Goal: Task Accomplishment & Management: Manage account settings

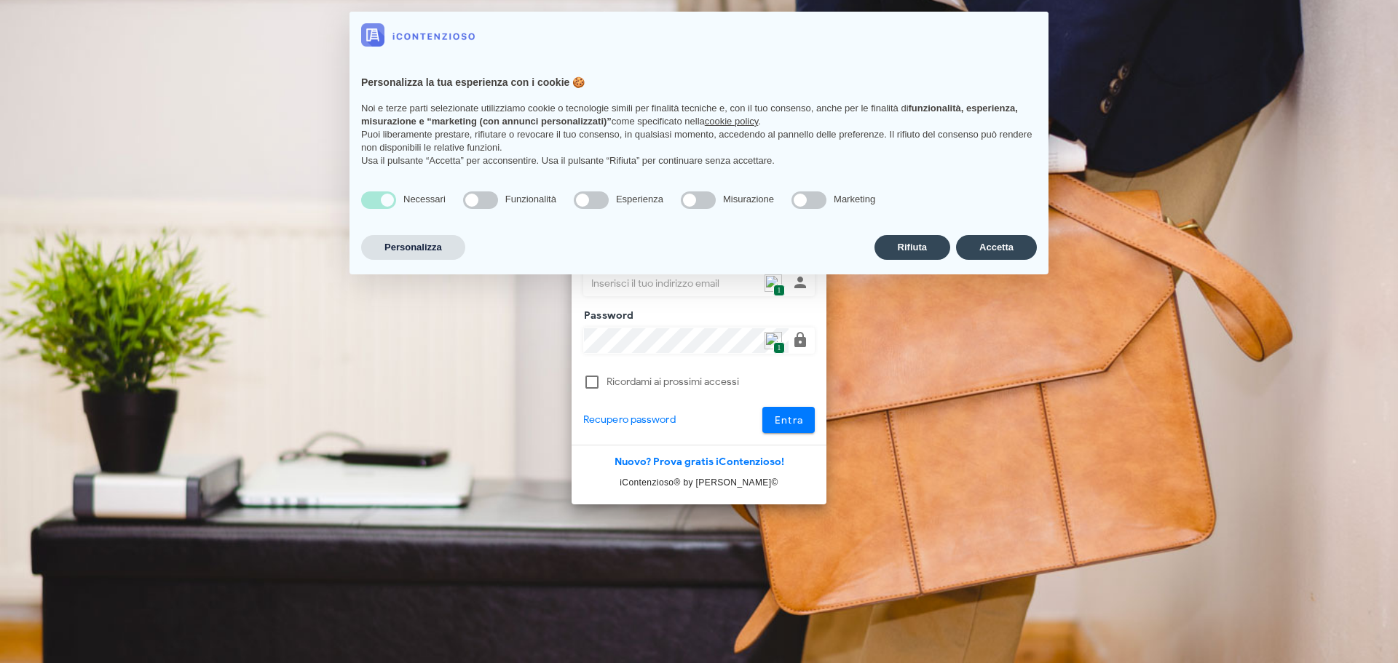
click at [868, 178] on div "Personalizza la tua esperienza con i cookie 🍪 Noi e terze parti selezionate uti…" at bounding box center [698, 119] width 699 height 122
click at [983, 242] on button "Accetta" at bounding box center [996, 247] width 81 height 25
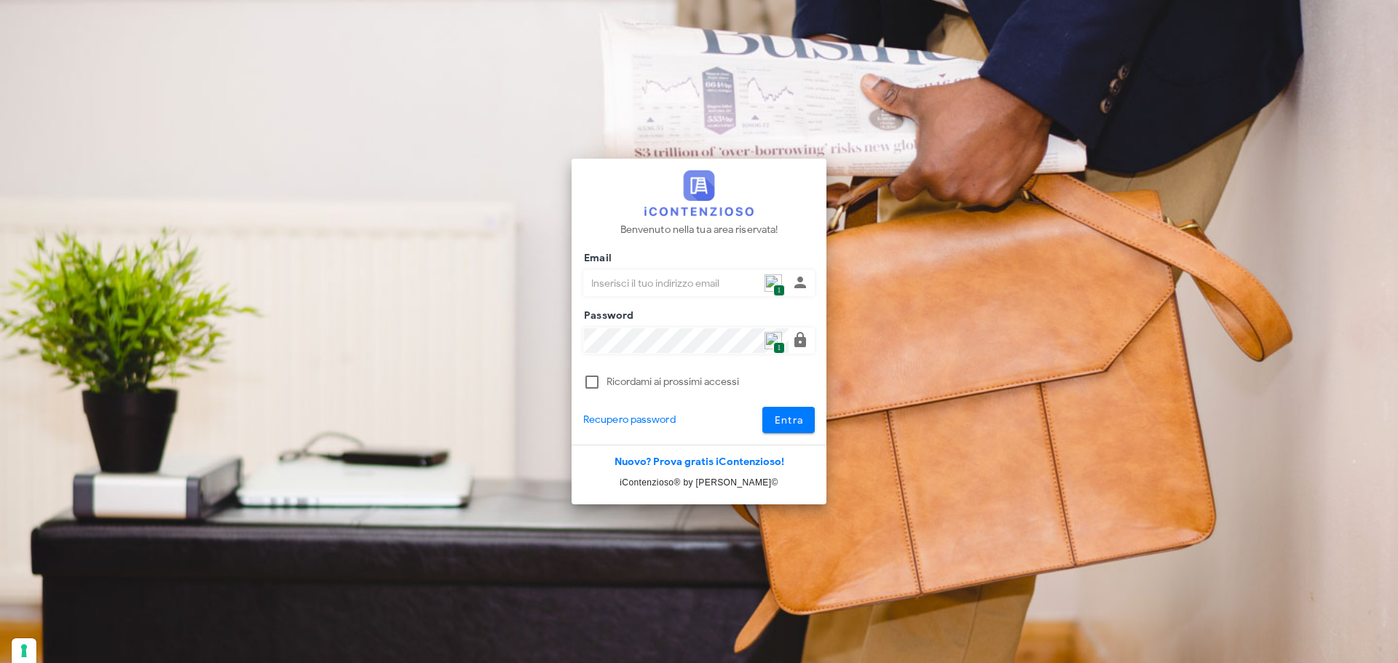
click at [772, 283] on img at bounding box center [772, 282] width 17 height 17
type input "p.rizza@studioassociatoadrev.it"
click at [785, 419] on span "Entra" at bounding box center [789, 420] width 30 height 12
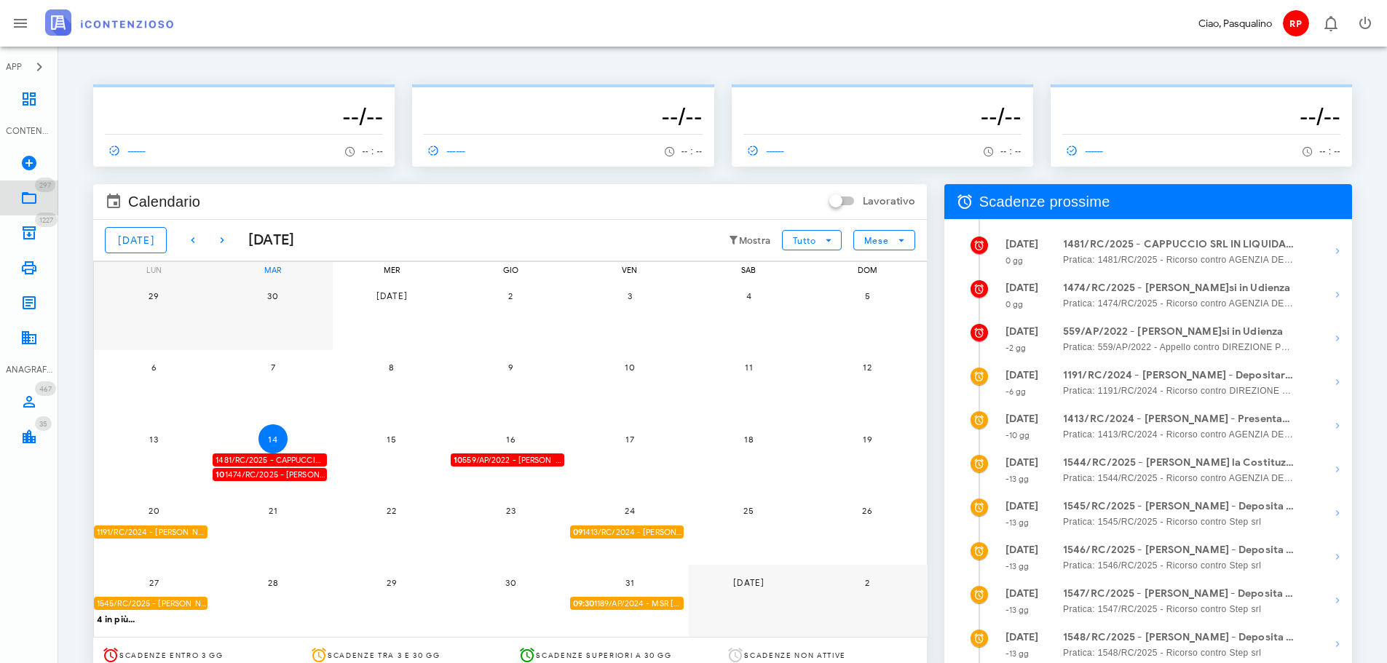
click at [44, 204] on link "297 In Lavorazione 297" at bounding box center [29, 198] width 58 height 35
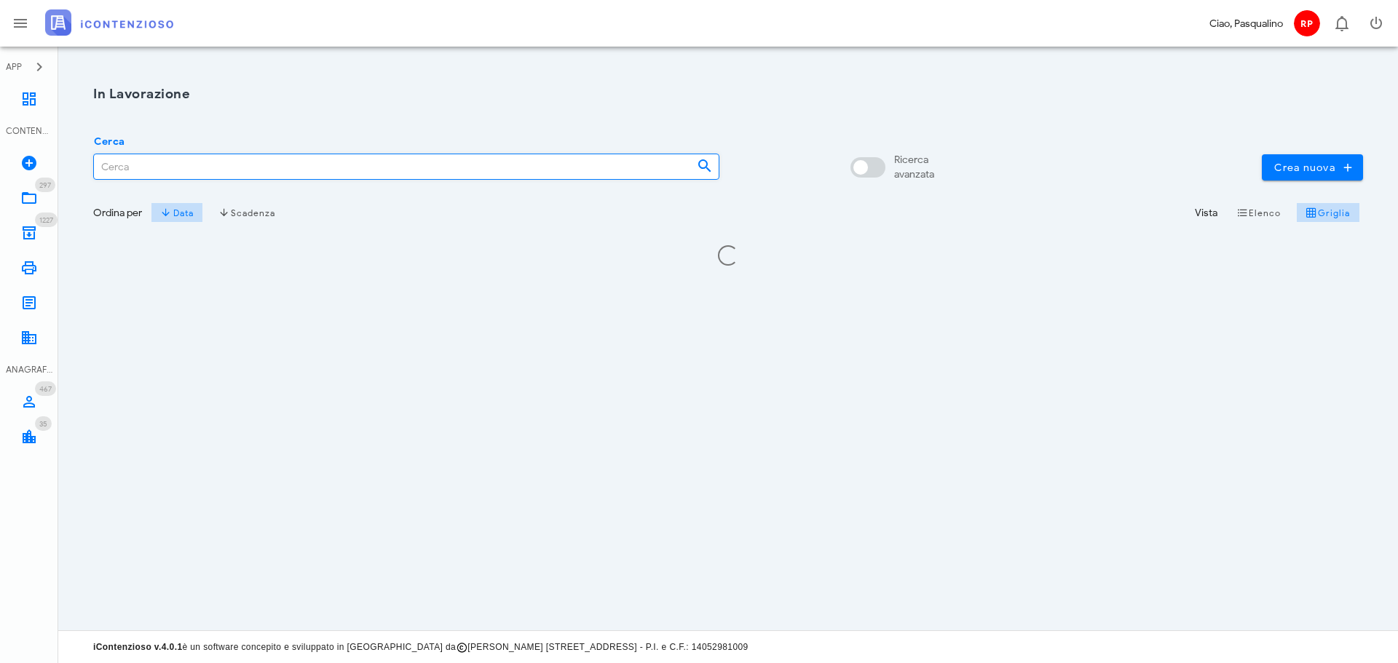
click at [496, 170] on input "Cerca" at bounding box center [389, 166] width 591 height 25
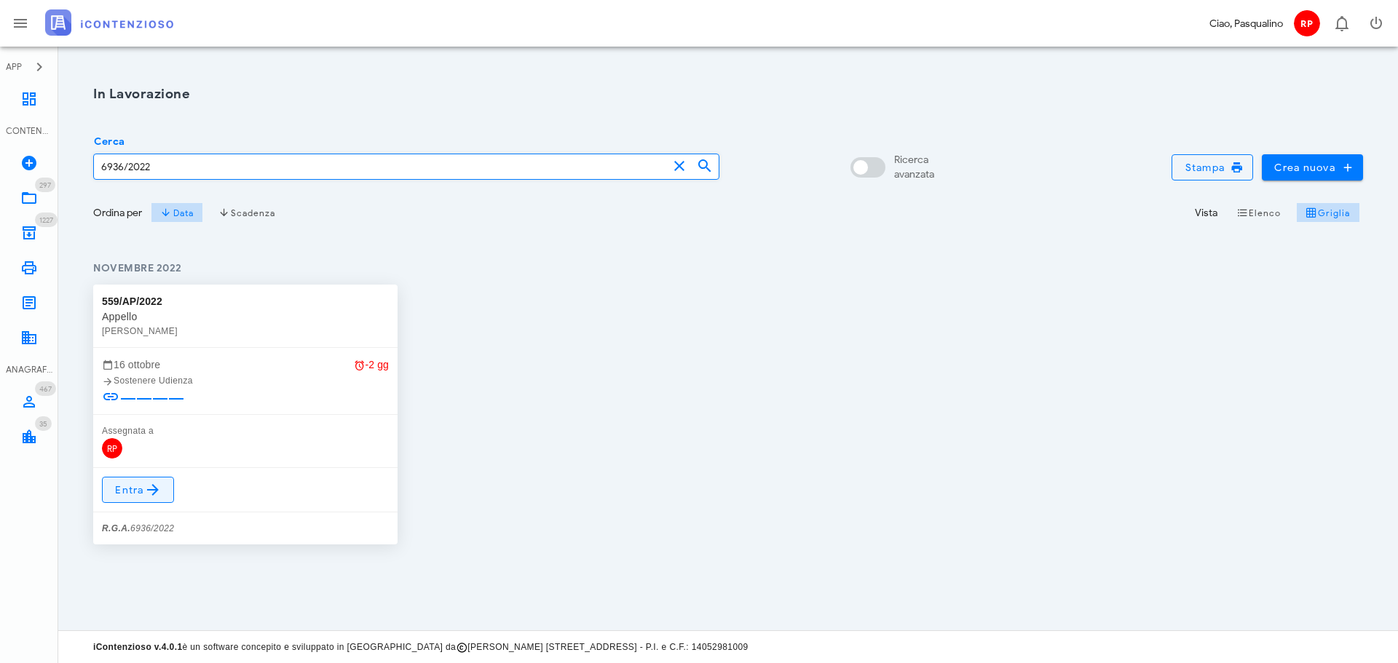
type input "6936/2022"
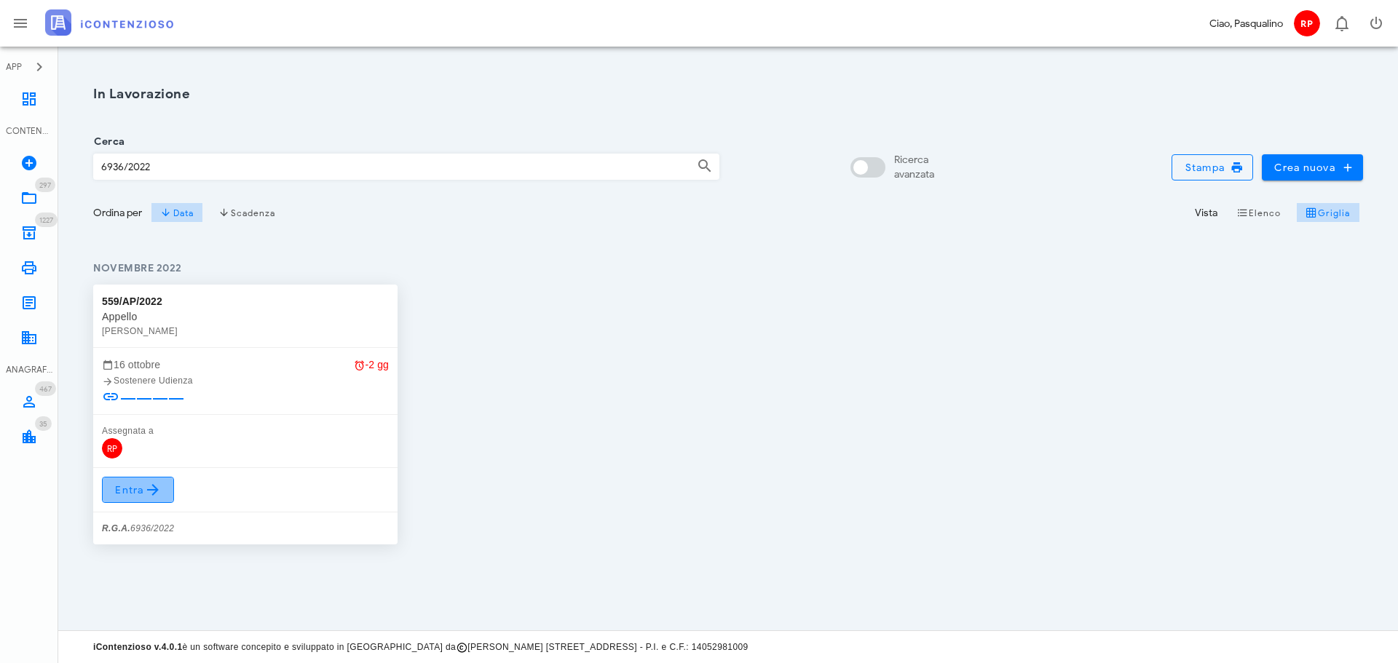
click at [160, 492] on icon at bounding box center [152, 489] width 17 height 17
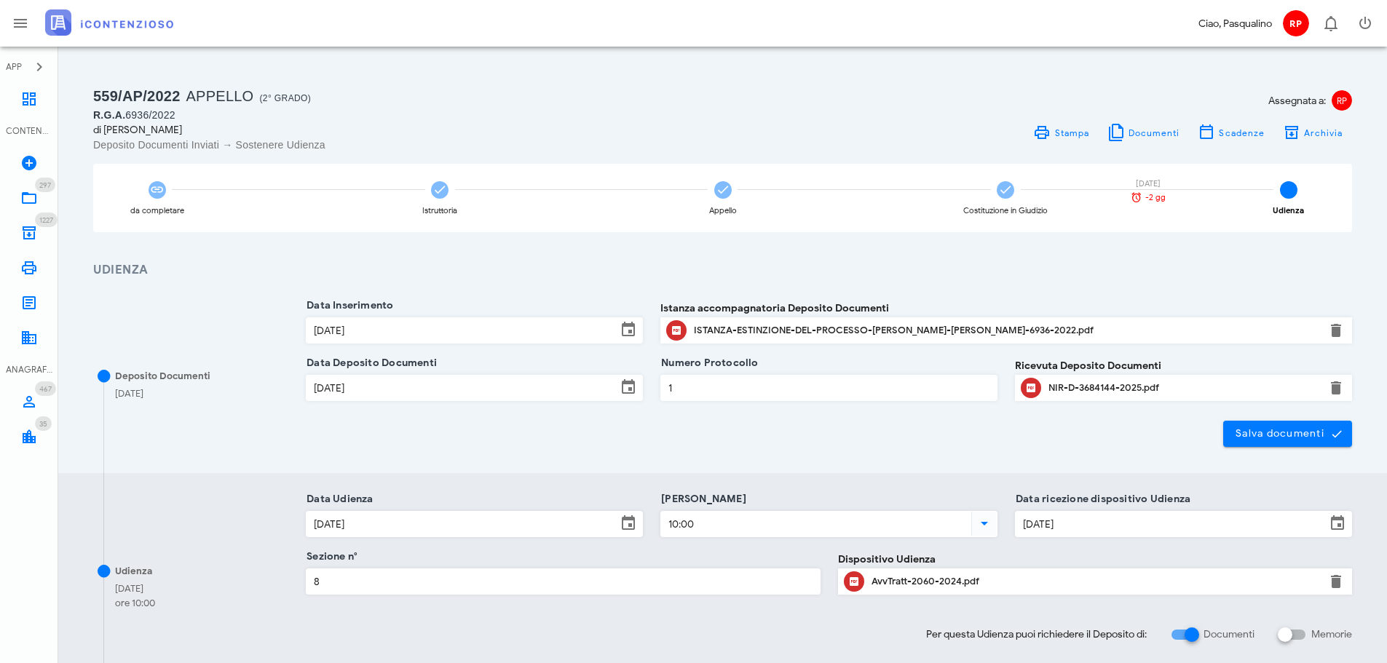
scroll to position [73, 0]
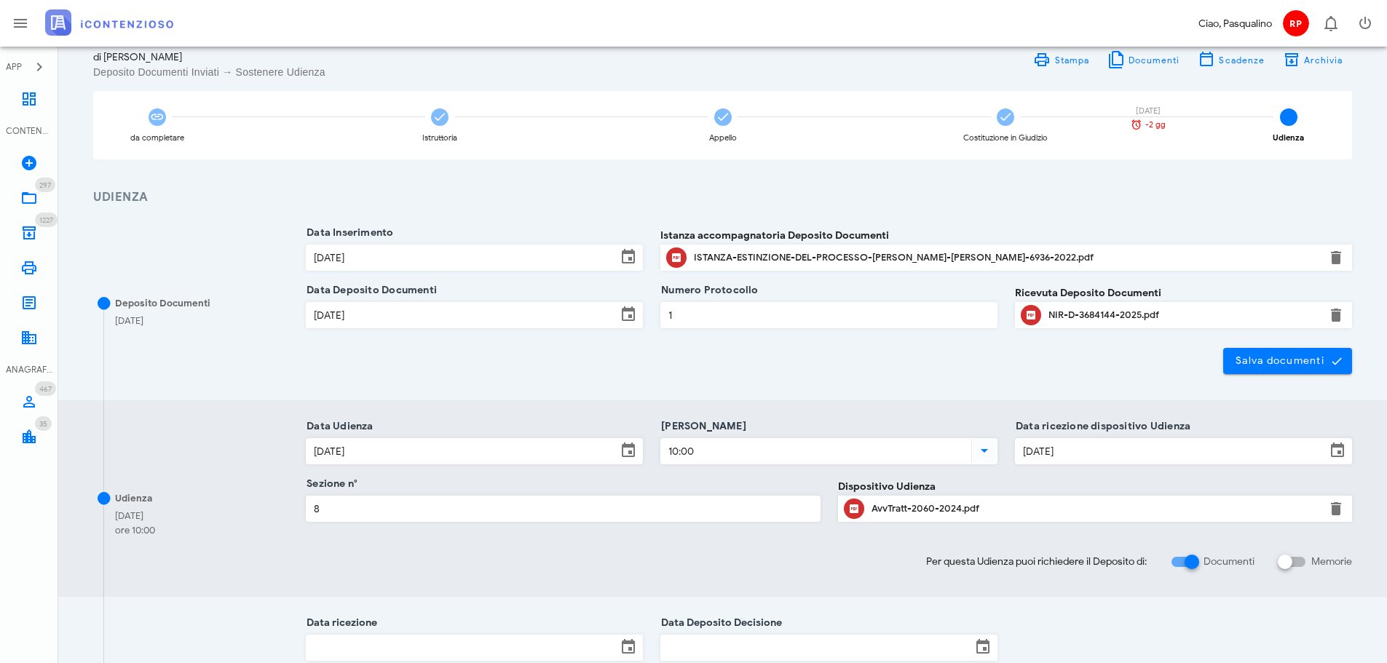
click at [1095, 319] on div "NIR-D-3684144-2025.pdf" at bounding box center [1183, 315] width 270 height 12
click at [28, 99] on icon at bounding box center [28, 98] width 17 height 17
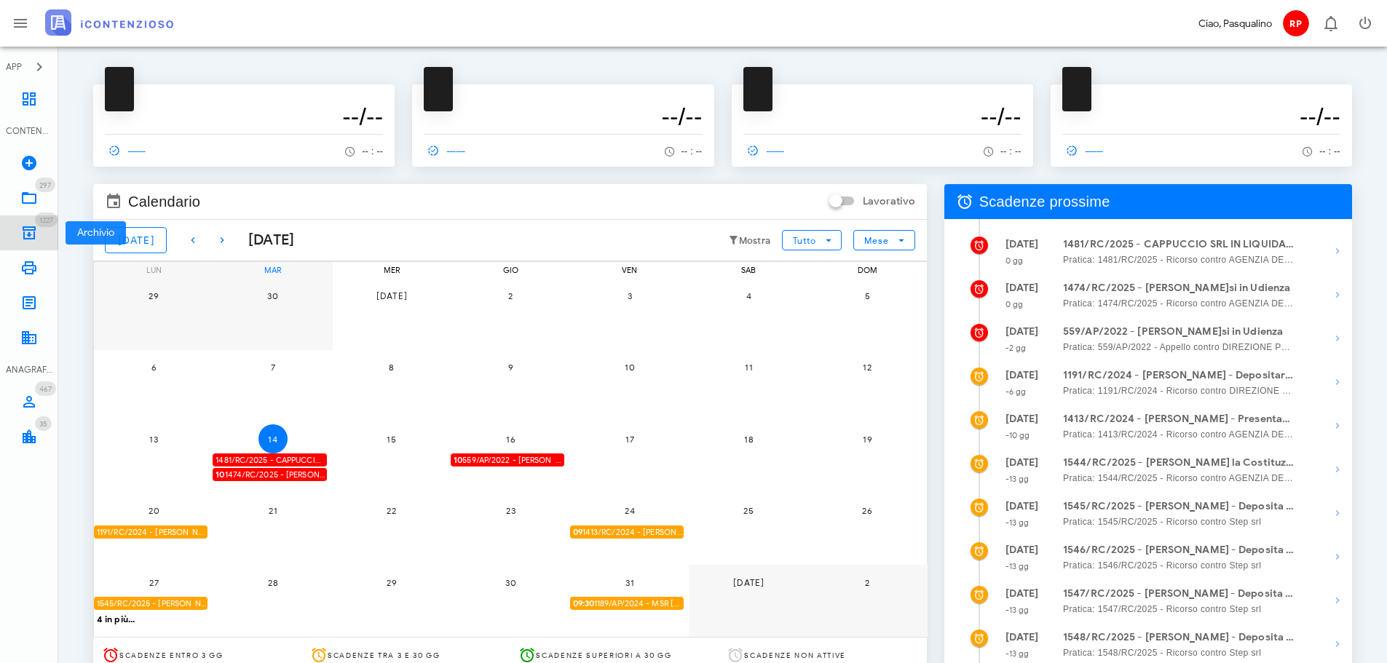
click at [17, 221] on link "1227 Archivio 1227" at bounding box center [29, 232] width 58 height 35
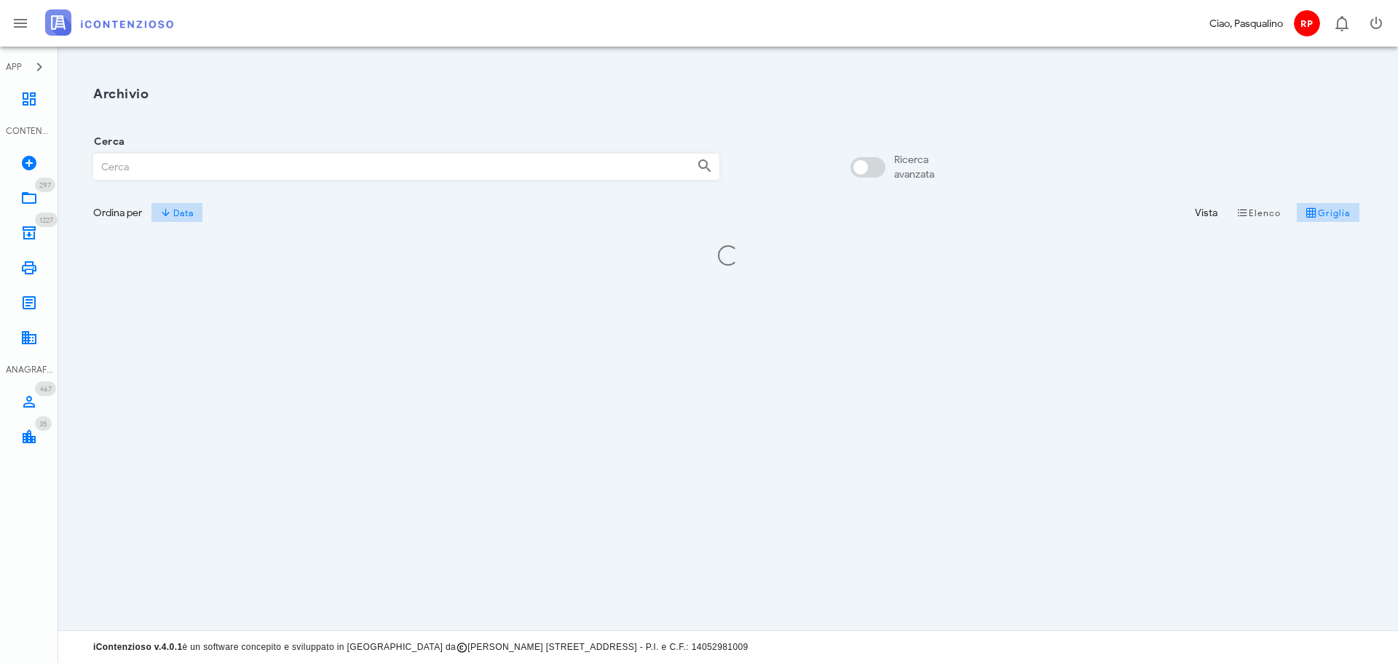
click at [323, 174] on input "Cerca" at bounding box center [389, 166] width 591 height 25
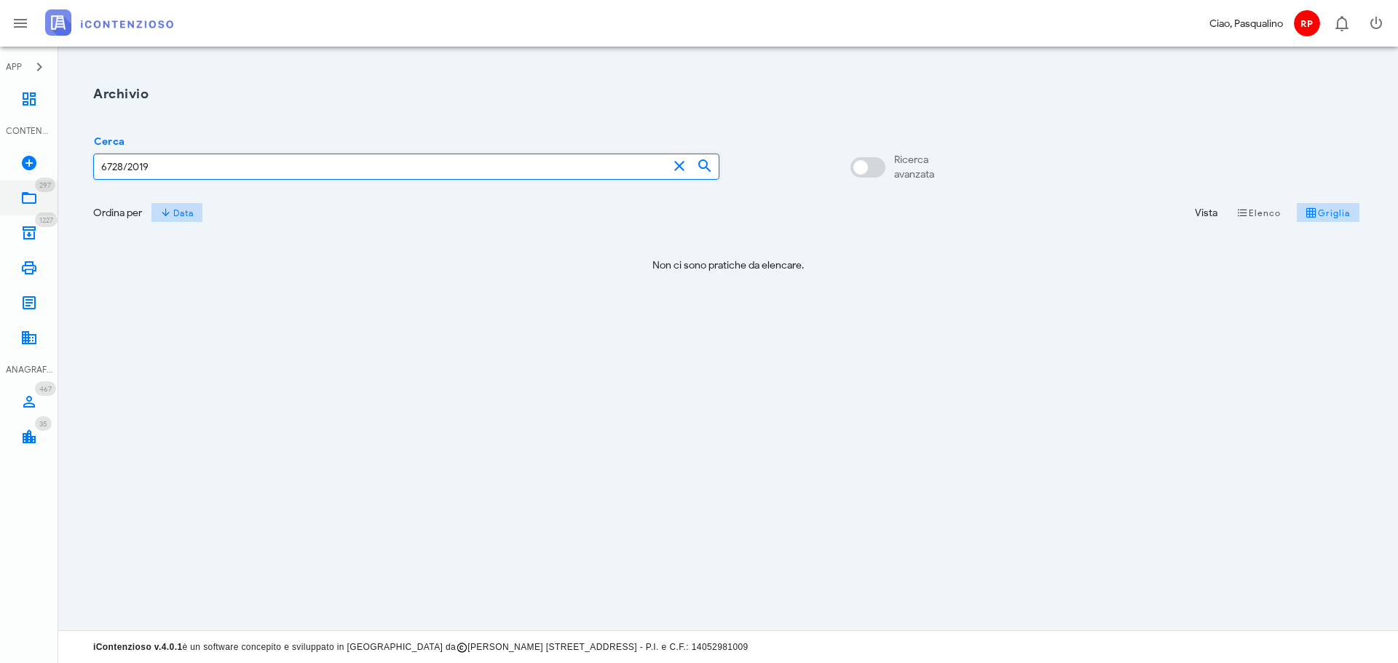
type input "6728/2019"
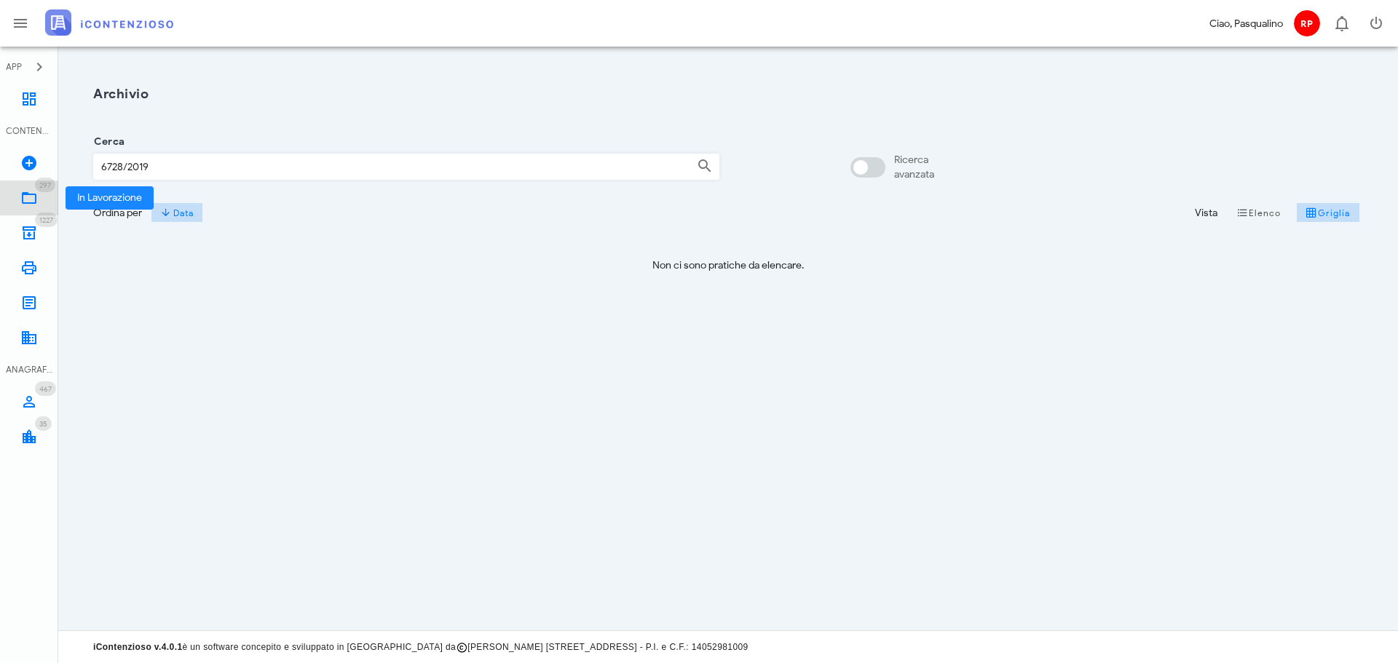
click at [29, 202] on icon at bounding box center [28, 197] width 17 height 17
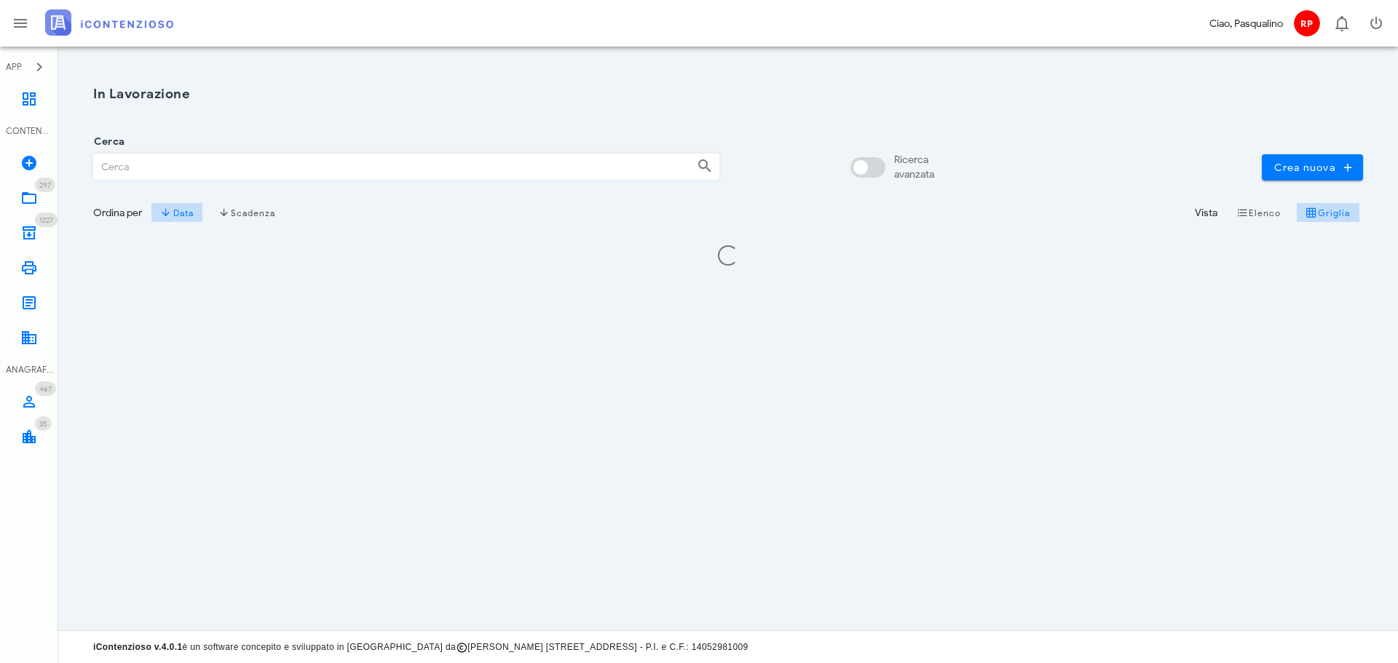
click at [255, 176] on input "Cerca" at bounding box center [389, 166] width 591 height 25
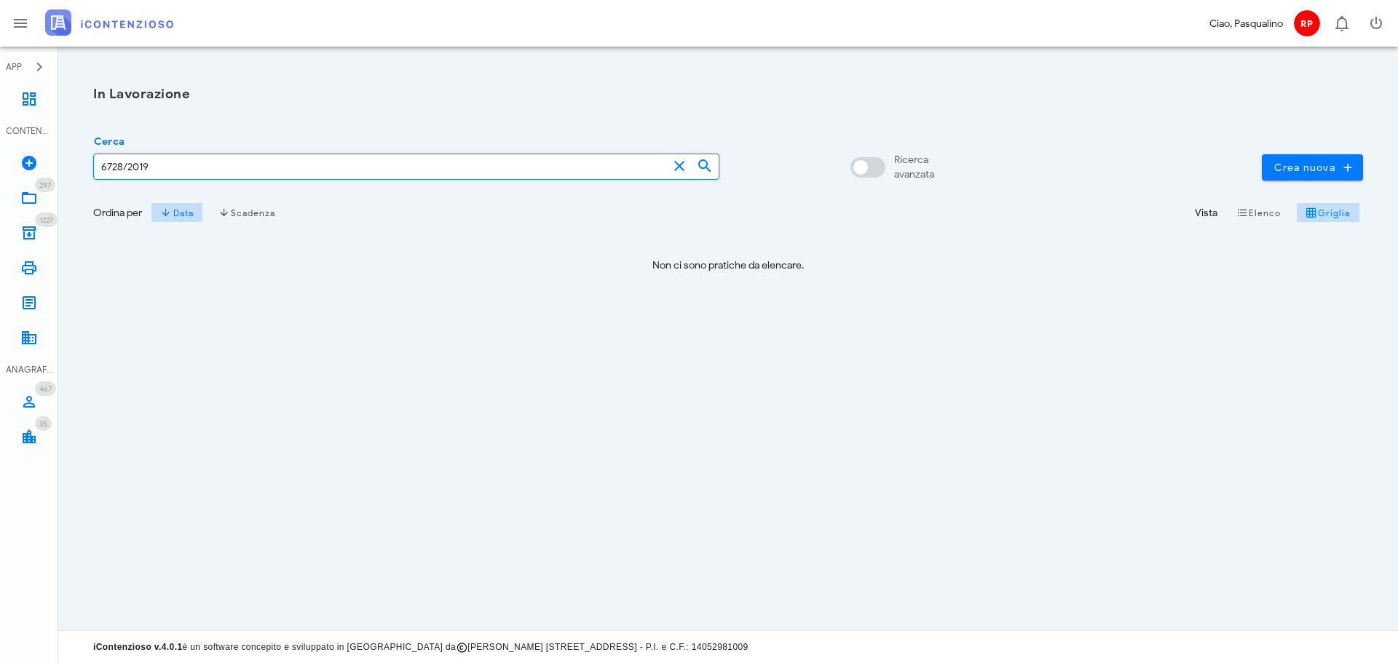
type input "6728/2019"
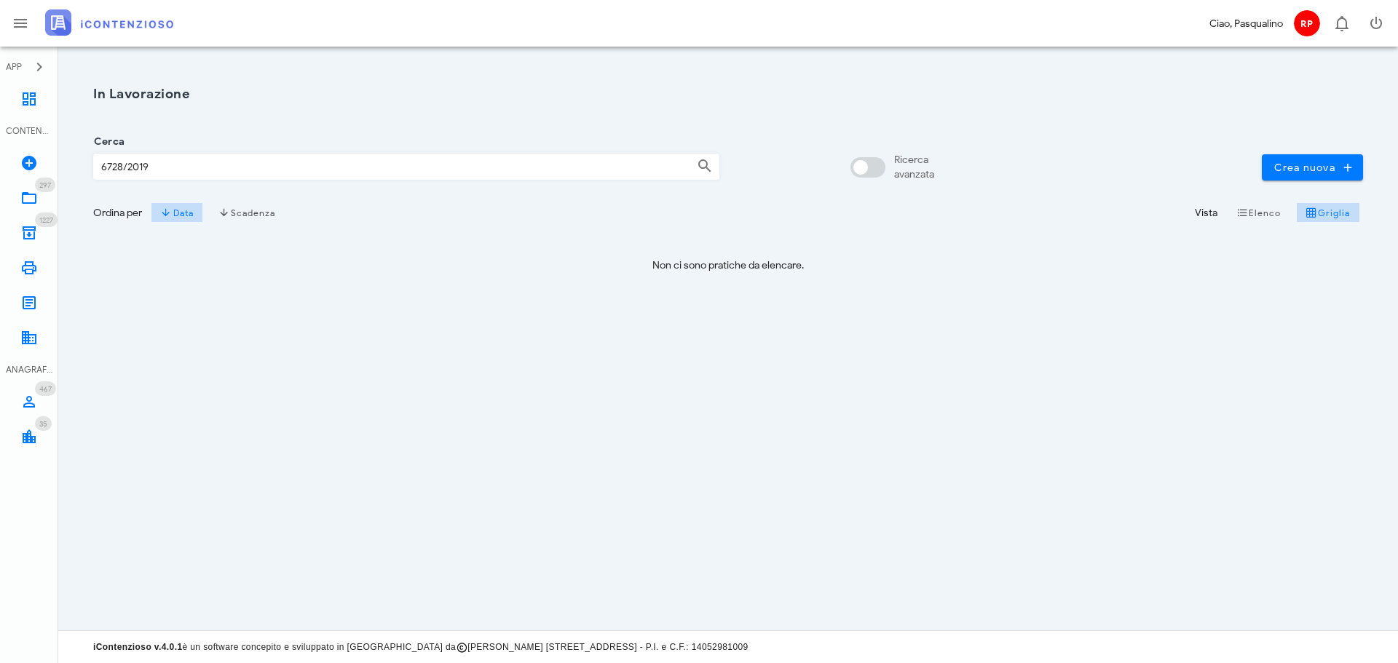
click at [330, 298] on div "In Lavorazione Cerca 6728/2019 Ricerca avanzata Crea nuova Ordina per Data Scad…" at bounding box center [727, 190] width 1287 height 229
click at [28, 159] on icon at bounding box center [28, 162] width 17 height 17
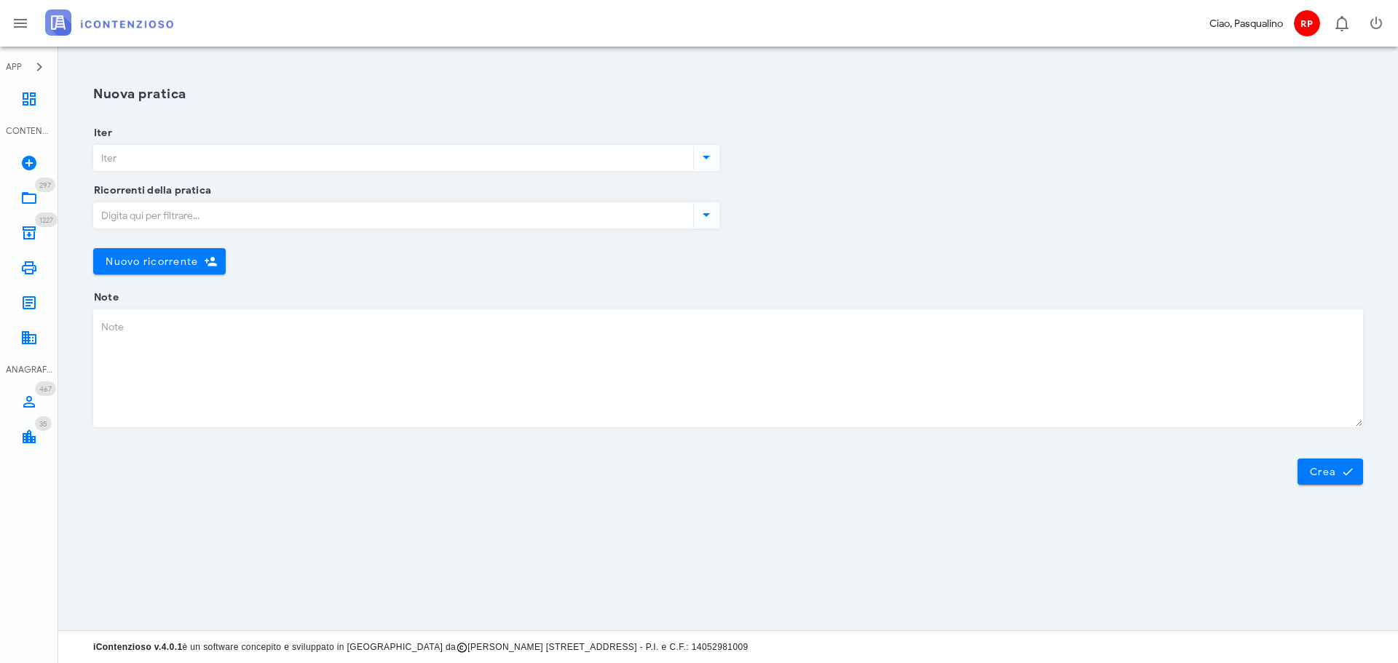
click at [247, 163] on input "Iter" at bounding box center [392, 158] width 596 height 25
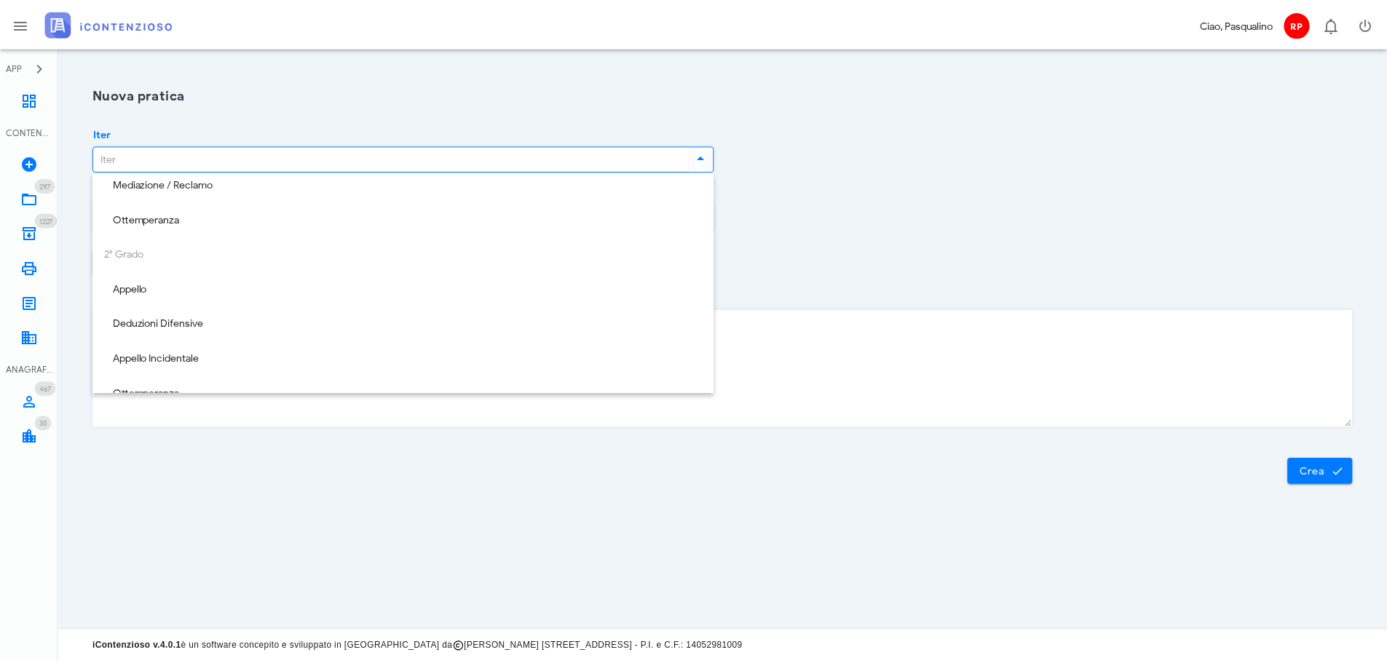
scroll to position [210, 0]
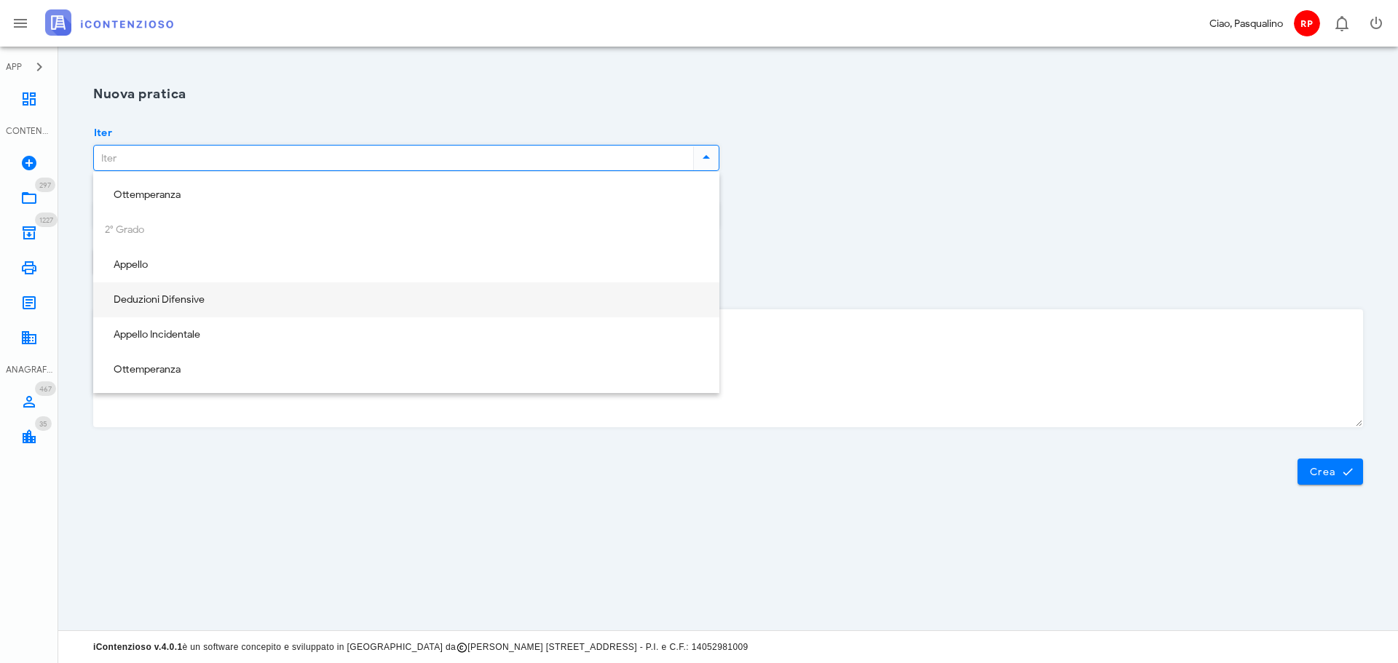
click at [226, 309] on div "Deduzioni Difensive" at bounding box center [406, 300] width 603 height 30
type input "Deduzioni Difensive"
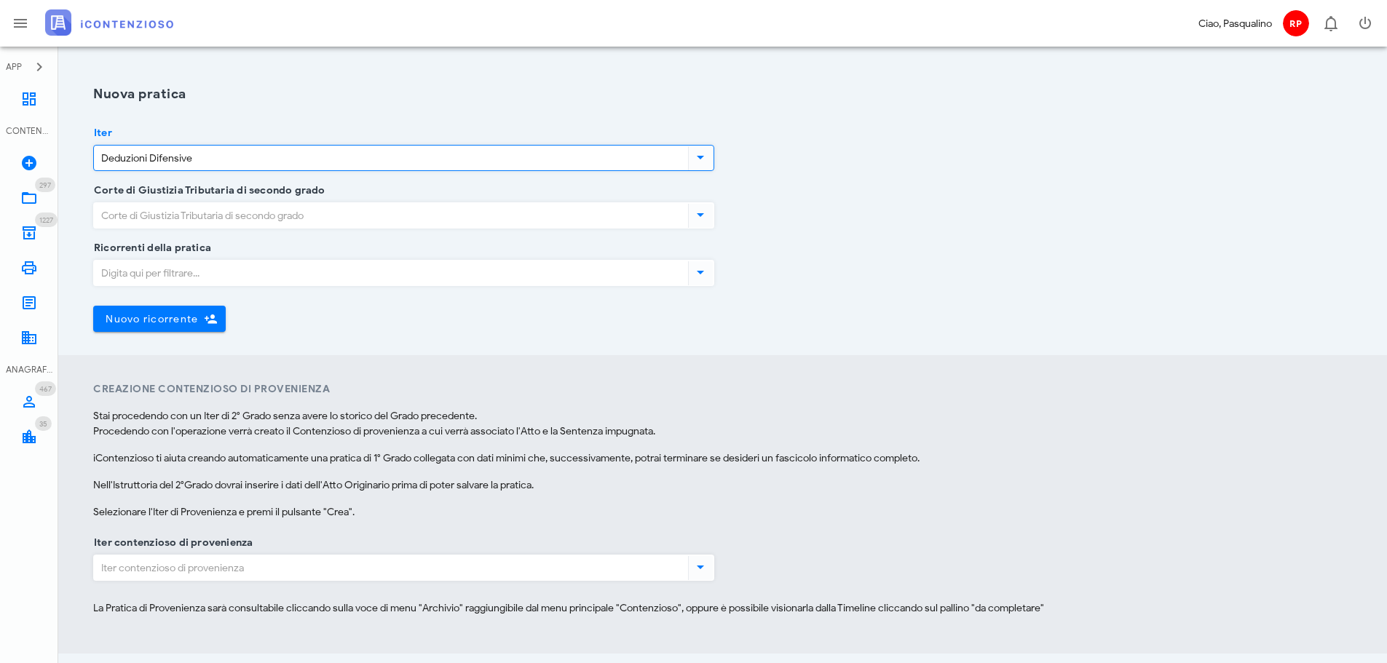
click at [220, 208] on input "Corte di Giustizia Tributaria di secondo grado" at bounding box center [389, 215] width 591 height 25
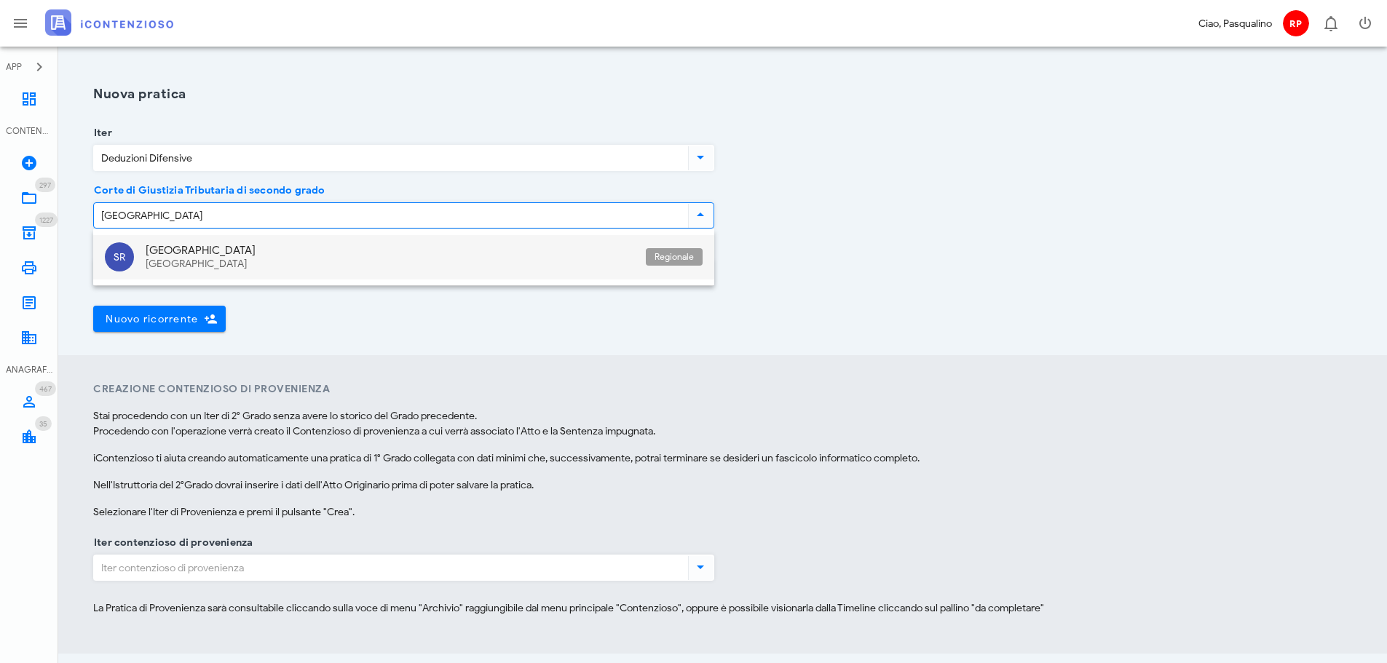
click at [167, 253] on div "[GEOGRAPHIC_DATA]" at bounding box center [390, 250] width 488 height 13
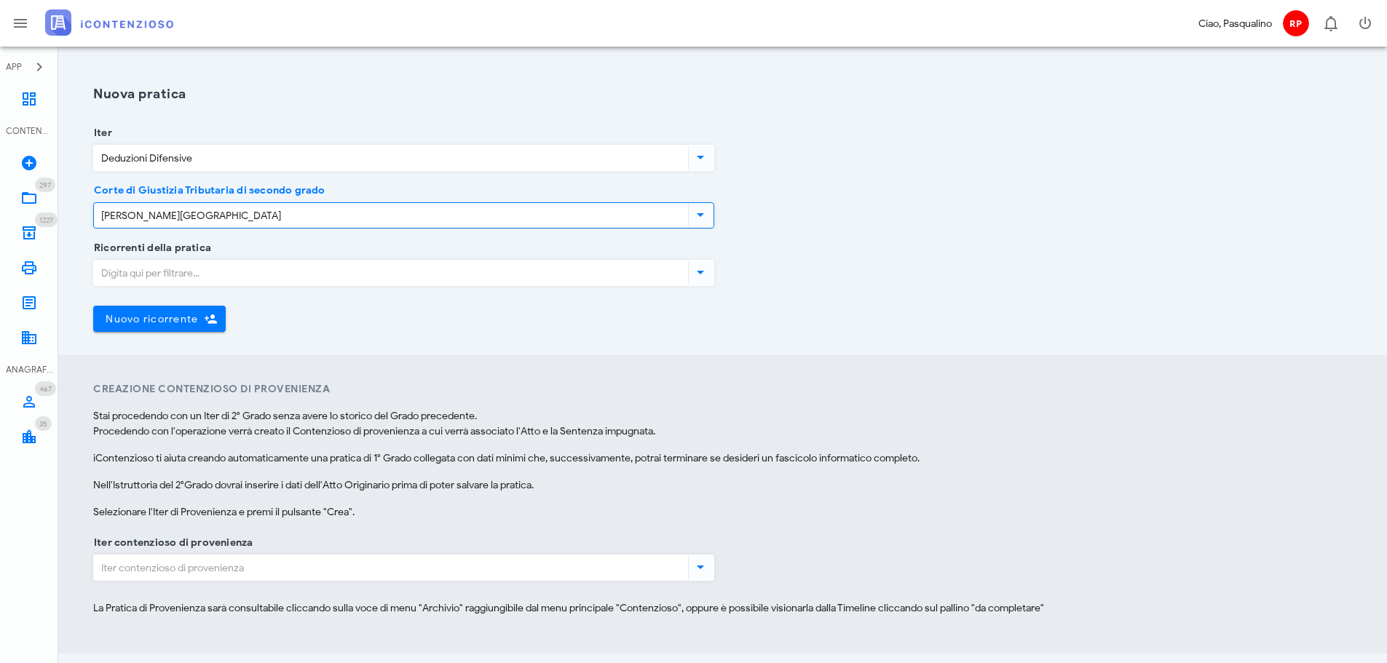
type input "[PERSON_NAME][GEOGRAPHIC_DATA]"
click at [179, 273] on input "Ricorrenti della pratica" at bounding box center [389, 273] width 591 height 25
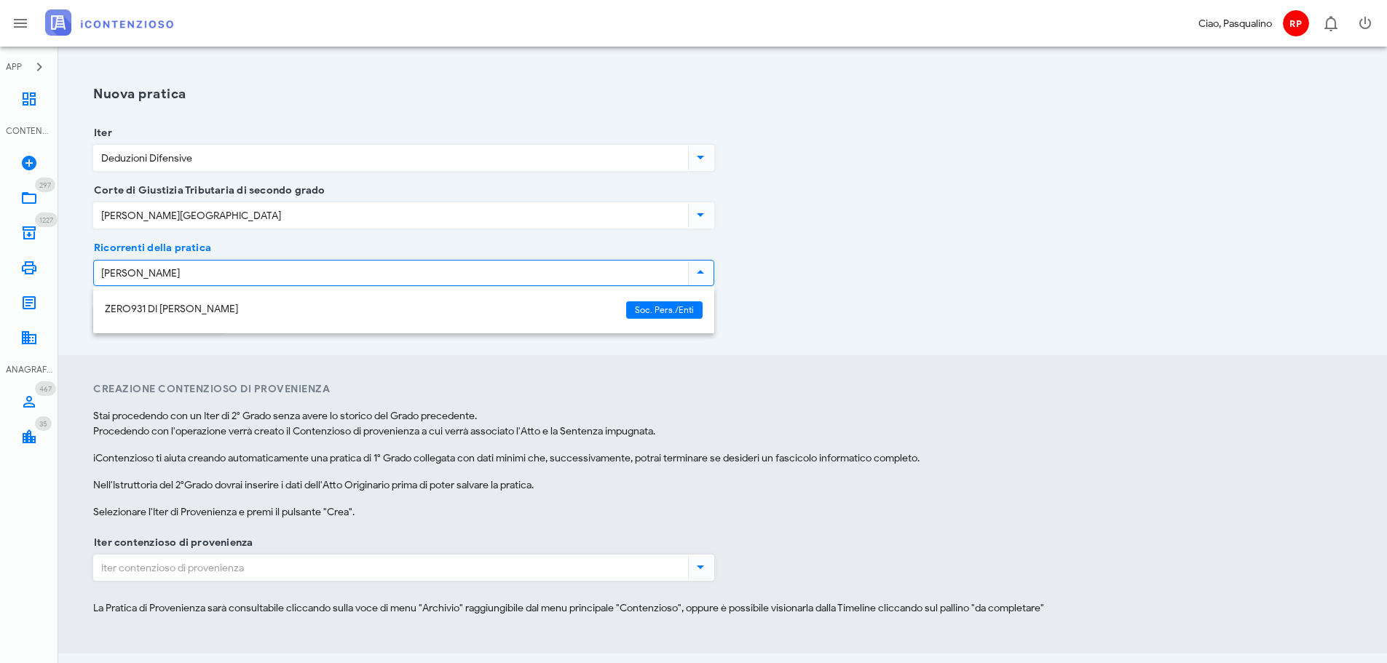
type input "FERRANTE"
click at [806, 322] on div "Ricorrenti della pratica FERRANTE Nuovo ricorrente Chiudi" at bounding box center [722, 301] width 1276 height 107
click at [806, 322] on div "Ricorrenti della pratica Nuovo ricorrente Chiudi" at bounding box center [722, 301] width 1276 height 107
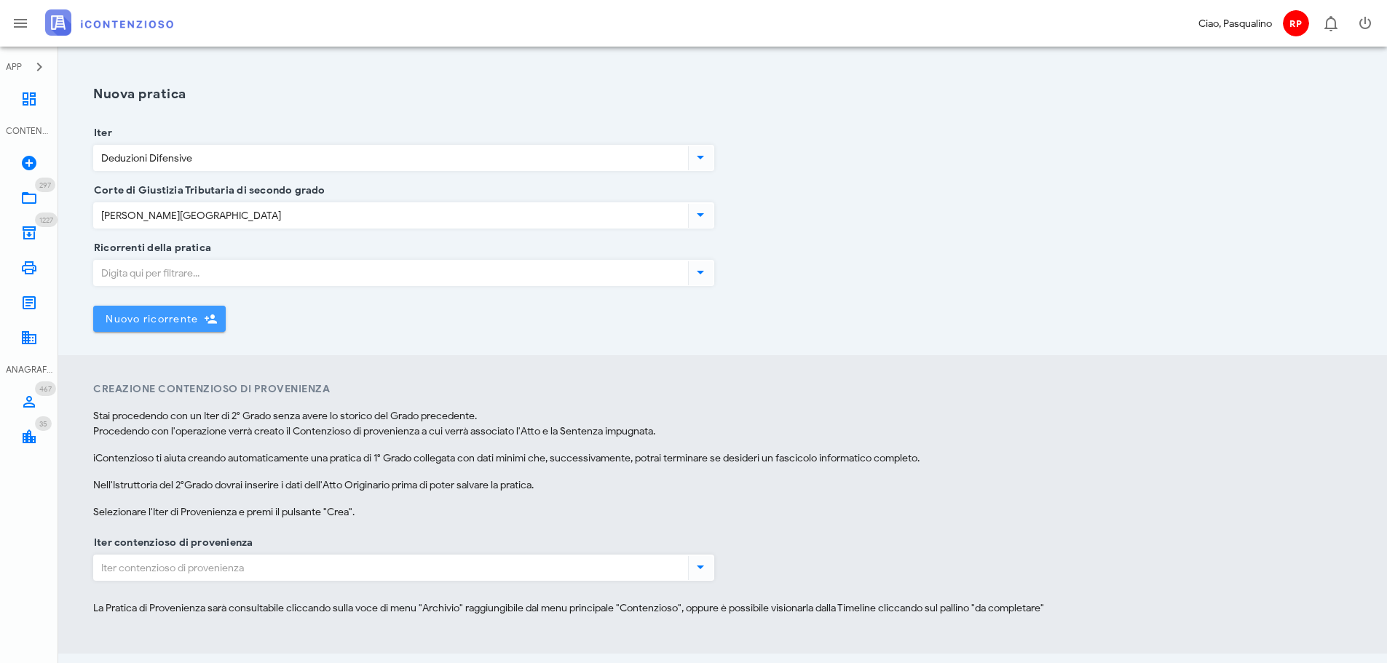
click at [170, 312] on button "Nuovo ricorrente" at bounding box center [159, 319] width 132 height 26
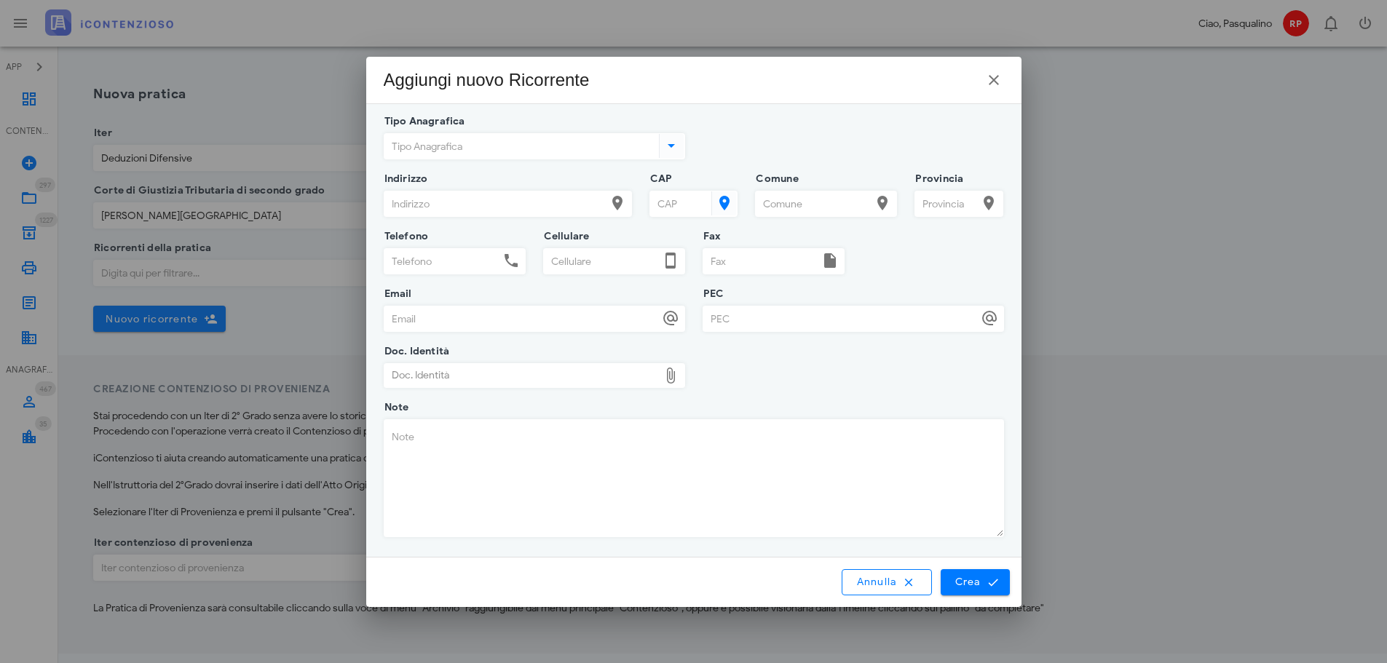
click at [639, 151] on input "Tipo Anagrafica" at bounding box center [519, 146] width 271 height 25
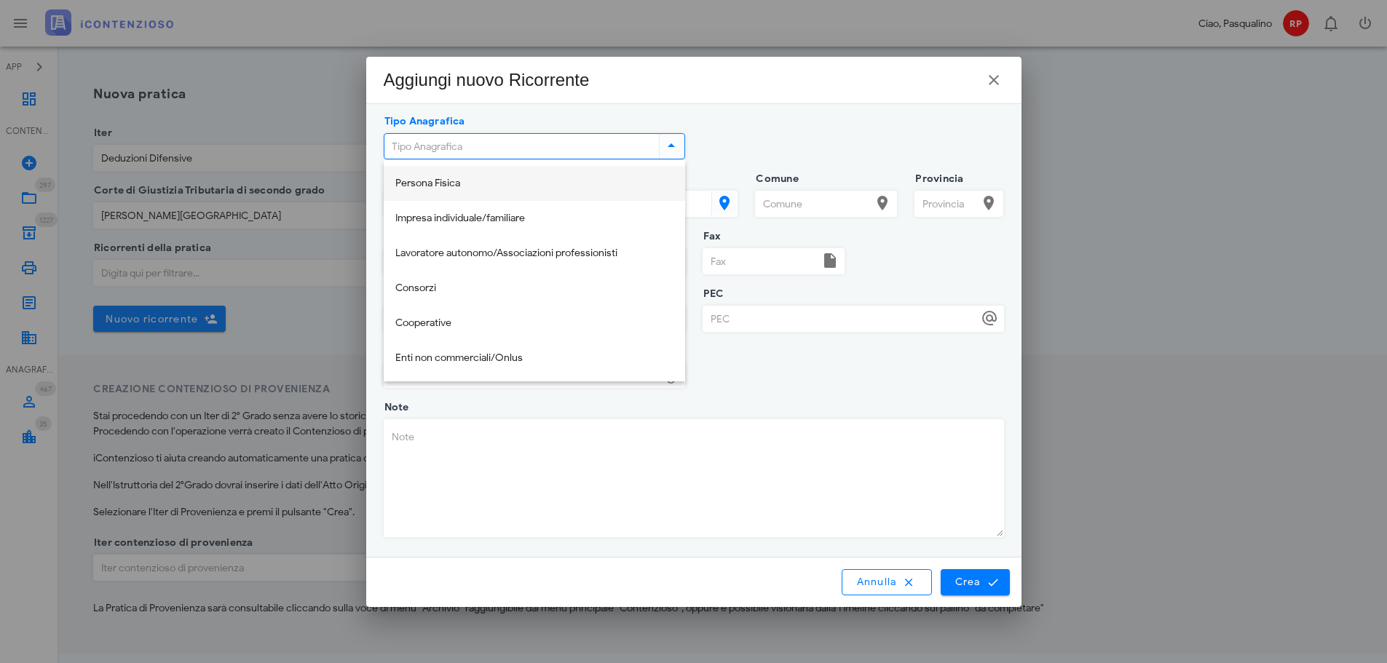
click at [614, 182] on div "Persona Fisica" at bounding box center [534, 184] width 278 height 12
type input "Persona Fisica"
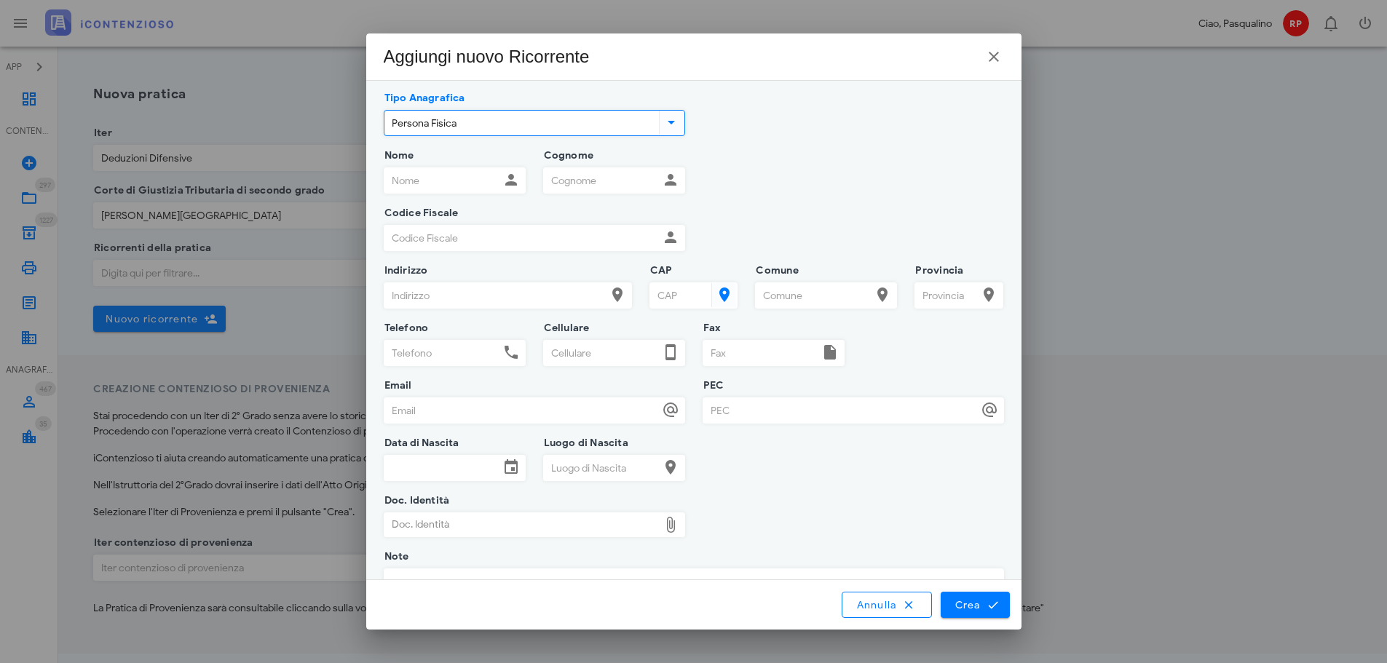
click at [443, 180] on input "Nome" at bounding box center [441, 180] width 115 height 25
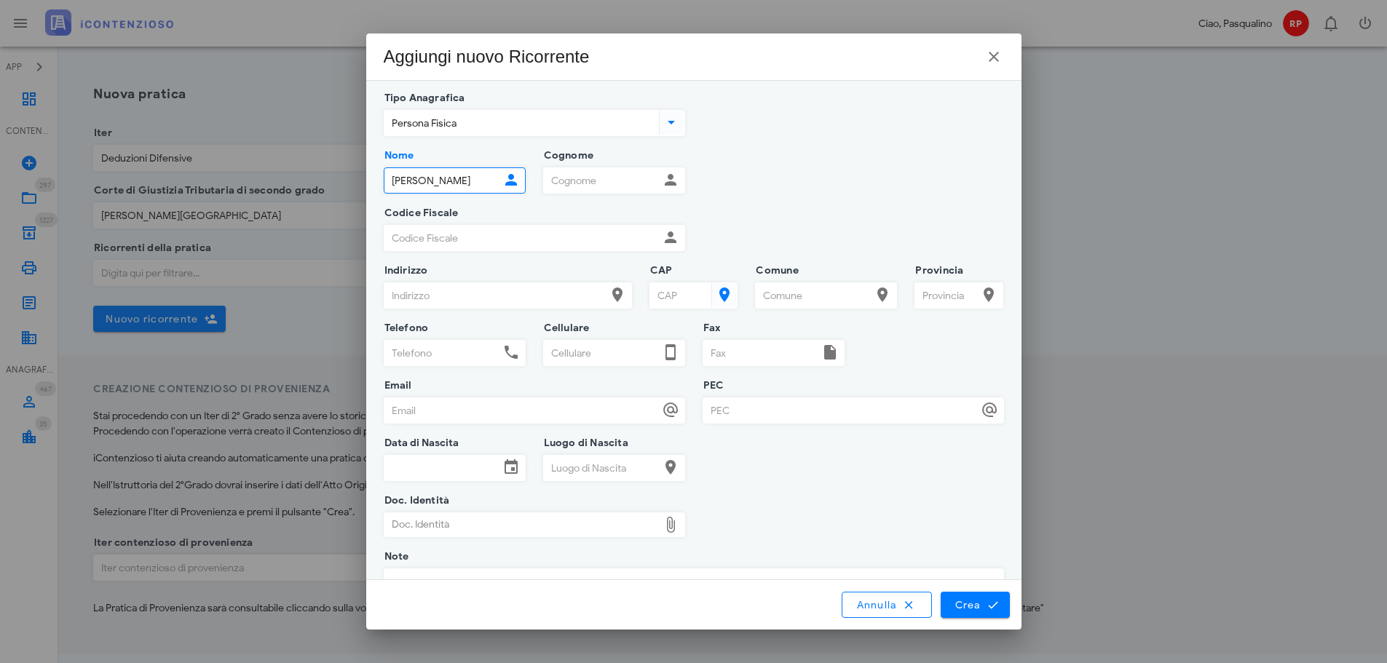
type input "ANTONINO"
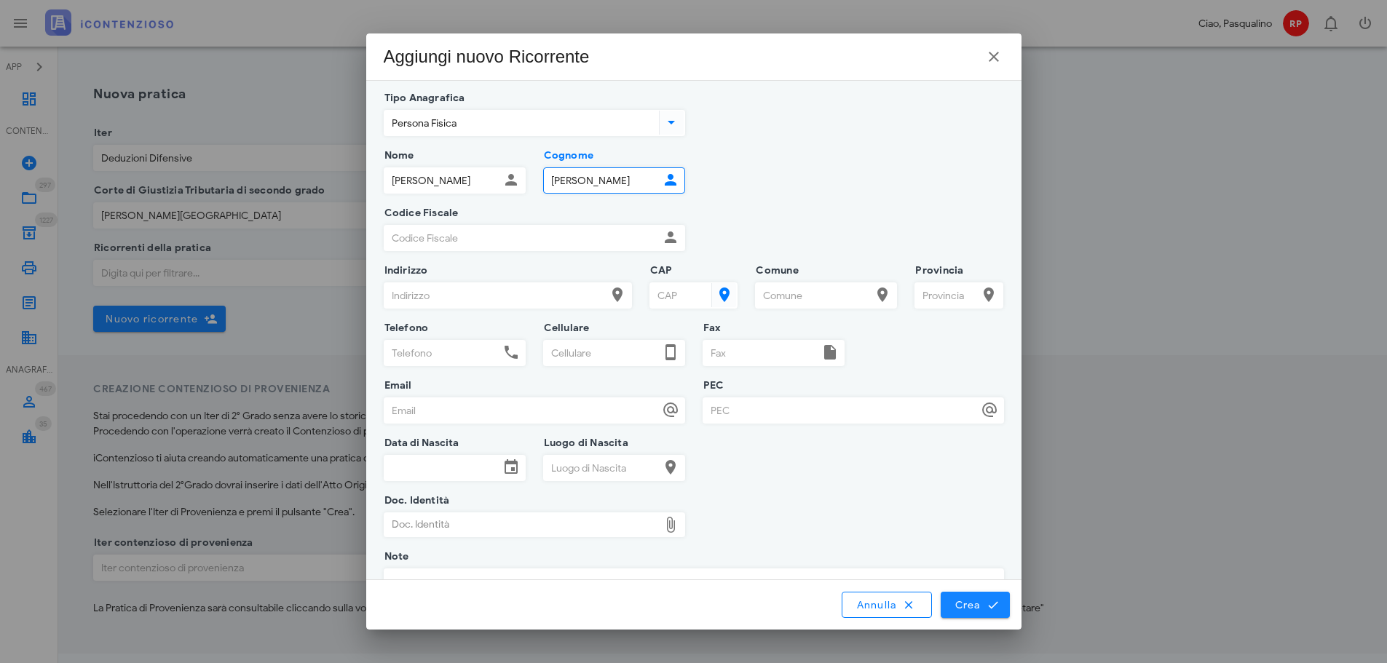
type input "FERRANTE"
click at [962, 600] on span "Crea" at bounding box center [975, 604] width 42 height 13
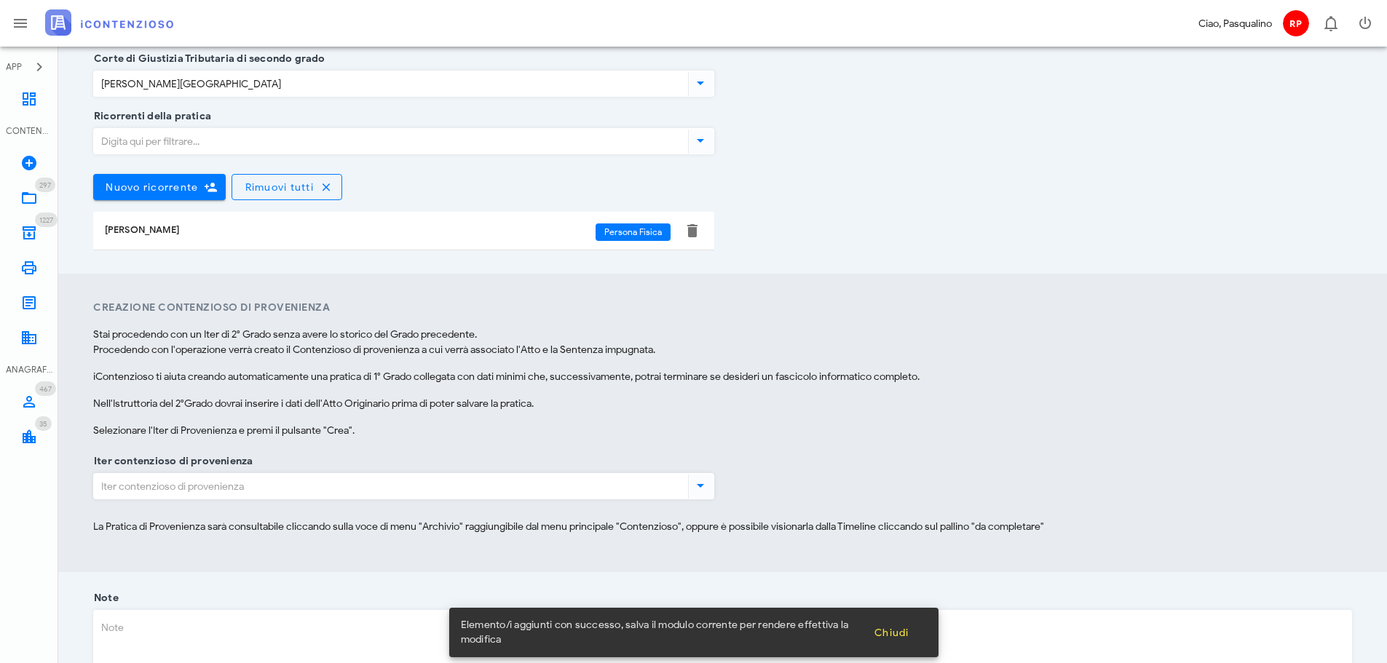
scroll to position [146, 0]
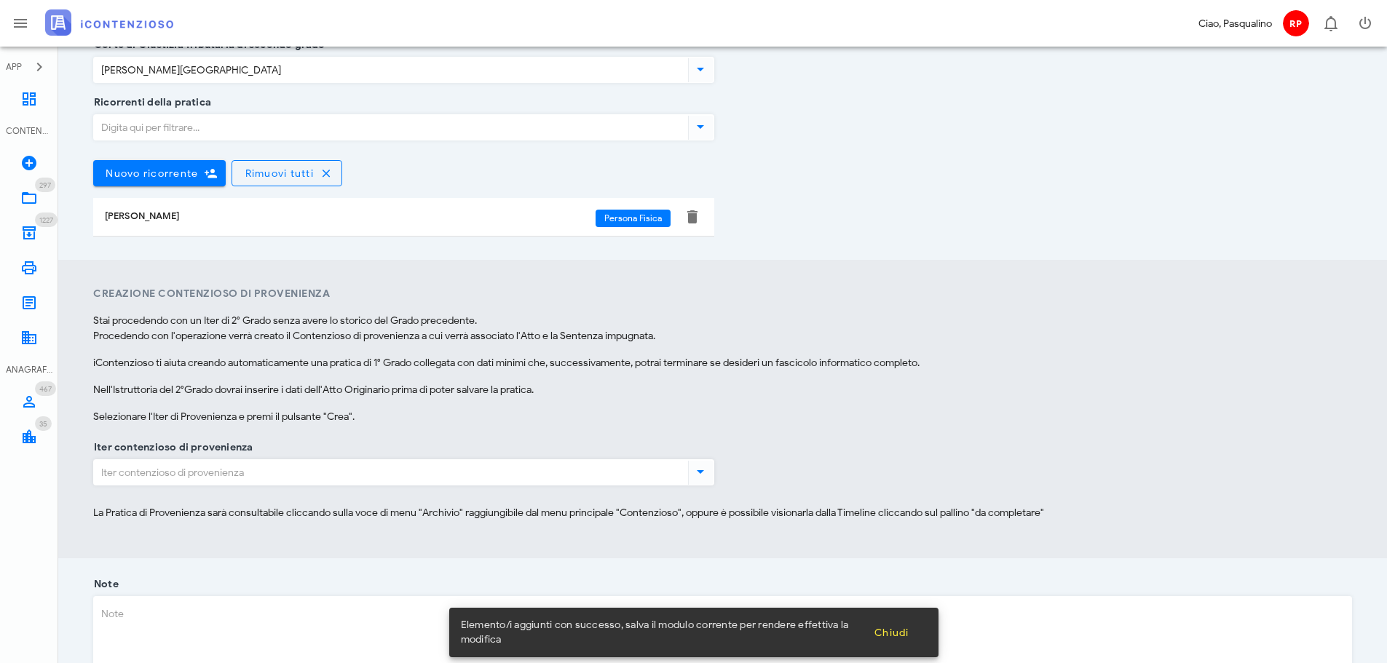
click at [231, 462] on input "Iter contenzioso di provenienza" at bounding box center [389, 472] width 591 height 25
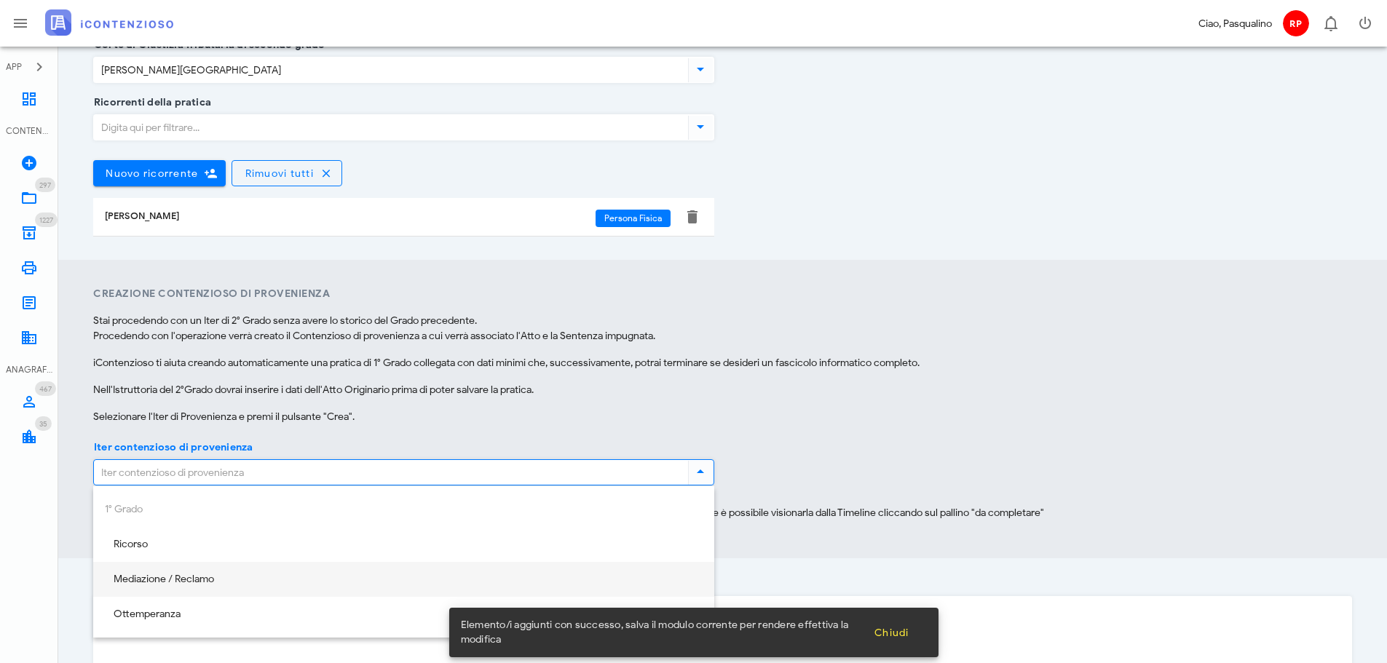
scroll to position [291, 0]
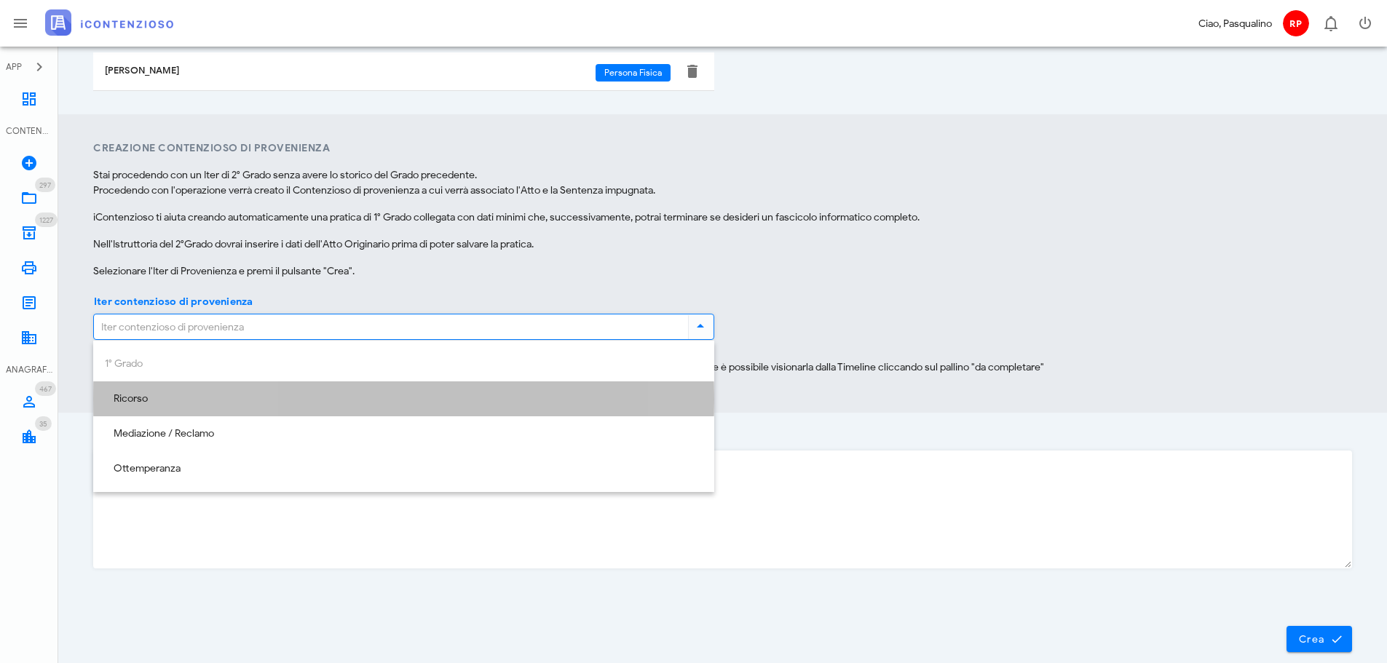
click at [218, 400] on div "Ricorso" at bounding box center [404, 399] width 598 height 12
type input "Ricorso"
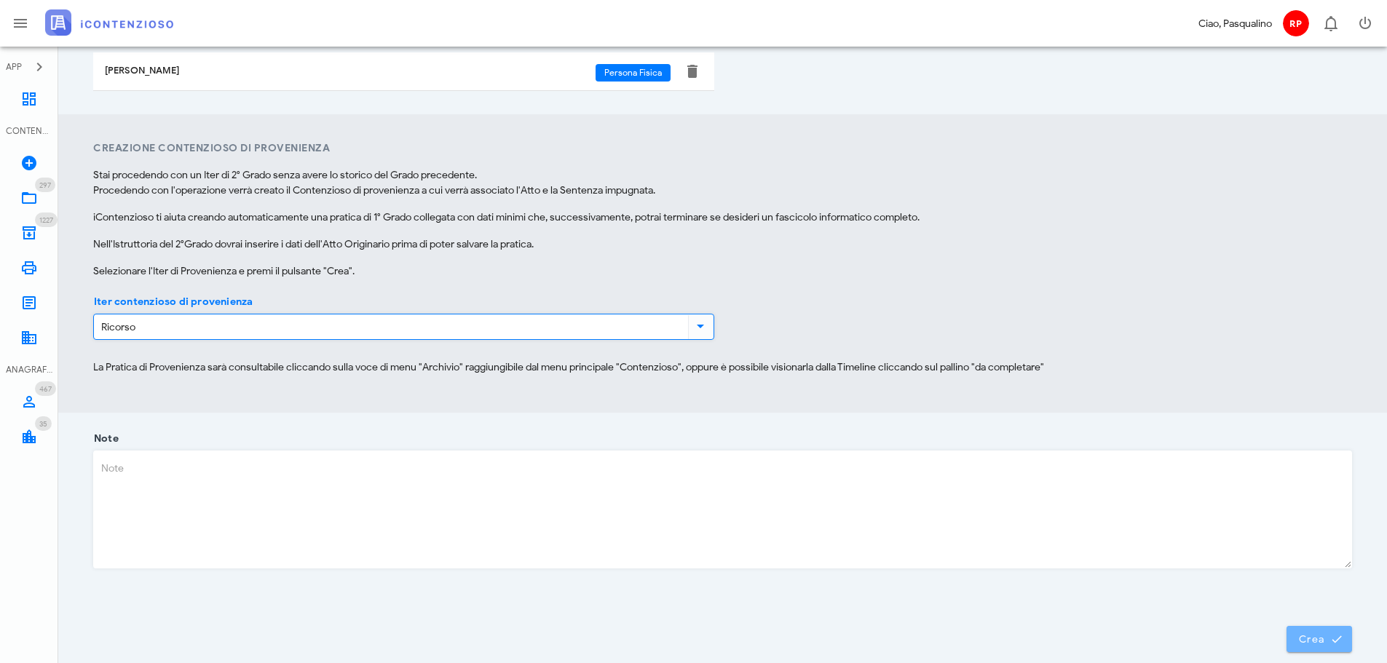
click at [1308, 638] on span "Crea" at bounding box center [1319, 639] width 42 height 13
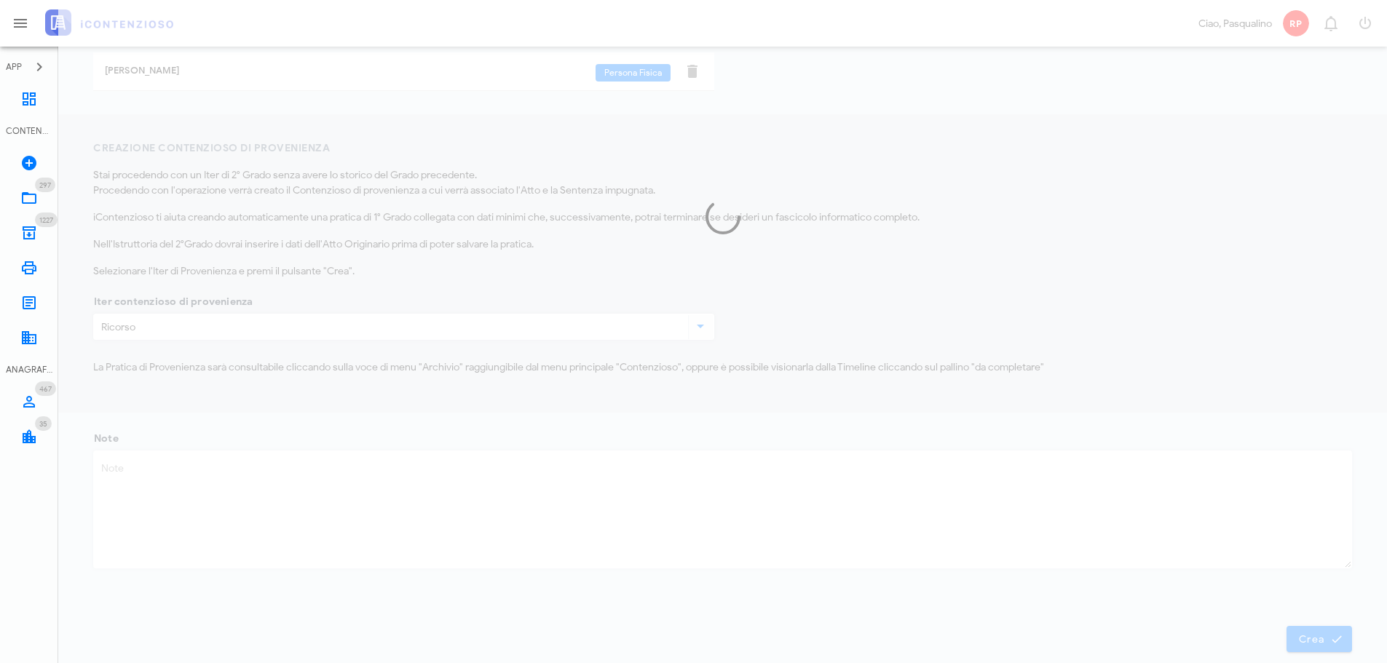
scroll to position [237, 0]
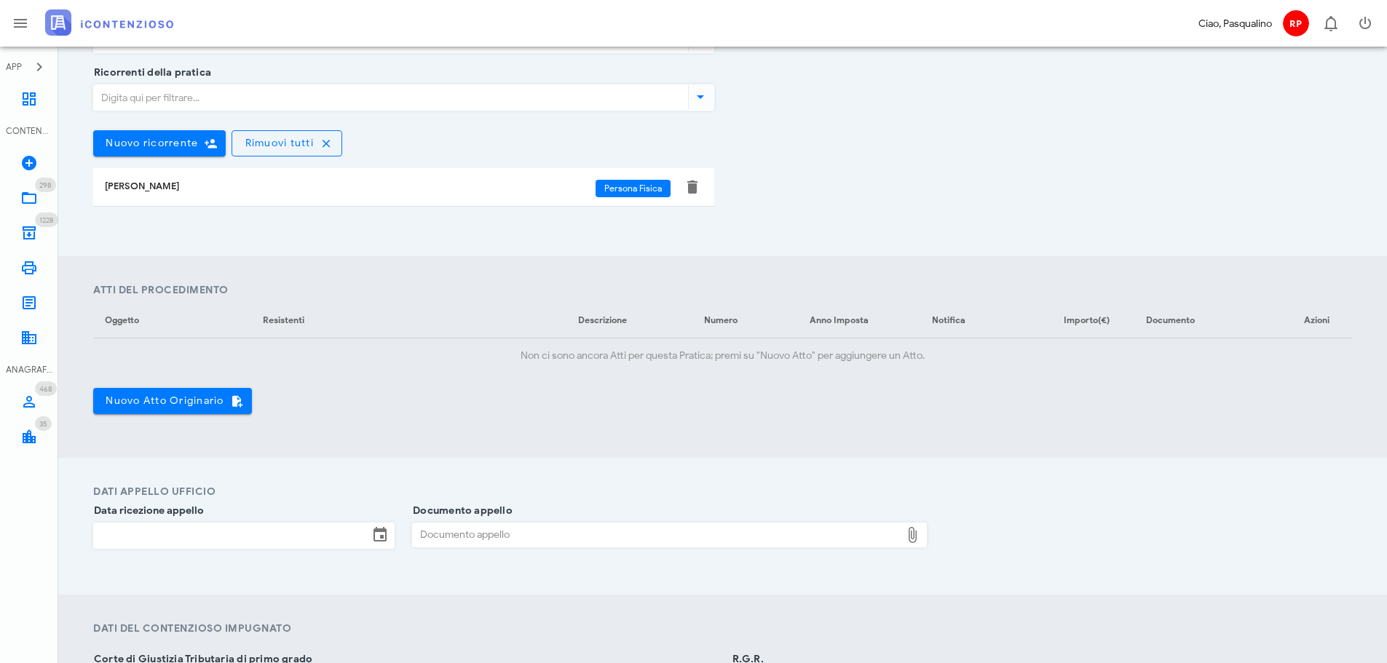
scroll to position [364, 0]
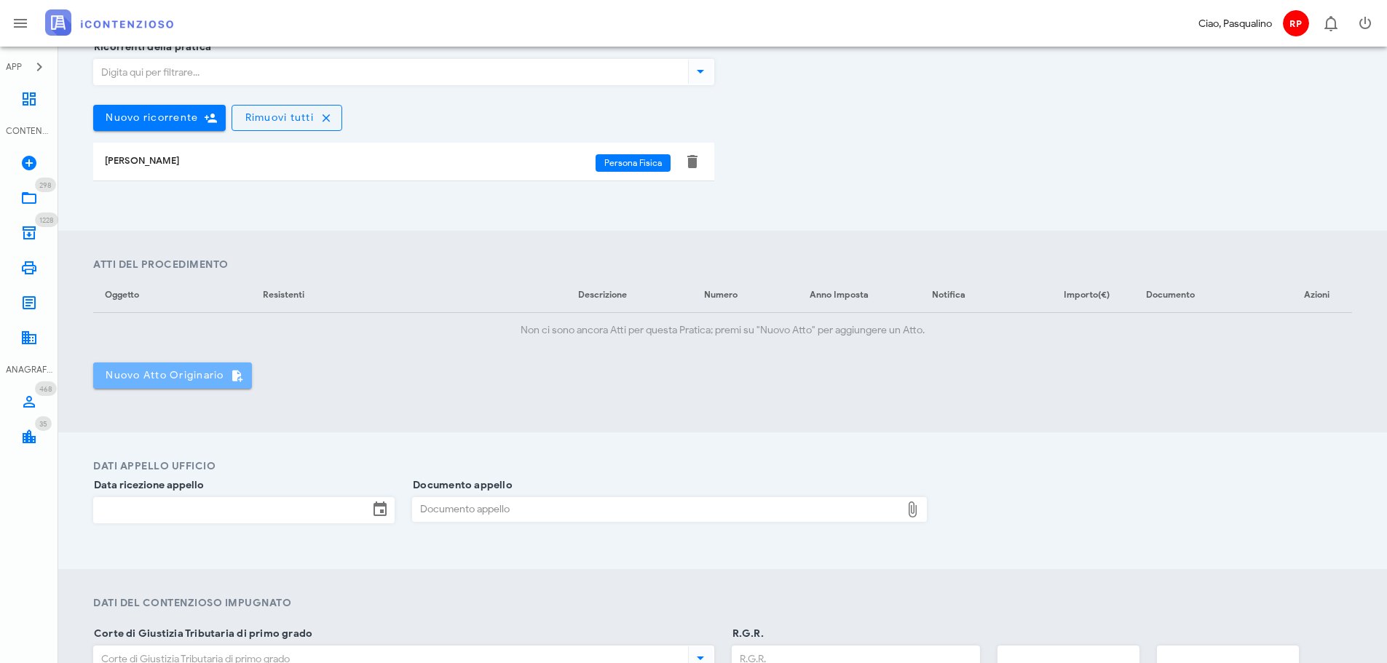
click at [251, 378] on button "Nuovo Atto Originario" at bounding box center [172, 375] width 159 height 26
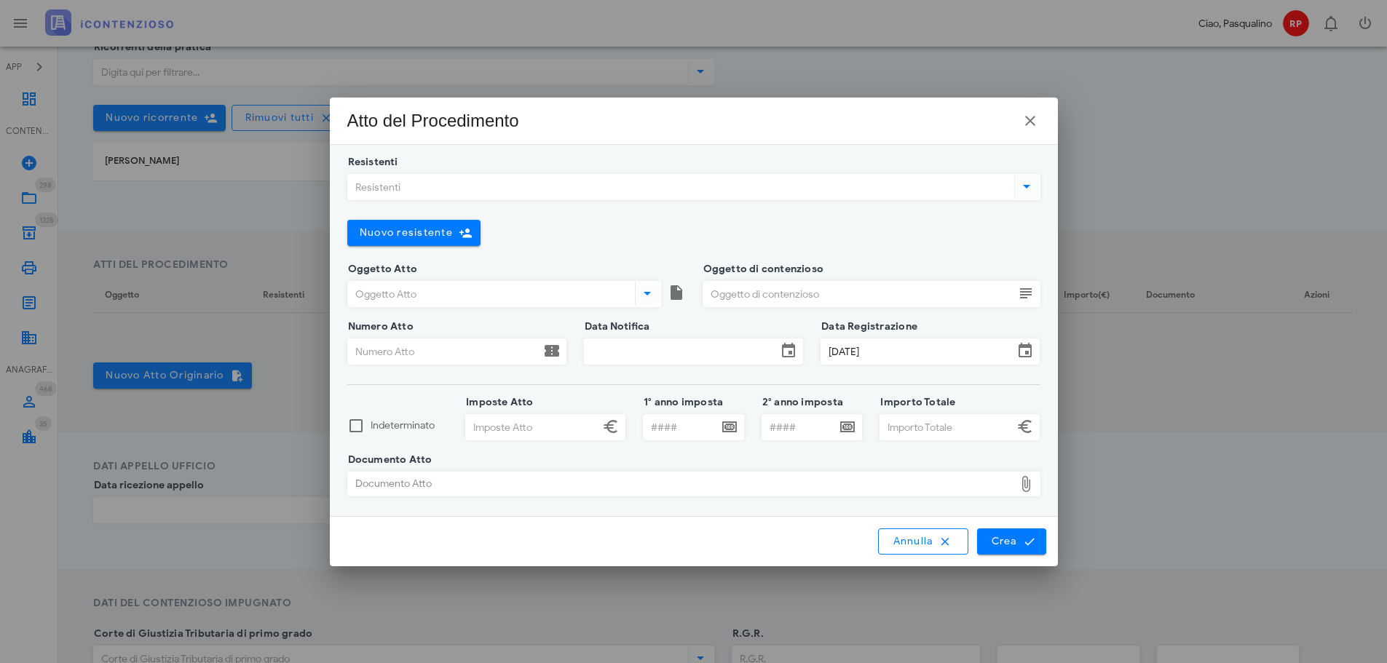
click at [515, 183] on input "Resistenti" at bounding box center [679, 187] width 663 height 25
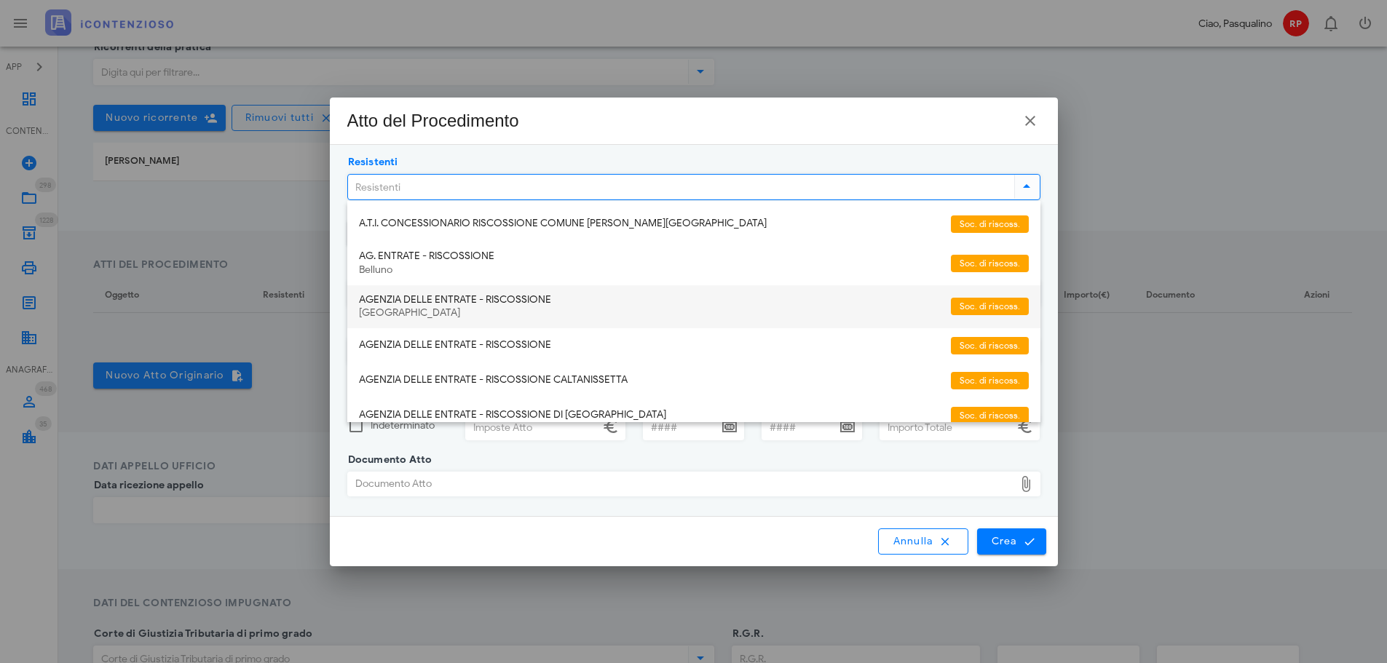
click at [542, 295] on div "AGENZIA DELLE ENTRATE - RISCOSSIONE" at bounding box center [649, 300] width 580 height 12
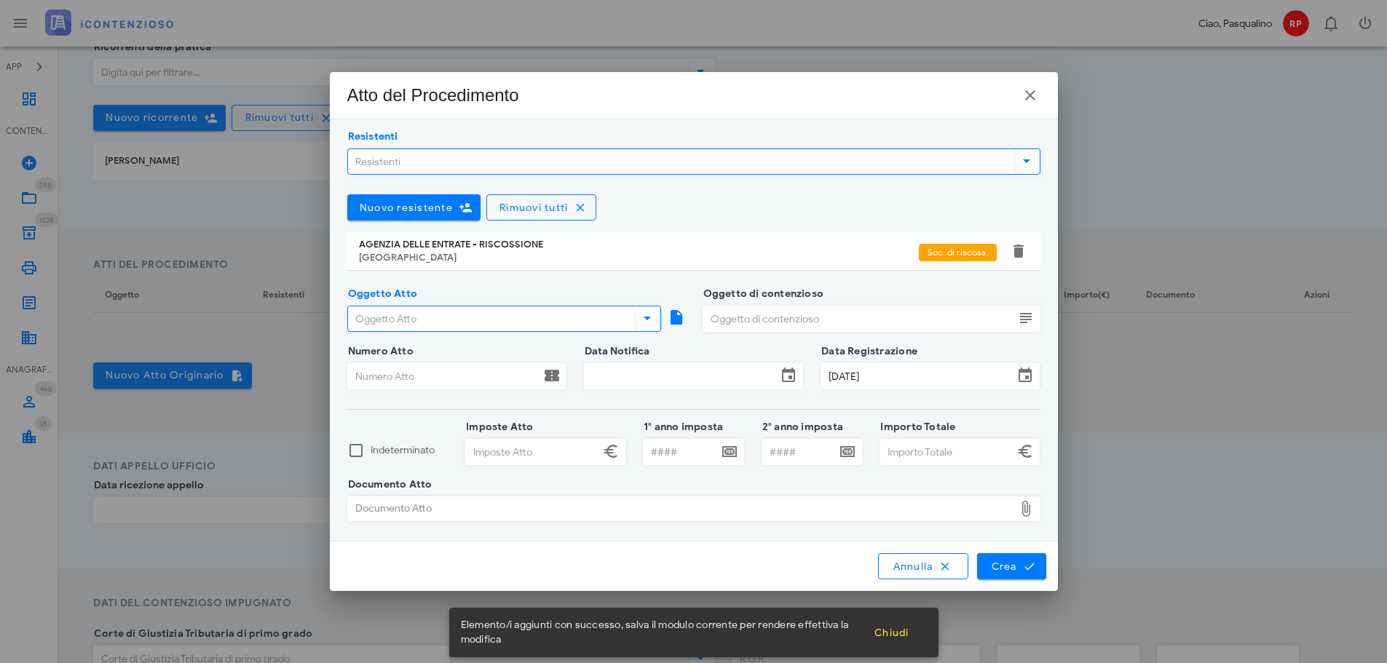
click at [509, 309] on input "Oggetto Atto" at bounding box center [490, 318] width 284 height 25
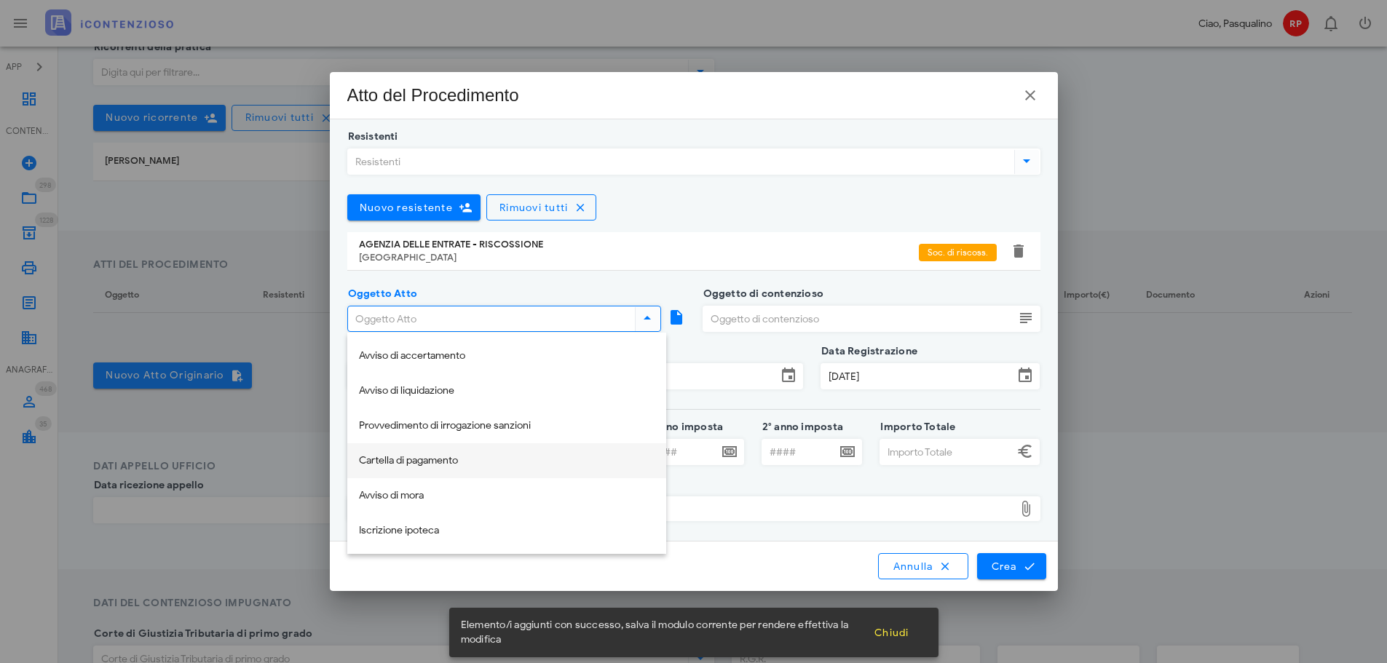
click at [470, 456] on div "Cartella di pagamento" at bounding box center [507, 461] width 296 height 12
type input "Cartella di pagamento"
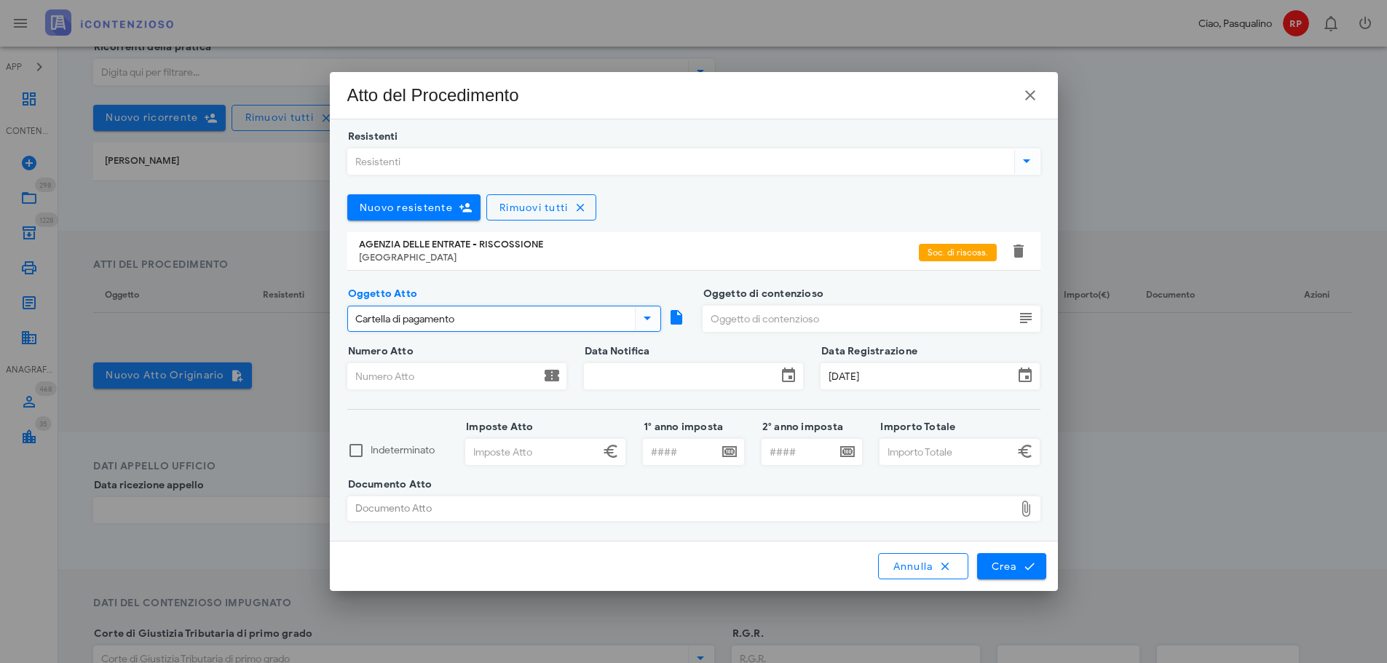
click at [755, 320] on input "Oggetto di contenzioso" at bounding box center [858, 318] width 311 height 25
type input "IRPEF 2010"
click at [511, 370] on input "Numero Atto" at bounding box center [444, 376] width 192 height 25
type input "29820150000878790"
click at [681, 375] on input "Data Notifica" at bounding box center [680, 376] width 192 height 25
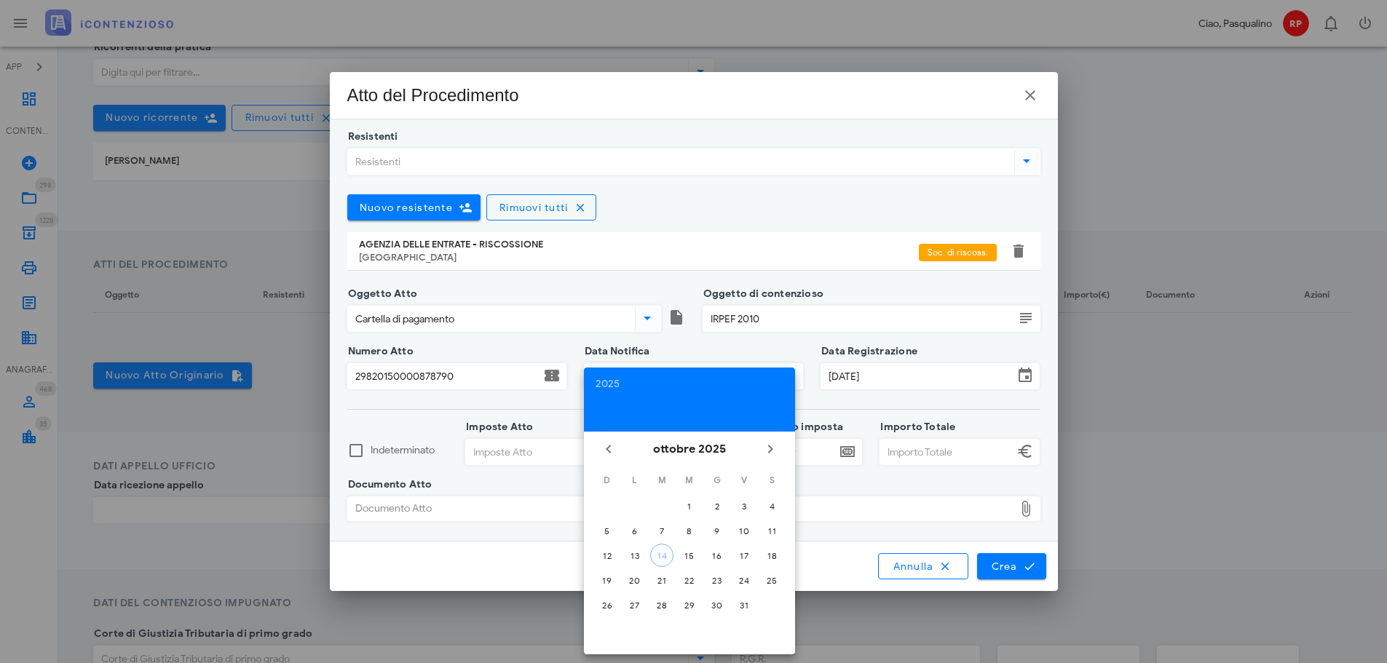
click at [608, 374] on div "2025" at bounding box center [689, 400] width 211 height 64
click at [613, 381] on div "2025" at bounding box center [689, 384] width 188 height 10
click at [707, 530] on li "2015" at bounding box center [689, 523] width 211 height 27
click at [683, 520] on button "mag" at bounding box center [689, 531] width 63 height 26
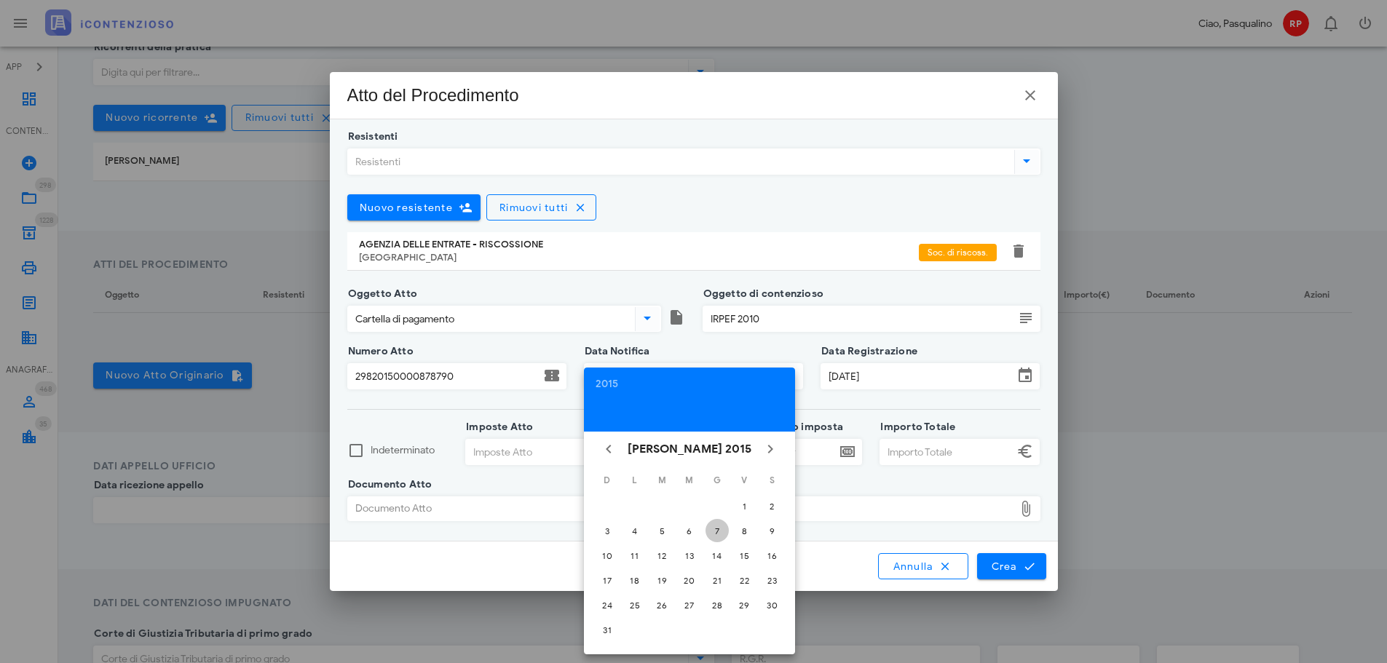
click at [714, 531] on div "7" at bounding box center [716, 531] width 23 height 11
type input "07/05/2015"
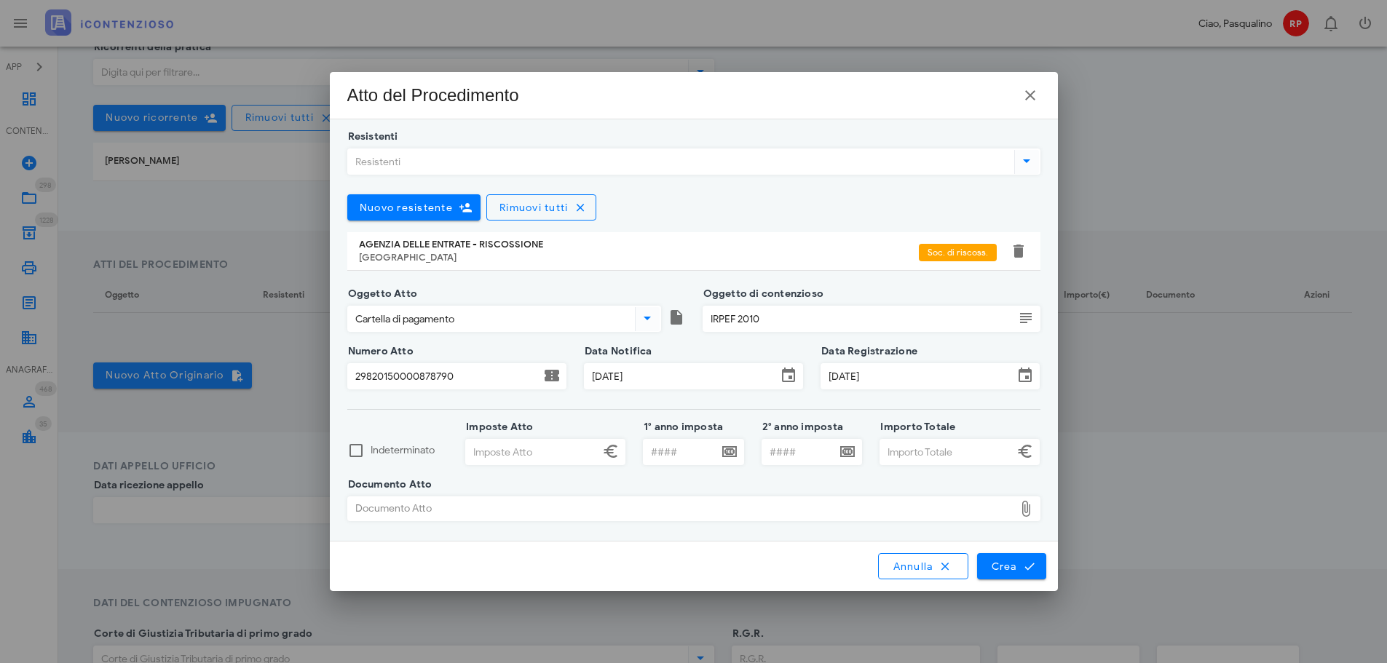
click at [585, 455] on input "Imposte Atto" at bounding box center [532, 452] width 133 height 25
click at [1007, 570] on span "Crea" at bounding box center [1011, 566] width 42 height 13
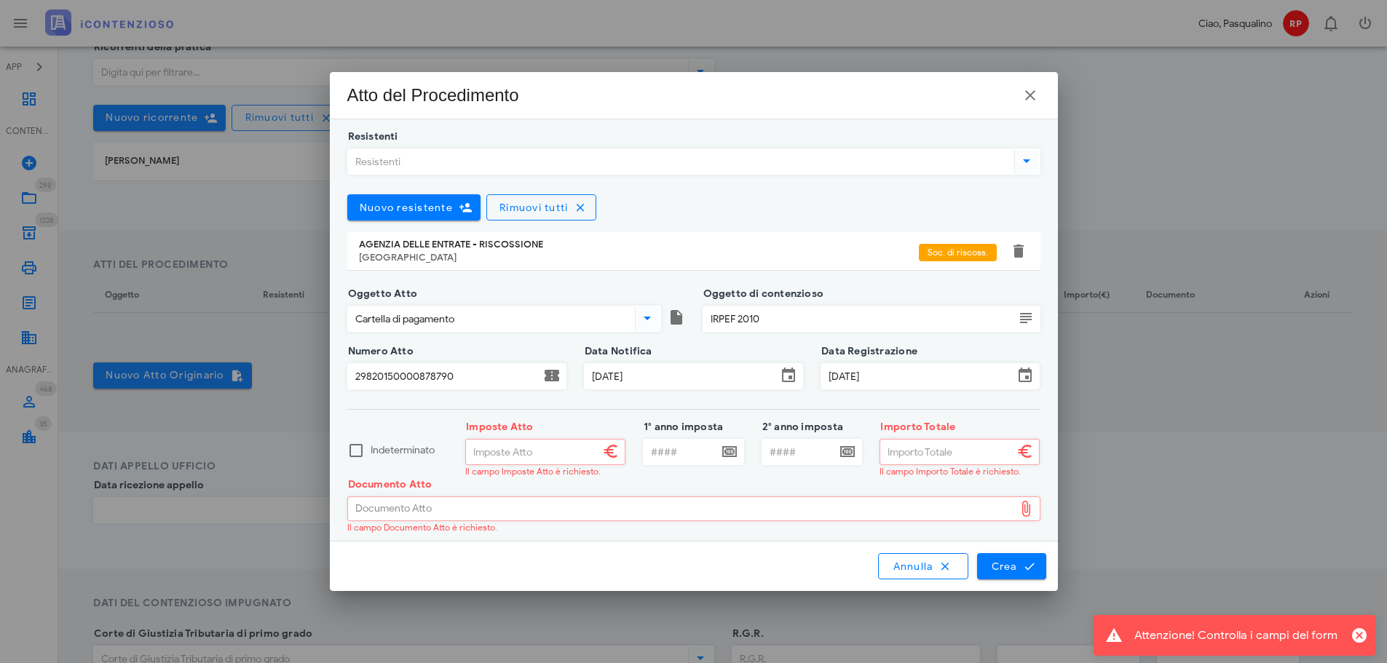
click at [584, 456] on input "Imposte Atto" at bounding box center [532, 452] width 133 height 25
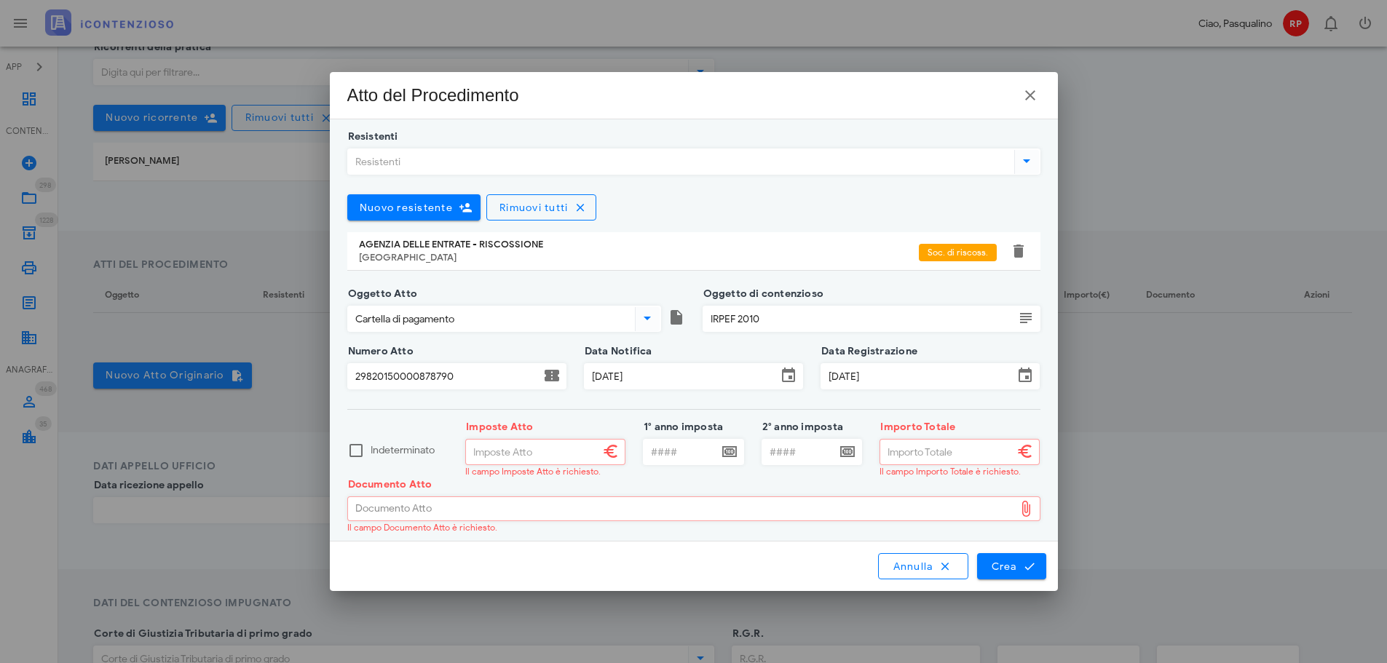
click at [584, 455] on input "Imposte Atto" at bounding box center [532, 452] width 133 height 25
type input "5.110,00"
click at [898, 453] on input "Importo Totale" at bounding box center [946, 452] width 133 height 25
click at [924, 509] on div "Documento Atto" at bounding box center [681, 508] width 666 height 23
type input "7.817,58"
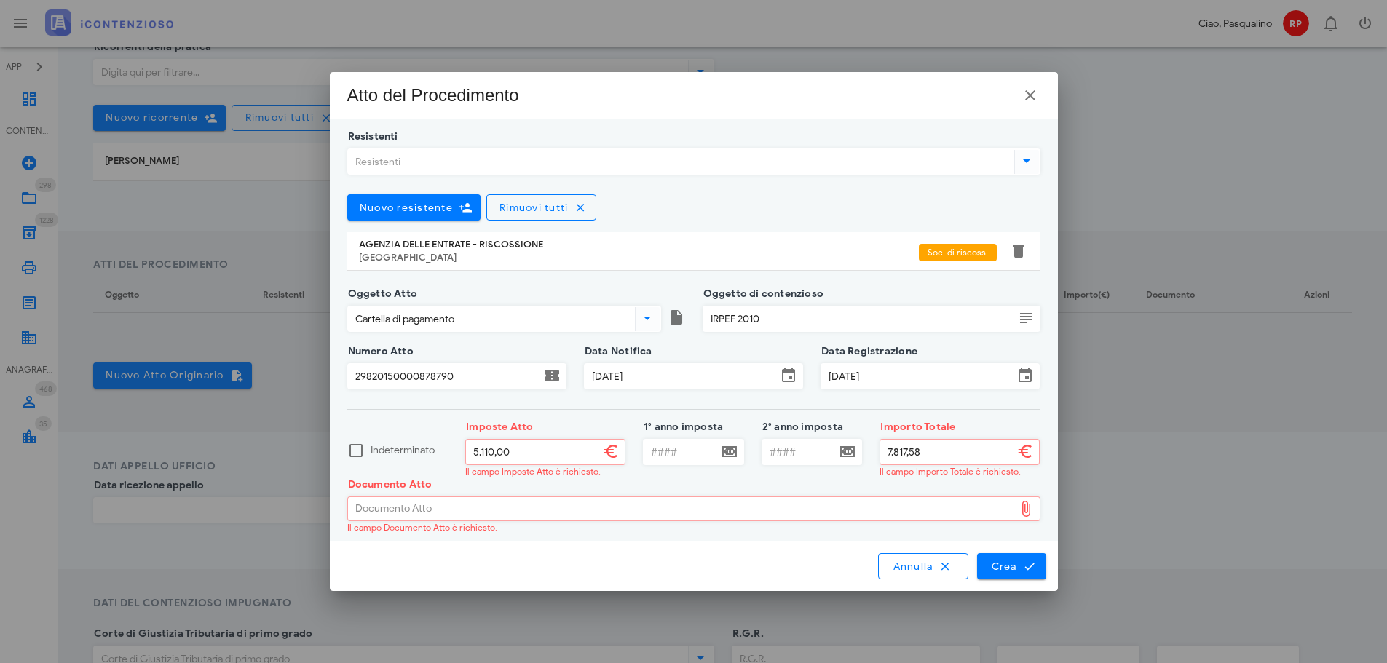
type input "C:\fakepath\NIR-D-3684144-2025.pdf"
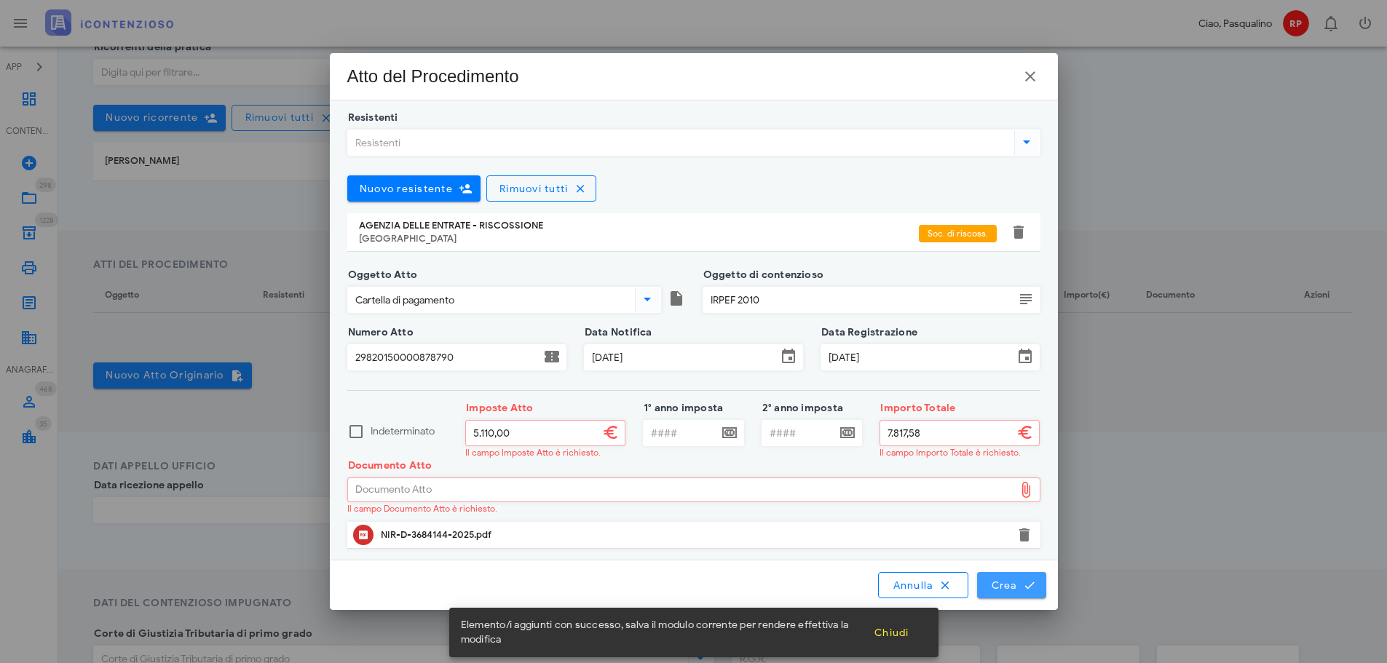
click at [999, 576] on button "Crea" at bounding box center [1011, 585] width 68 height 26
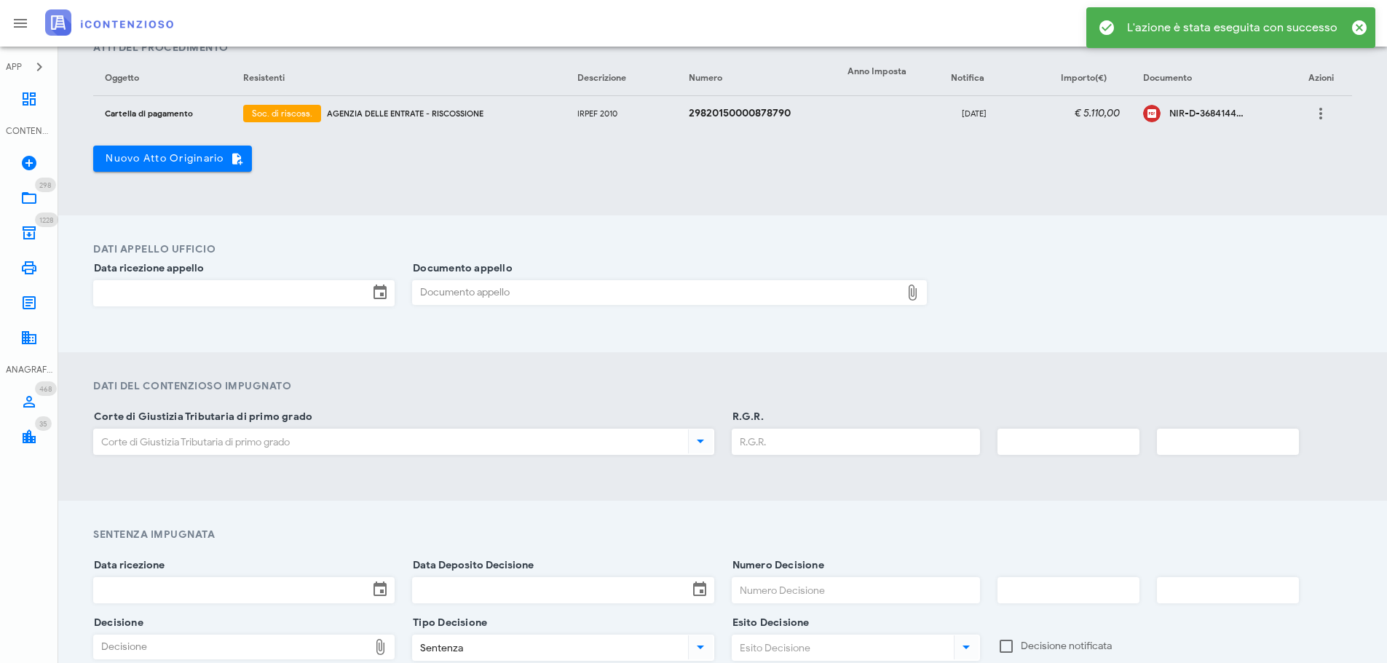
scroll to position [582, 0]
click at [269, 301] on input "Data ricezione appello" at bounding box center [231, 292] width 274 height 25
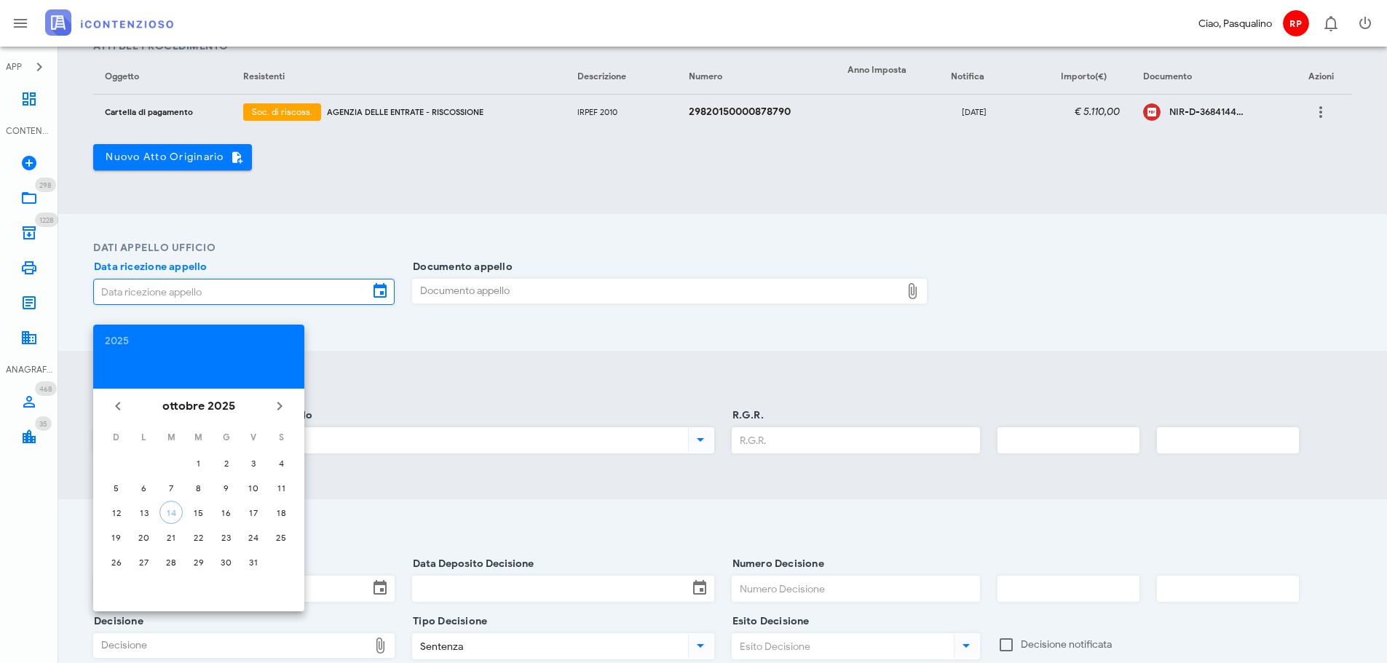
click at [127, 331] on div "2025" at bounding box center [198, 357] width 211 height 64
click at [125, 336] on div "2025" at bounding box center [199, 341] width 188 height 10
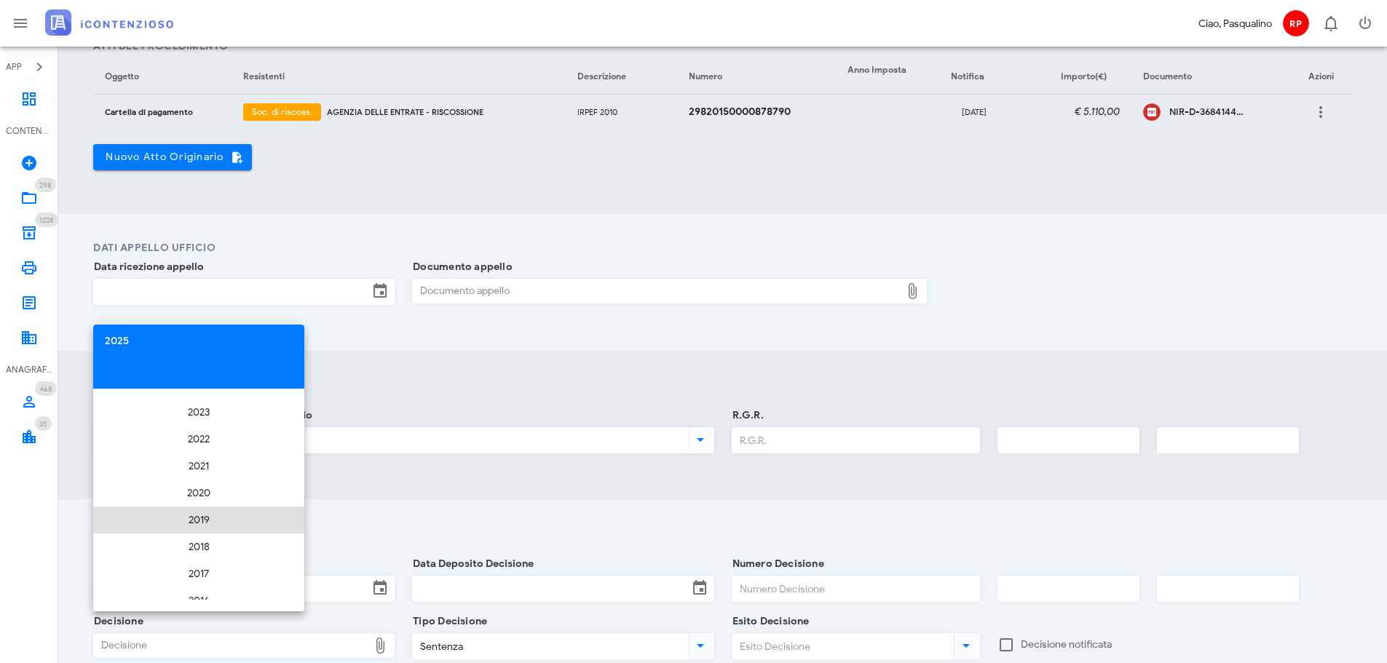
scroll to position [2755, 0]
click at [235, 519] on li "2019" at bounding box center [198, 517] width 211 height 27
click at [138, 579] on button "ott" at bounding box center [134, 572] width 63 height 26
click at [220, 512] on div "17" at bounding box center [226, 512] width 23 height 11
type input "17/10/2019"
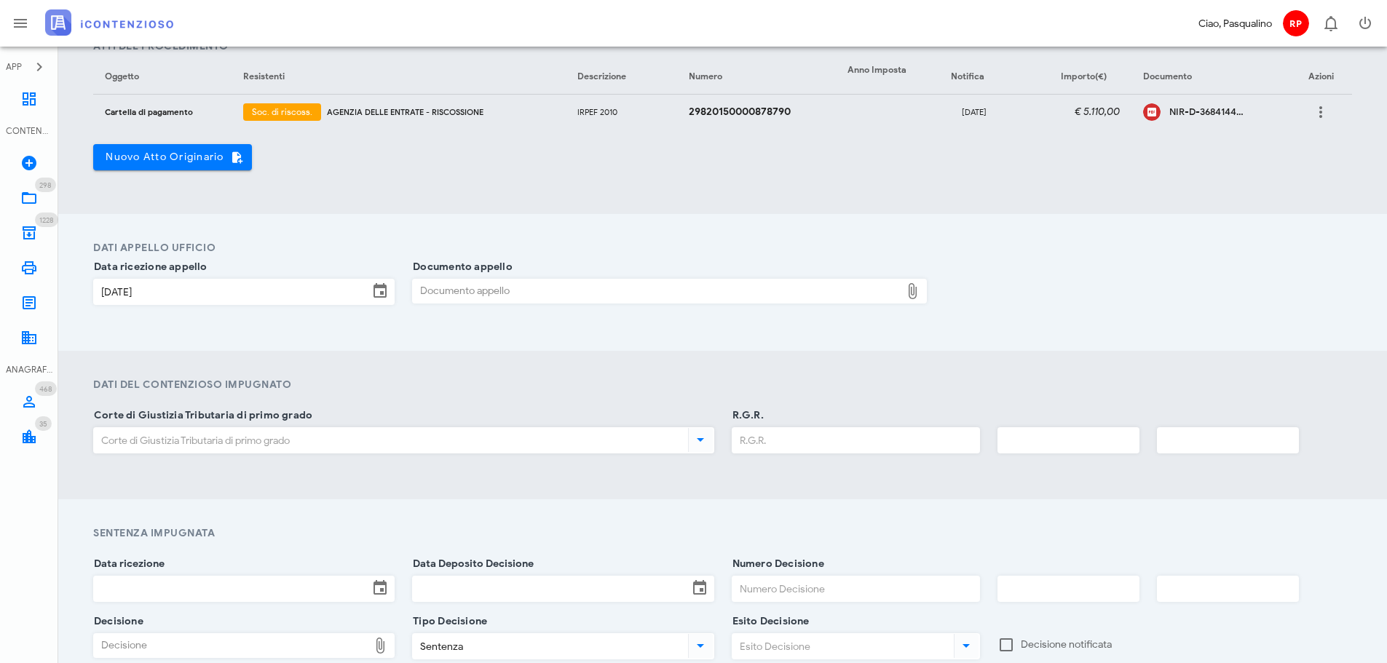
click at [482, 294] on div "Documento appello" at bounding box center [656, 291] width 487 height 23
click at [441, 280] on div "Documento appello" at bounding box center [656, 291] width 487 height 23
type input "C:\fakepath\NIR-D-3684144-2025.pdf"
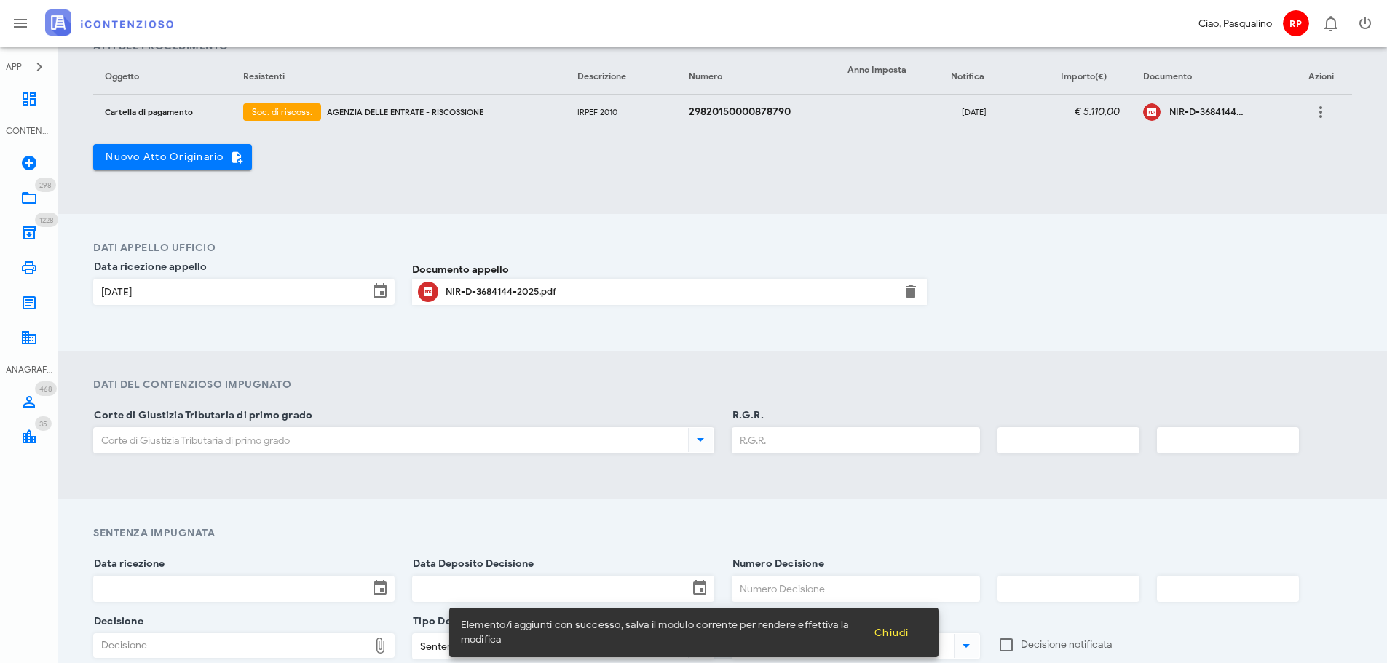
click at [463, 457] on div at bounding box center [403, 461] width 621 height 10
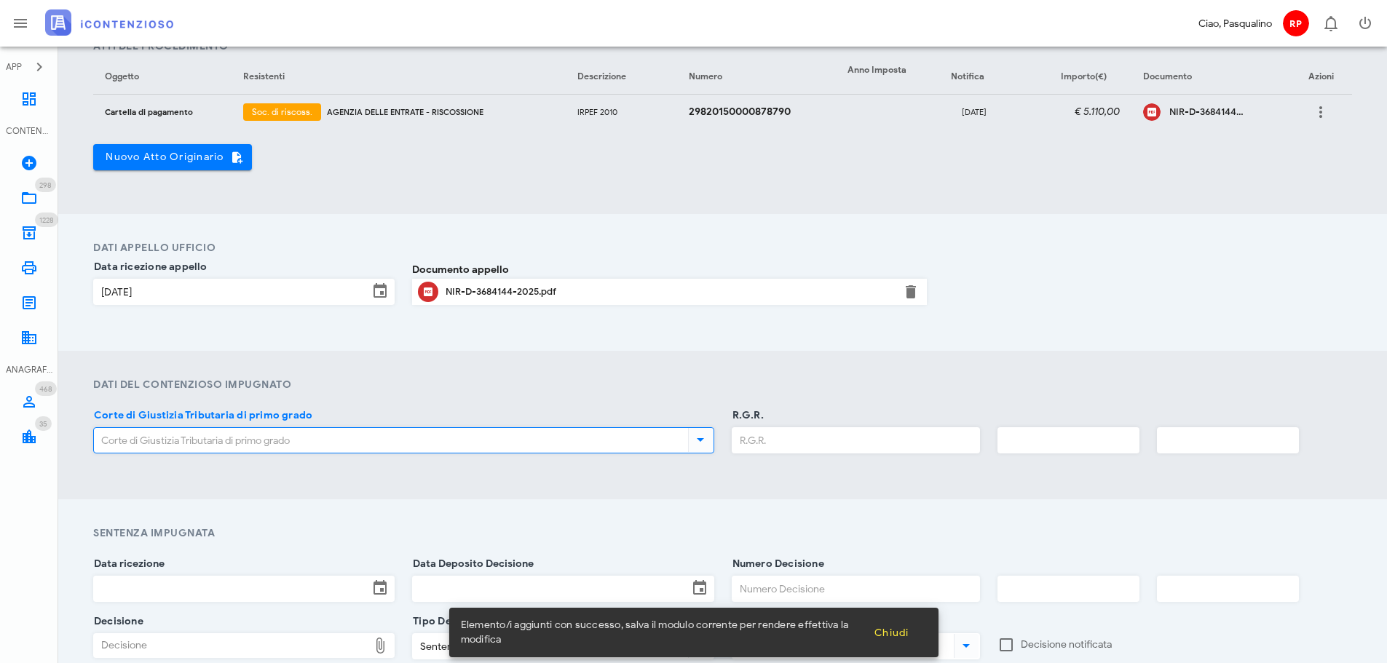
click at [464, 446] on input "Corte di Giustizia Tributaria di primo grado" at bounding box center [389, 440] width 591 height 25
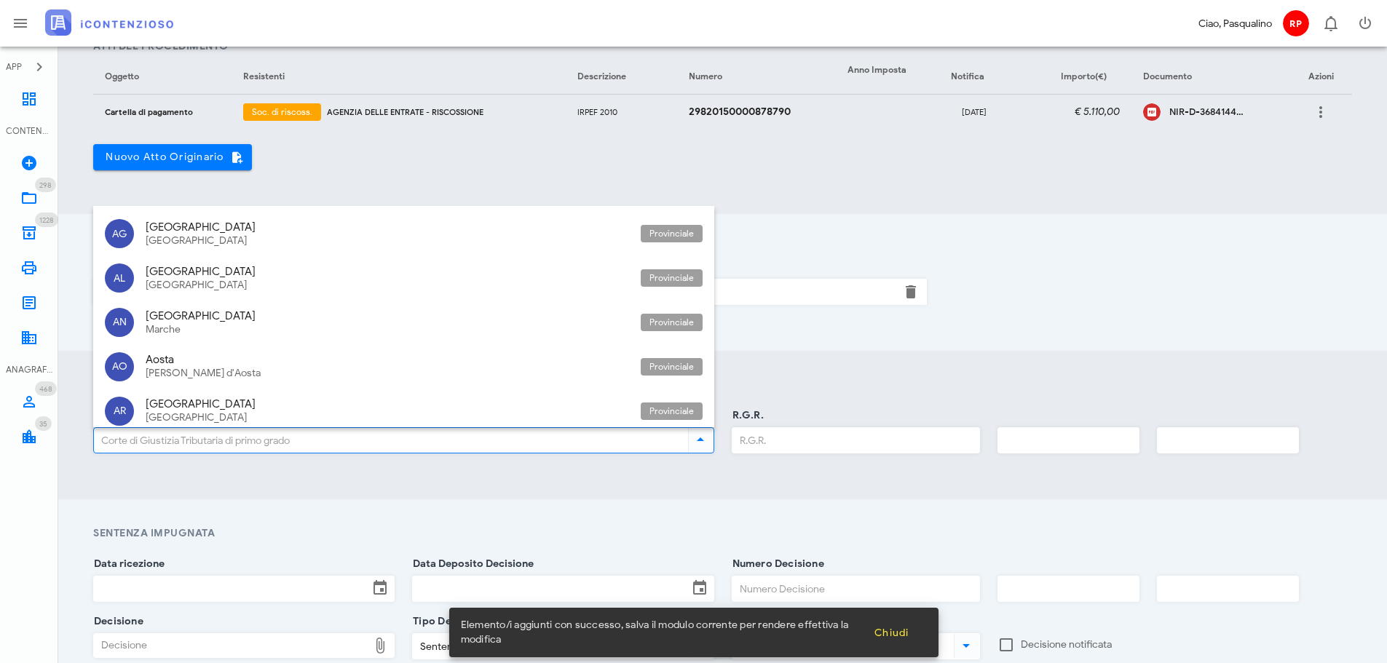
click at [464, 446] on input "Corte di Giustizia Tributaria di primo grado" at bounding box center [389, 440] width 591 height 25
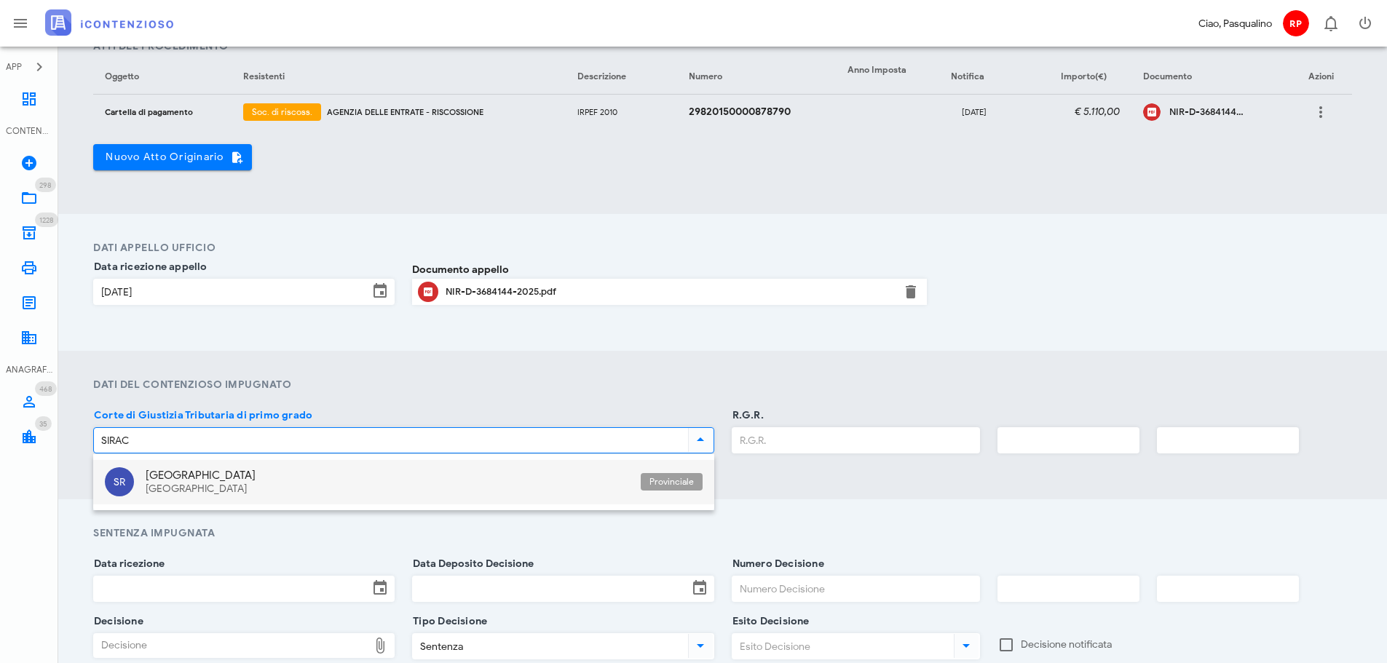
click at [474, 487] on div "Sicilia" at bounding box center [387, 489] width 483 height 12
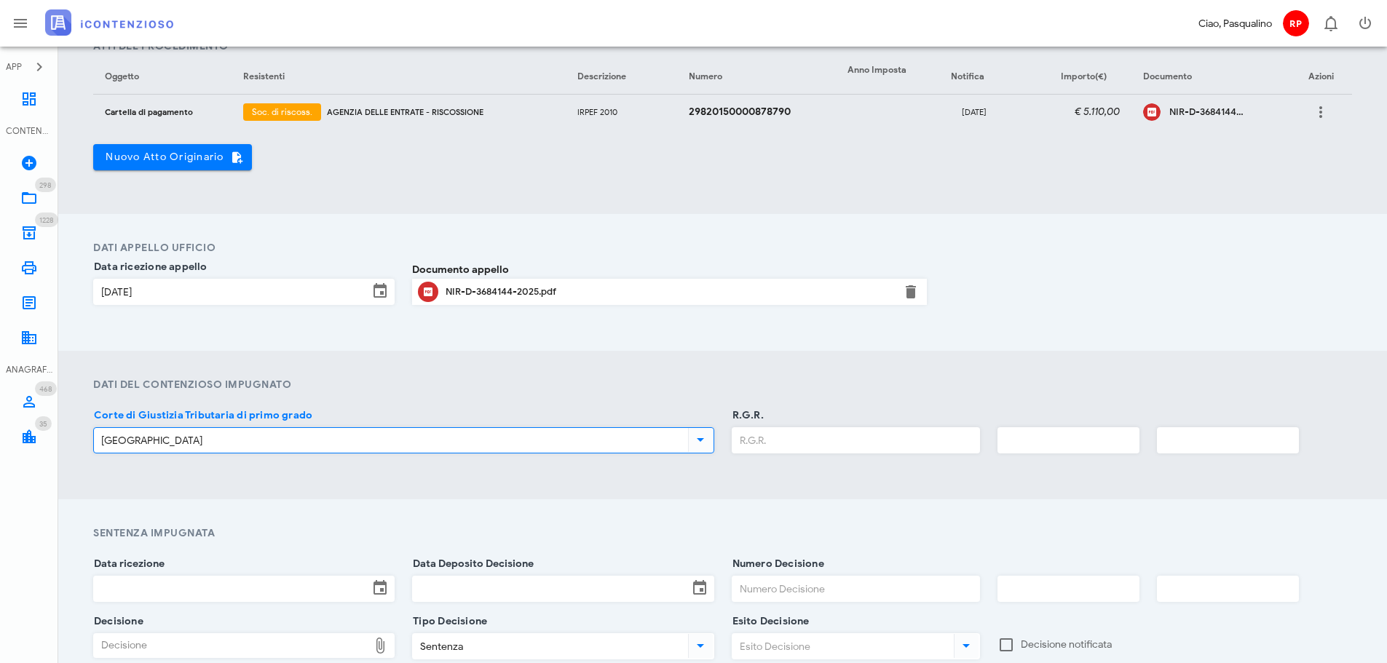
type input "Siracusa"
click at [736, 431] on input "R.G.R." at bounding box center [855, 440] width 247 height 25
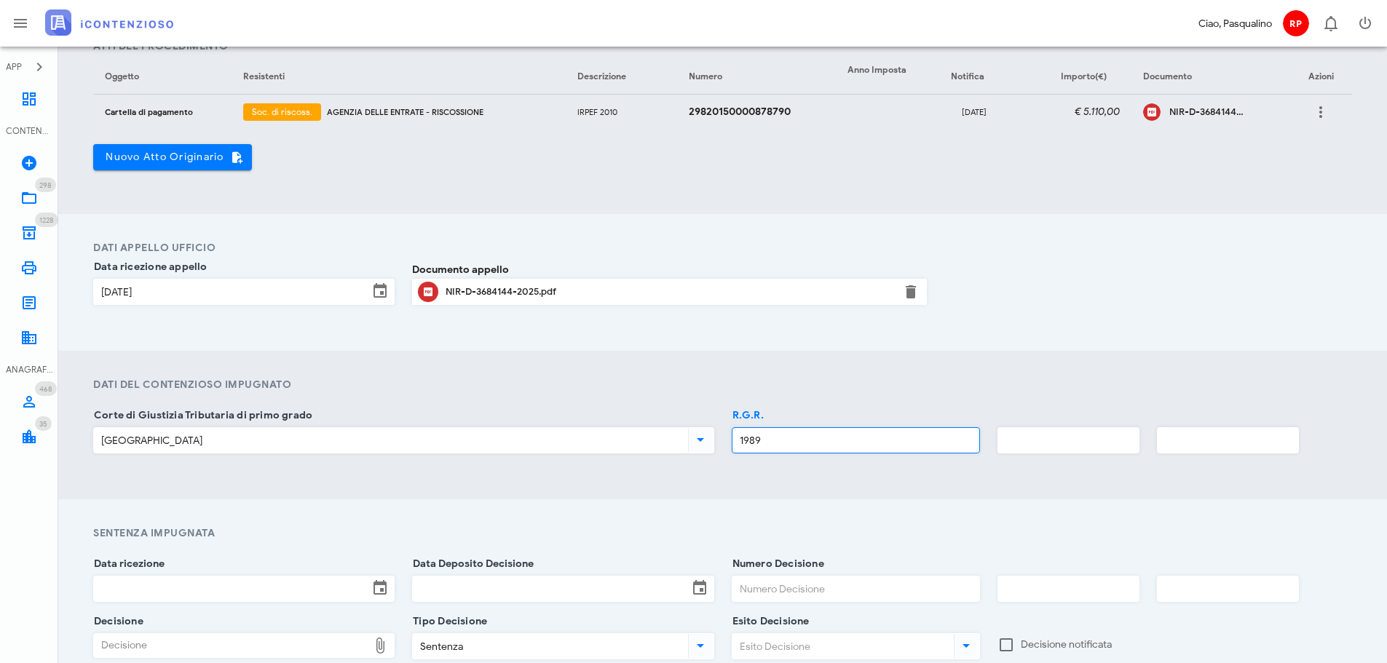
type input "1989"
click at [1129, 448] on input "text" at bounding box center [1068, 440] width 140 height 25
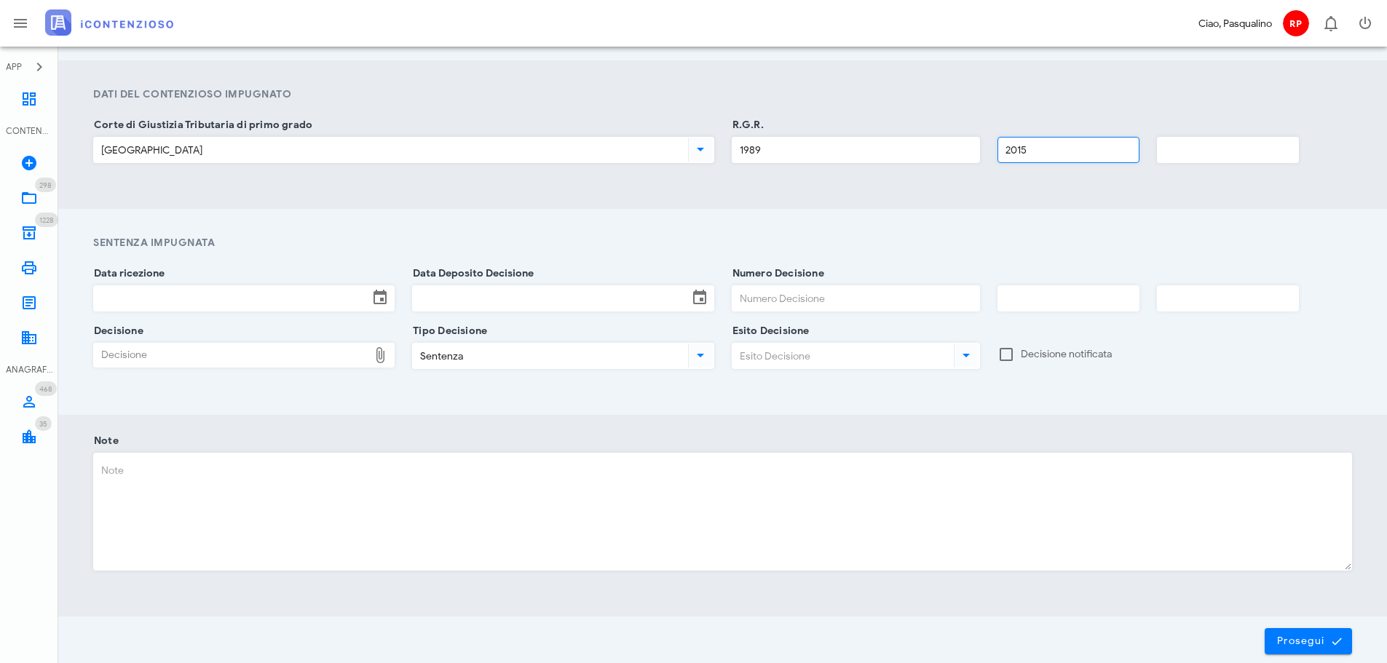
scroll to position [873, 0]
type input "2015"
click at [194, 290] on input "Data ricezione" at bounding box center [231, 297] width 274 height 25
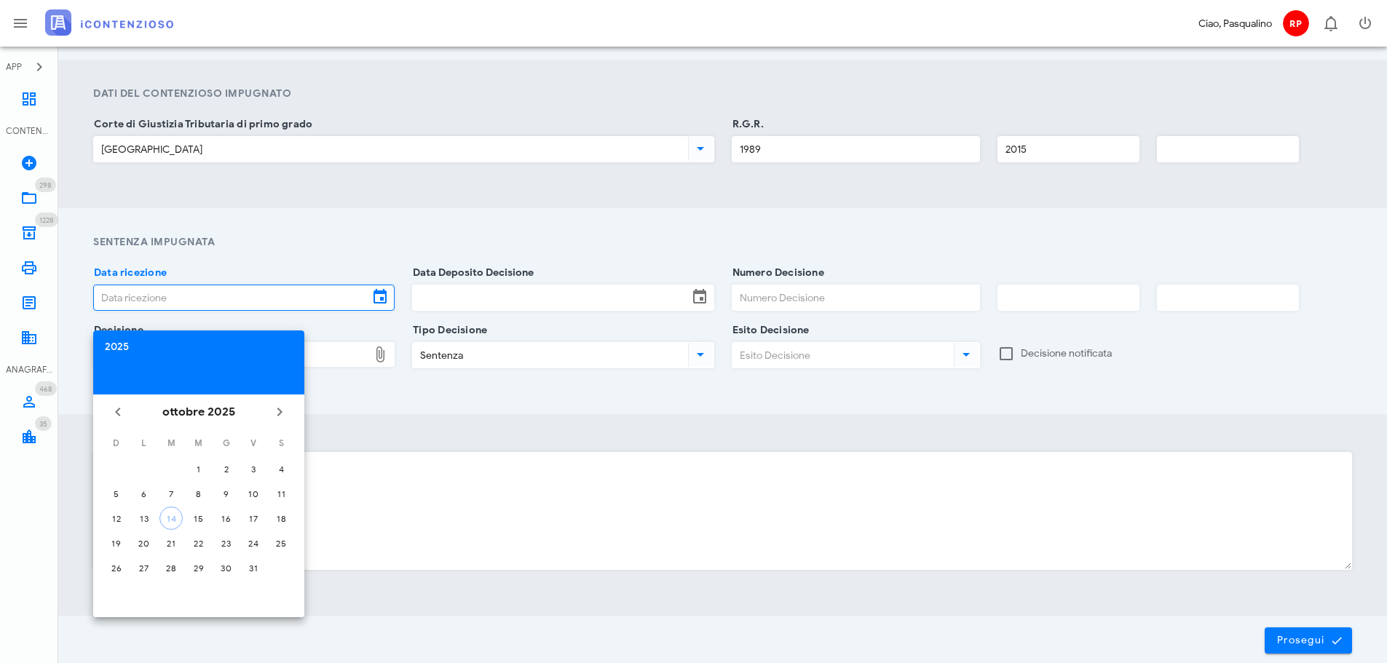
click at [122, 346] on div "2025" at bounding box center [199, 347] width 188 height 10
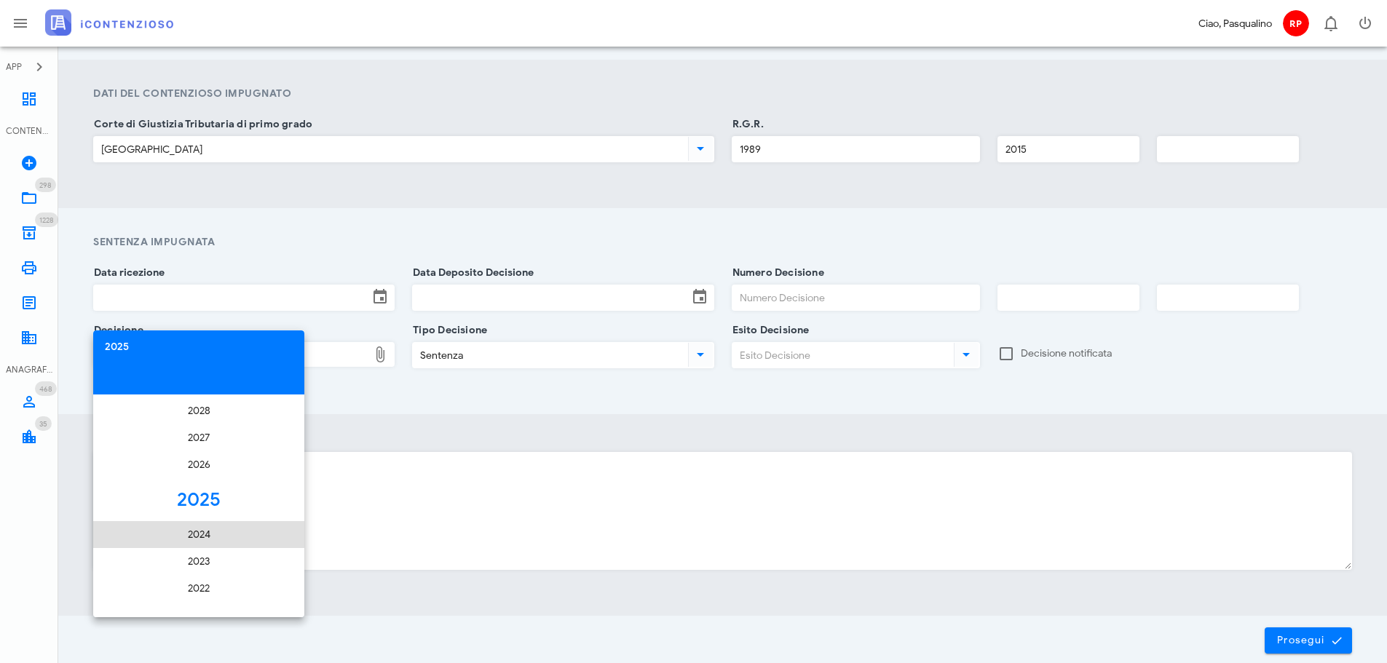
scroll to position [2755, 0]
click at [221, 532] on li "2019" at bounding box center [198, 523] width 211 height 27
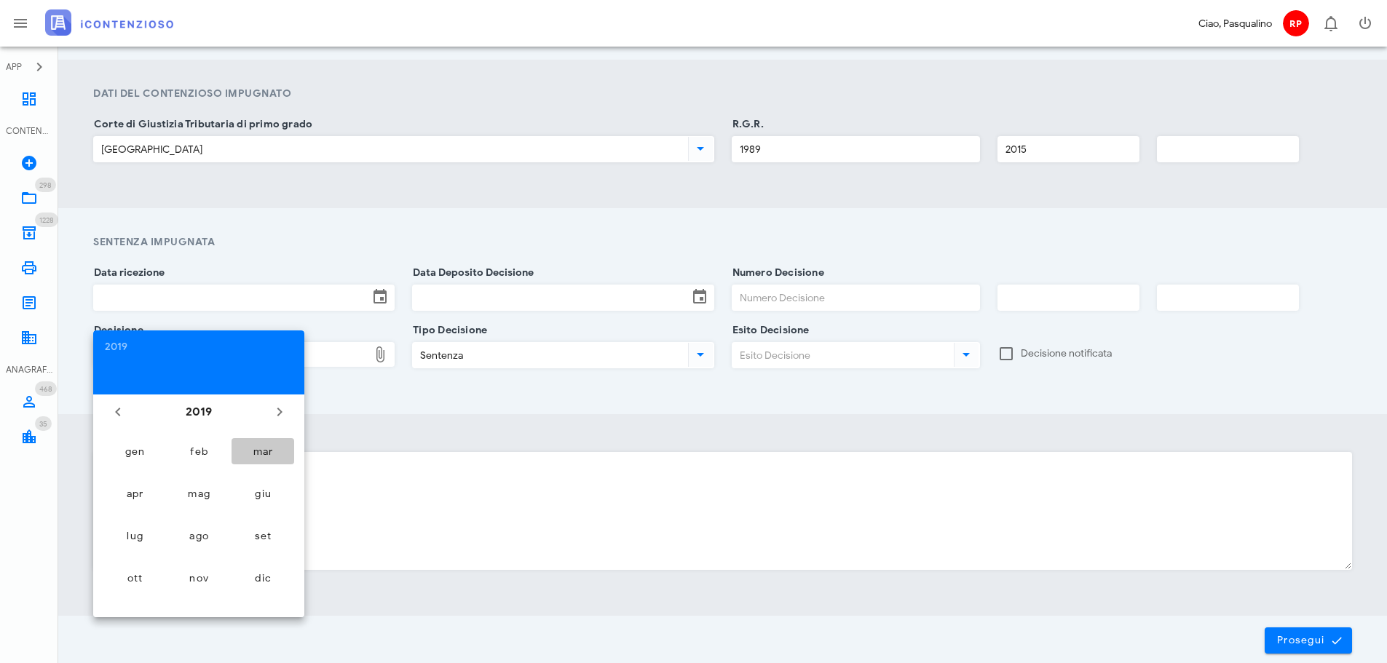
click at [269, 452] on div "mar" at bounding box center [262, 451] width 39 height 12
click at [147, 547] on div "18" at bounding box center [143, 543] width 23 height 11
type input "18/03/2019"
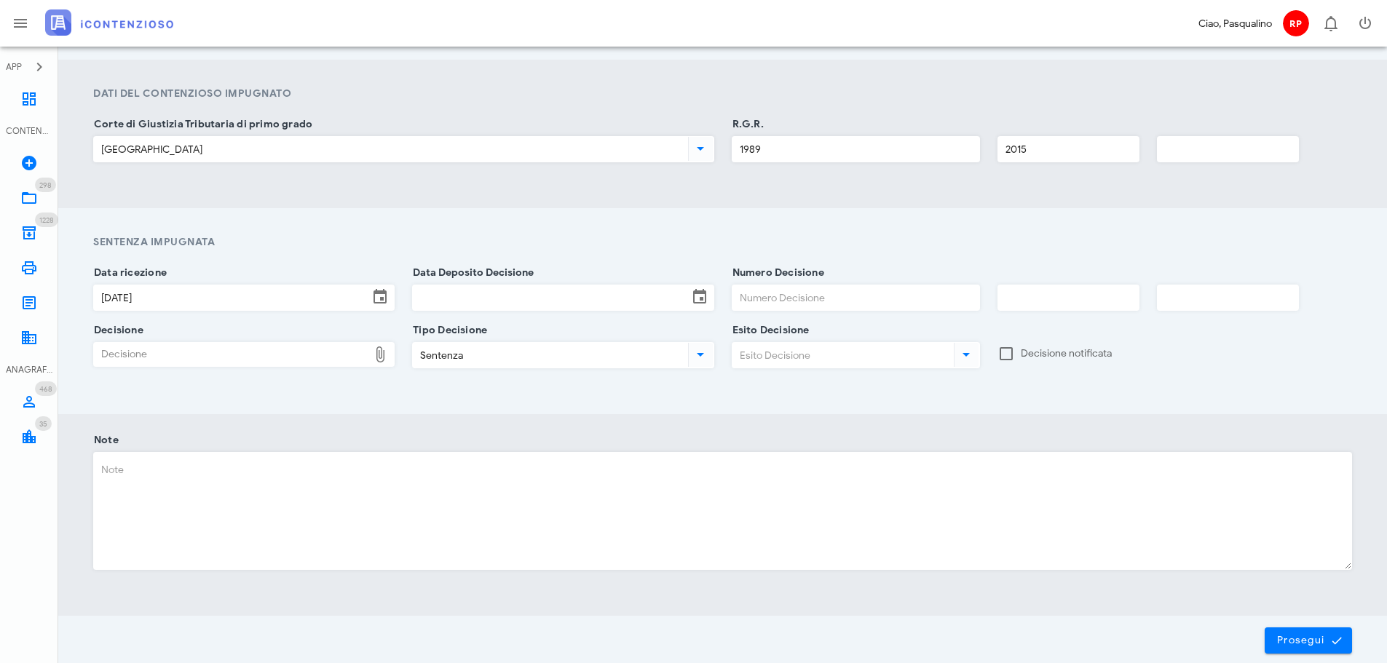
click at [531, 298] on input "Data Deposito Decisione" at bounding box center [550, 297] width 274 height 25
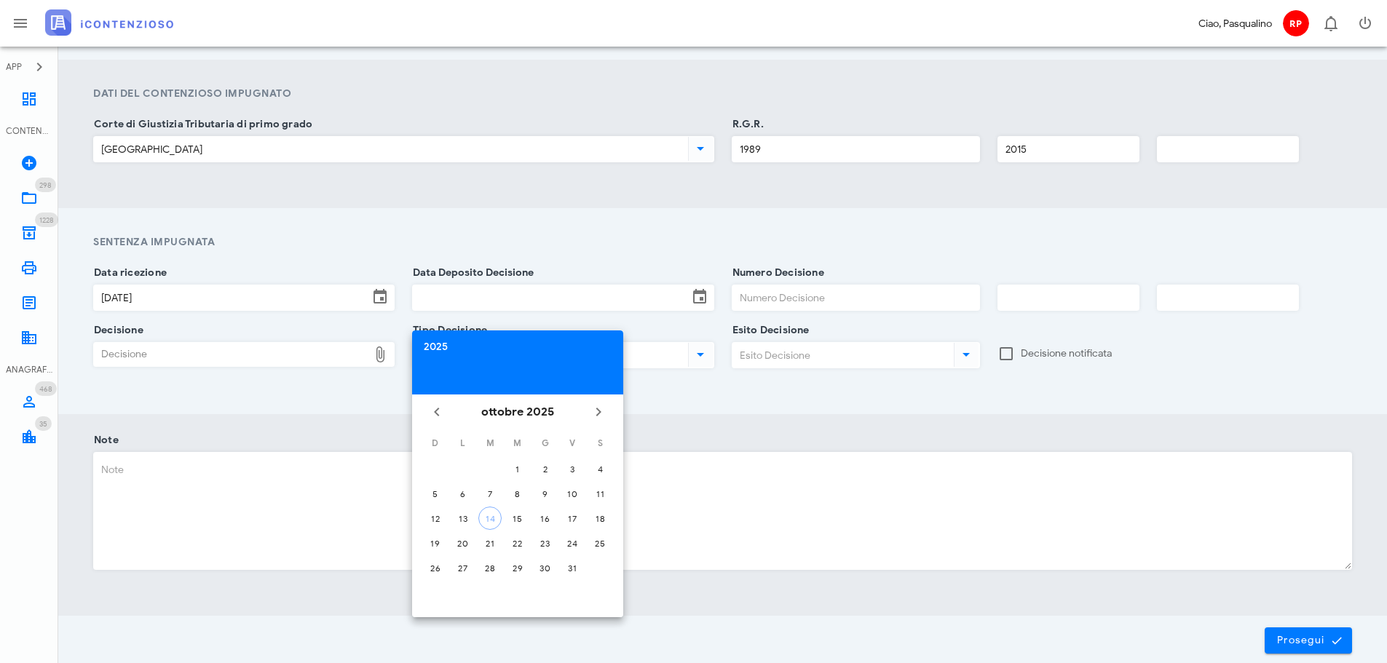
click at [432, 344] on div "2025" at bounding box center [518, 347] width 188 height 10
click at [531, 529] on li "2019" at bounding box center [517, 523] width 211 height 27
click at [572, 461] on button "mar" at bounding box center [581, 451] width 63 height 26
click at [463, 549] on button "18" at bounding box center [462, 542] width 23 height 23
type input "18/03/2019"
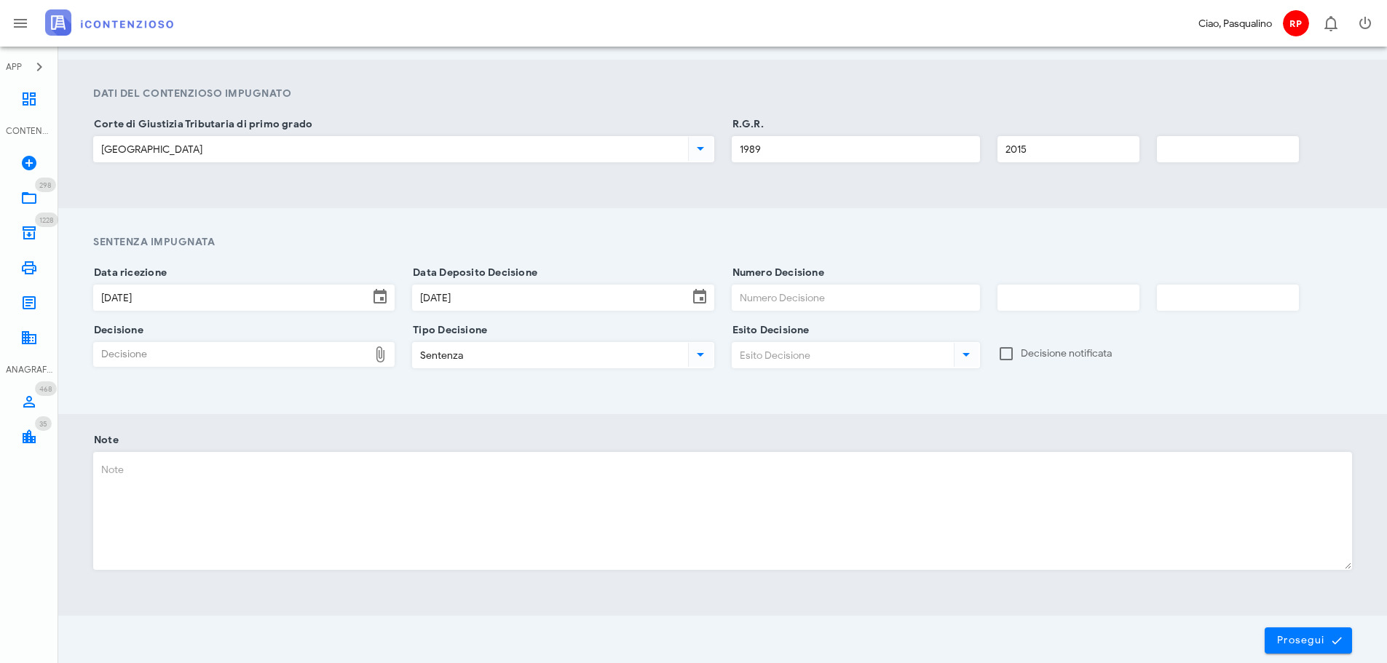
click at [798, 288] on input "Numero Decisione" at bounding box center [855, 297] width 247 height 25
type input "850"
click at [1032, 289] on input "text" at bounding box center [1068, 297] width 140 height 25
type input "06"
click at [1201, 308] on input "text" at bounding box center [1227, 297] width 140 height 25
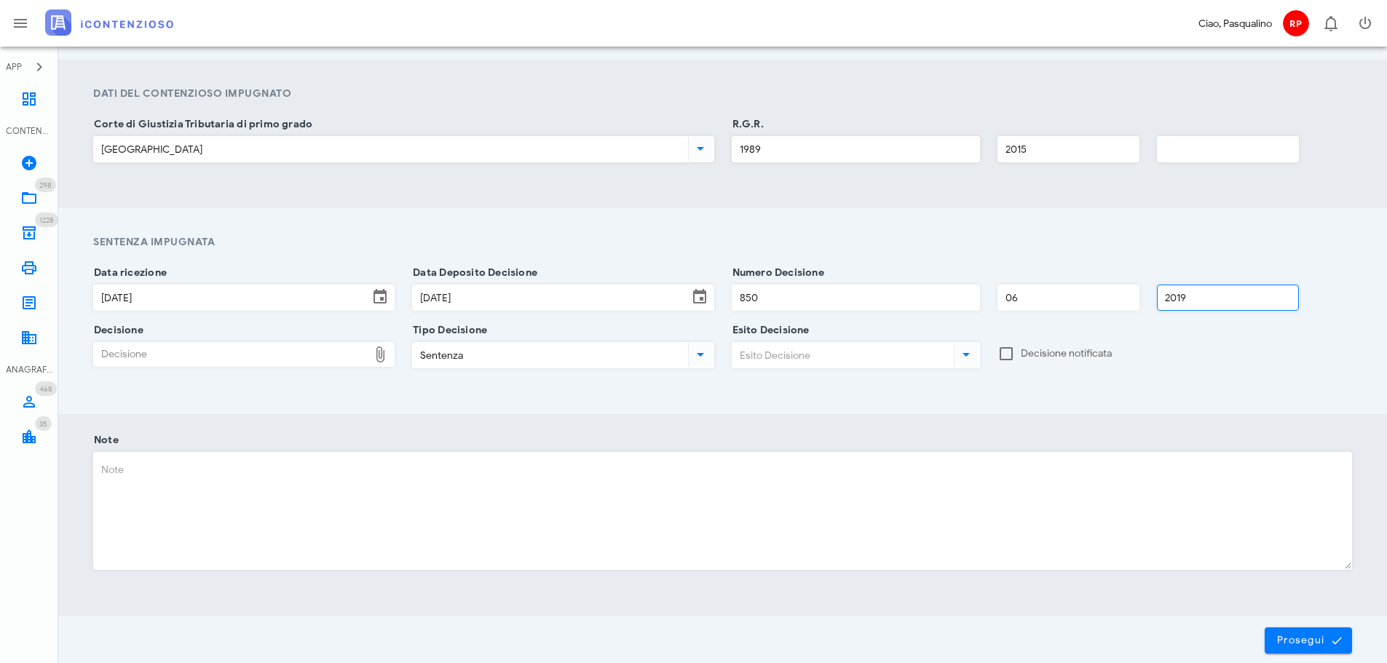
type input "2019"
click at [197, 363] on div "Decisione" at bounding box center [231, 354] width 274 height 23
type input "C:\fakepath\NIR-D-3684144-2025.pdf"
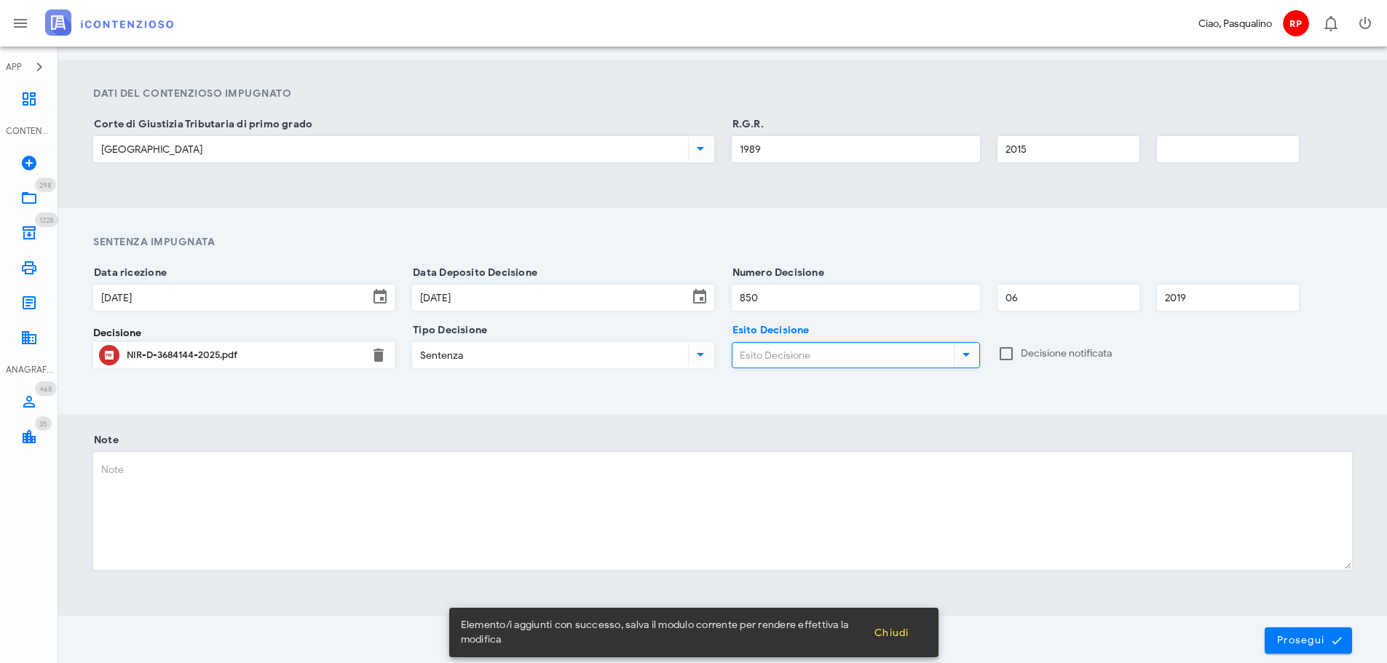
click at [834, 357] on input "Esito Decisione" at bounding box center [841, 355] width 218 height 25
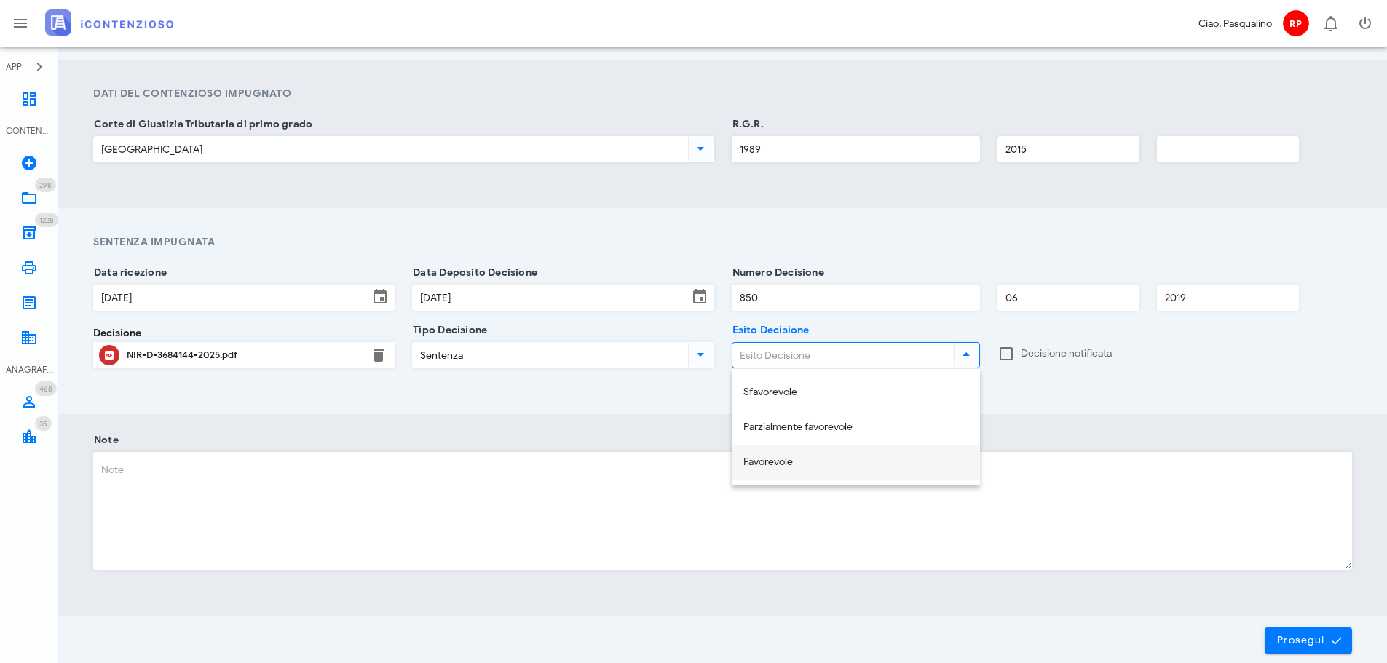
click at [828, 459] on div "Favorevole" at bounding box center [855, 462] width 225 height 12
type input "Favorevole"
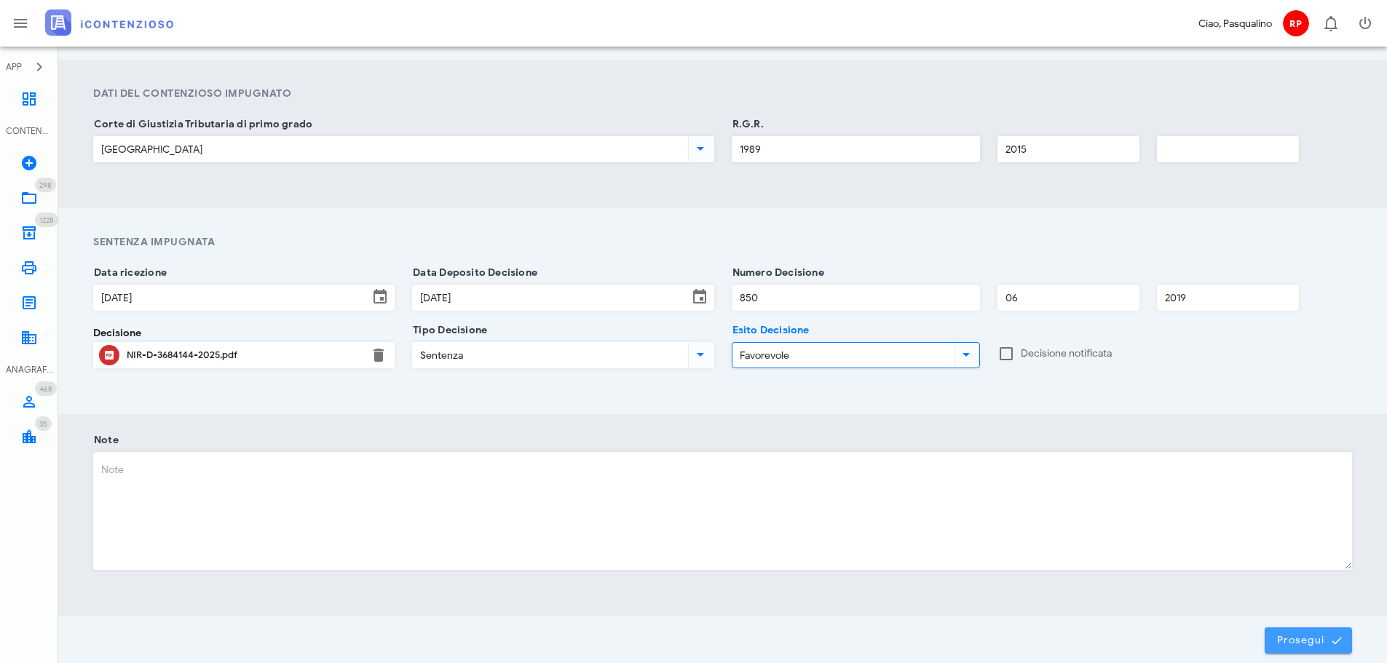
click at [1328, 640] on span "Prosegui" at bounding box center [1308, 640] width 64 height 13
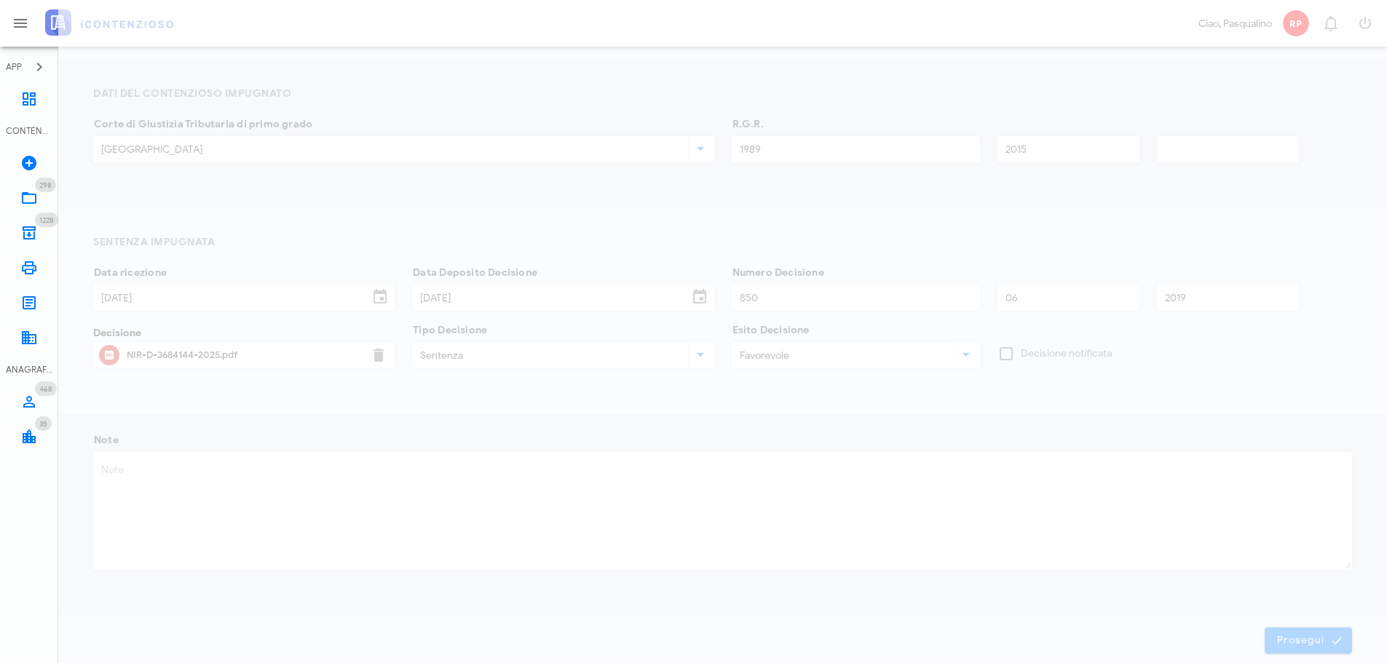
scroll to position [0, 0]
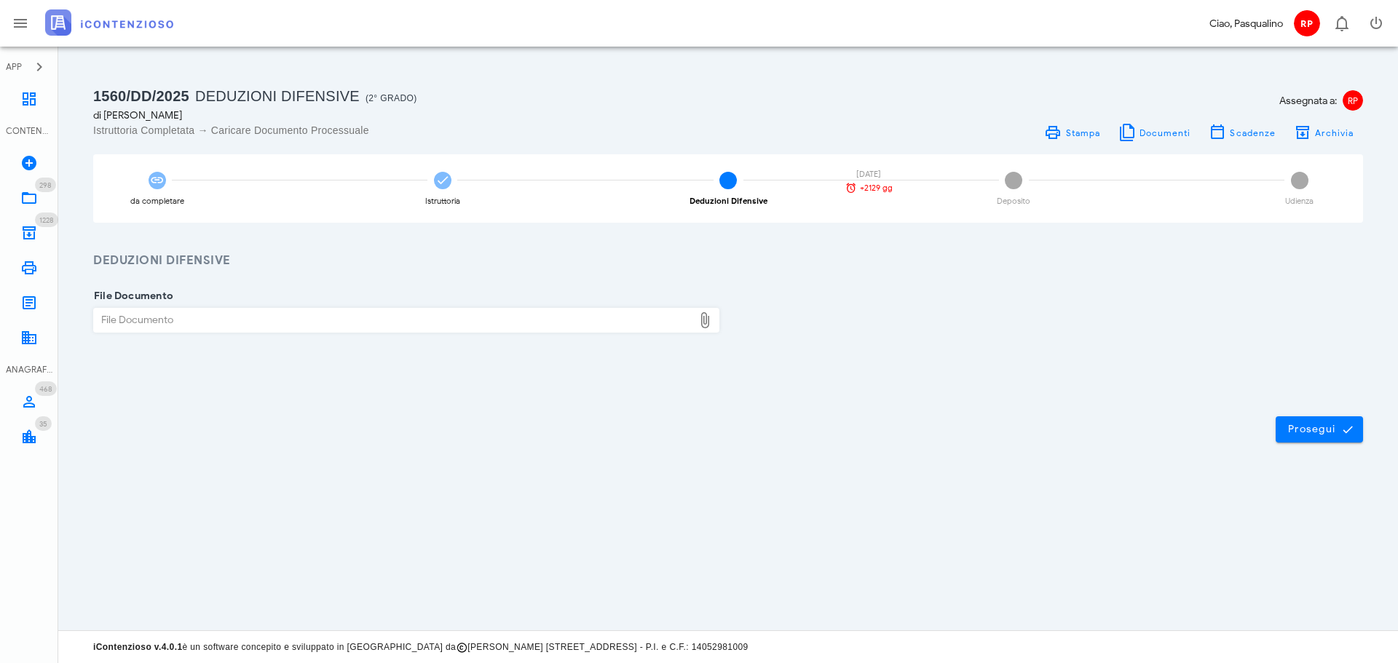
click at [277, 309] on div "File Documento" at bounding box center [393, 320] width 599 height 23
type input "C:\fakepath\NIR-D-3684144-2025.pdf"
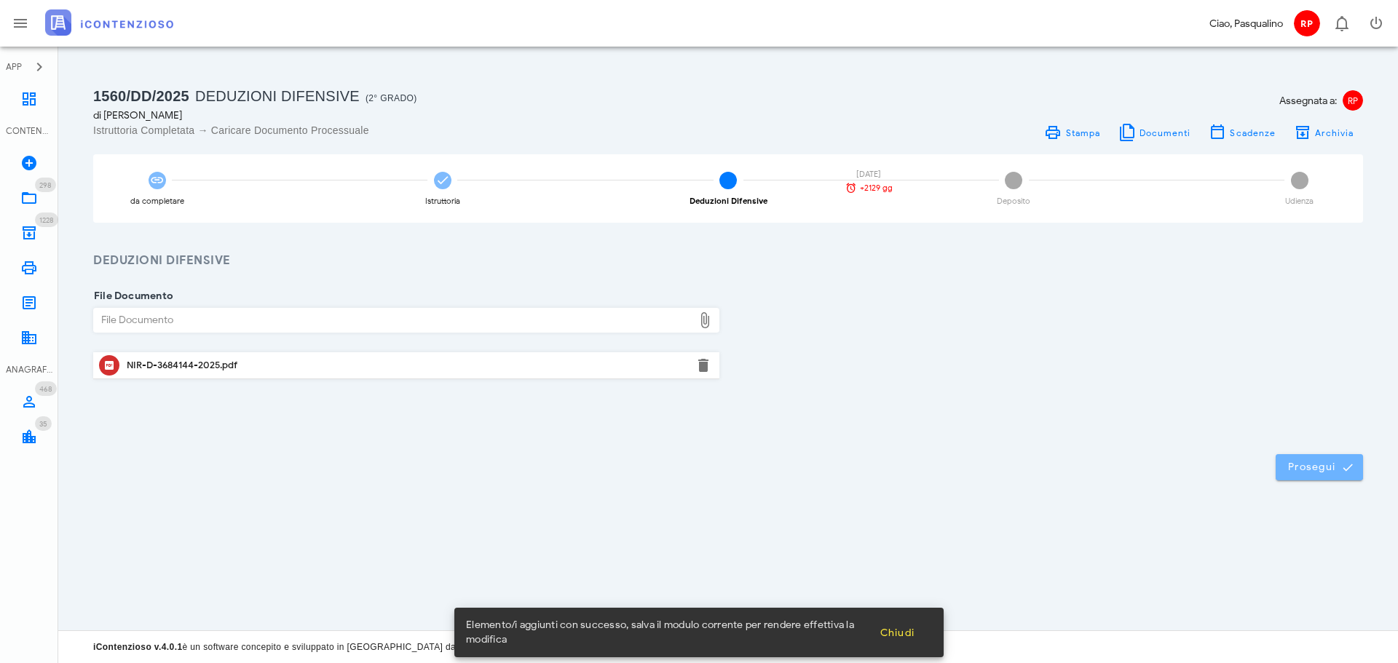
click at [1321, 469] on span "Prosegui" at bounding box center [1319, 467] width 64 height 13
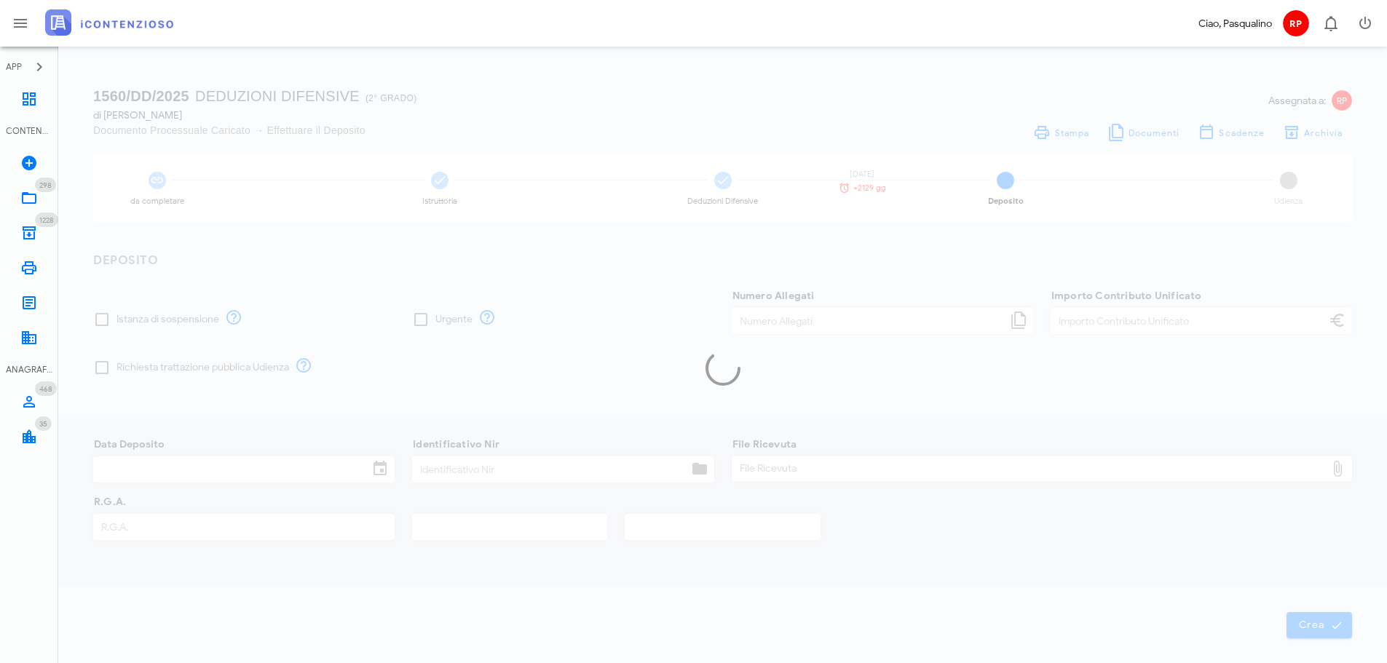
type input "120,00"
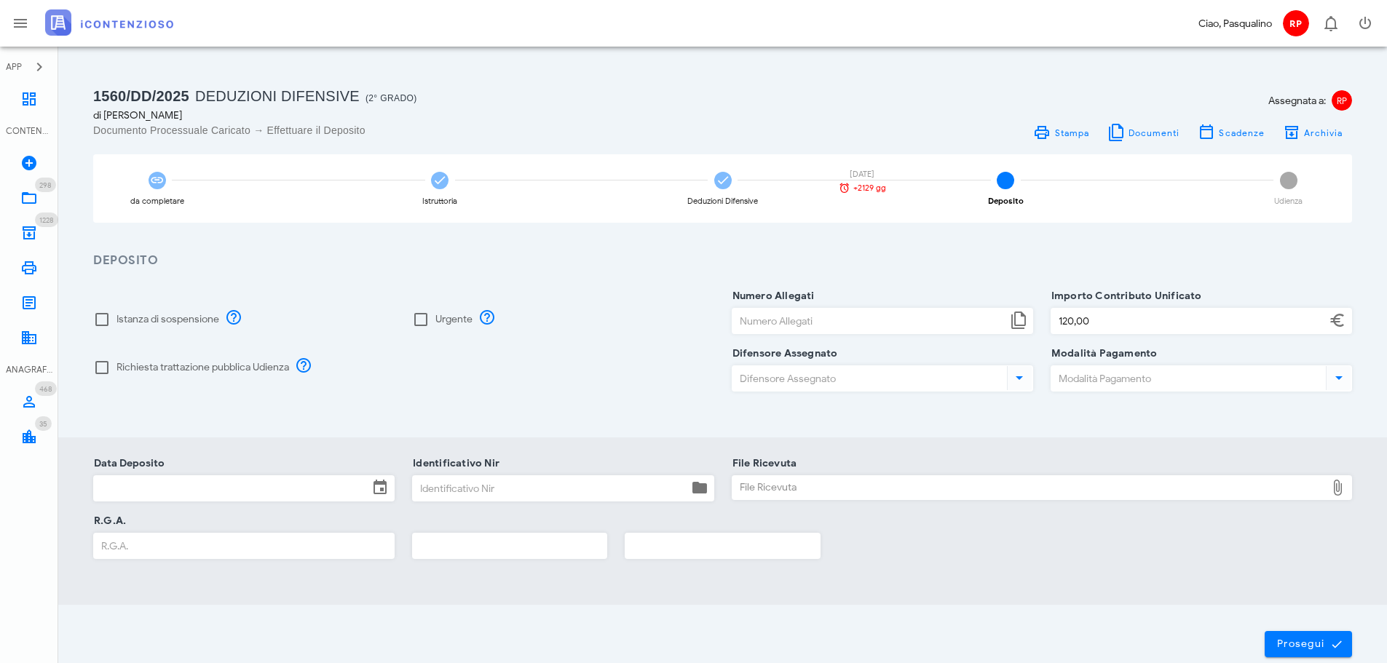
click at [872, 367] on input "Difensore Assegnato" at bounding box center [867, 378] width 271 height 25
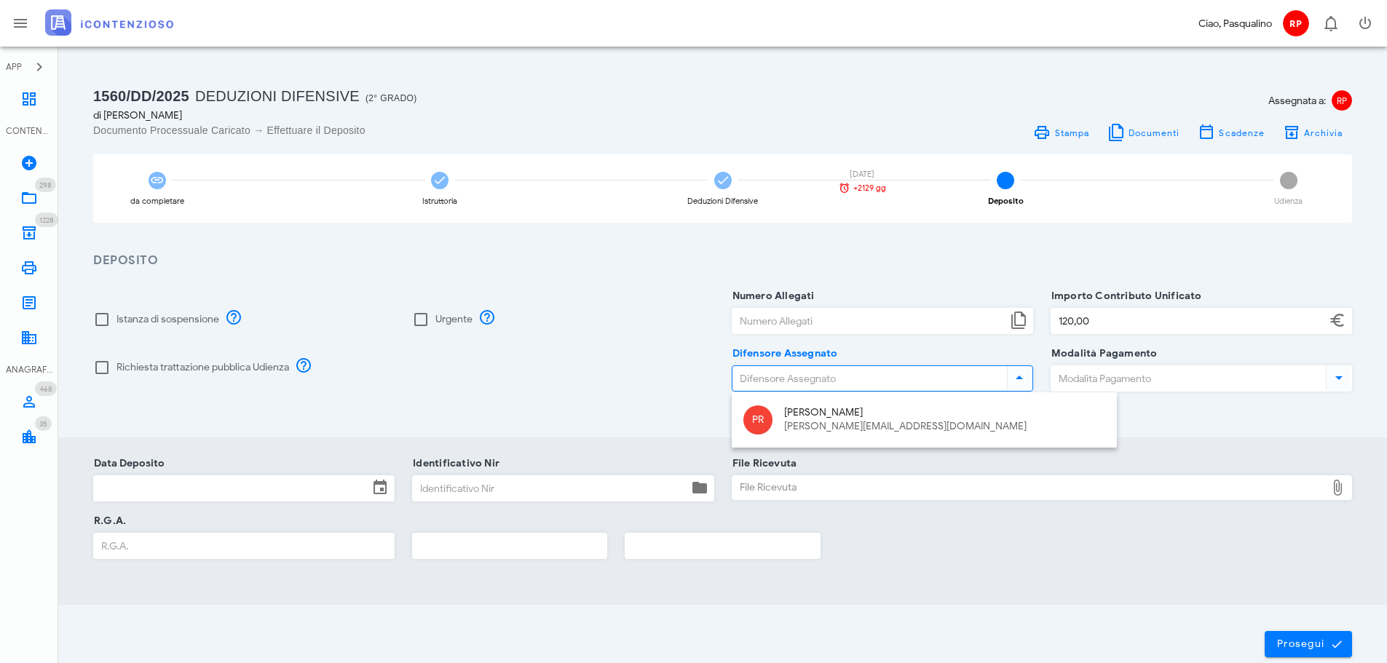
drag, startPoint x: 593, startPoint y: 403, endPoint x: 455, endPoint y: 464, distance: 151.2
click at [592, 403] on div "Istanza di sospensione Urgente Richiesta trattazione pubblica Udienza" at bounding box center [403, 353] width 638 height 115
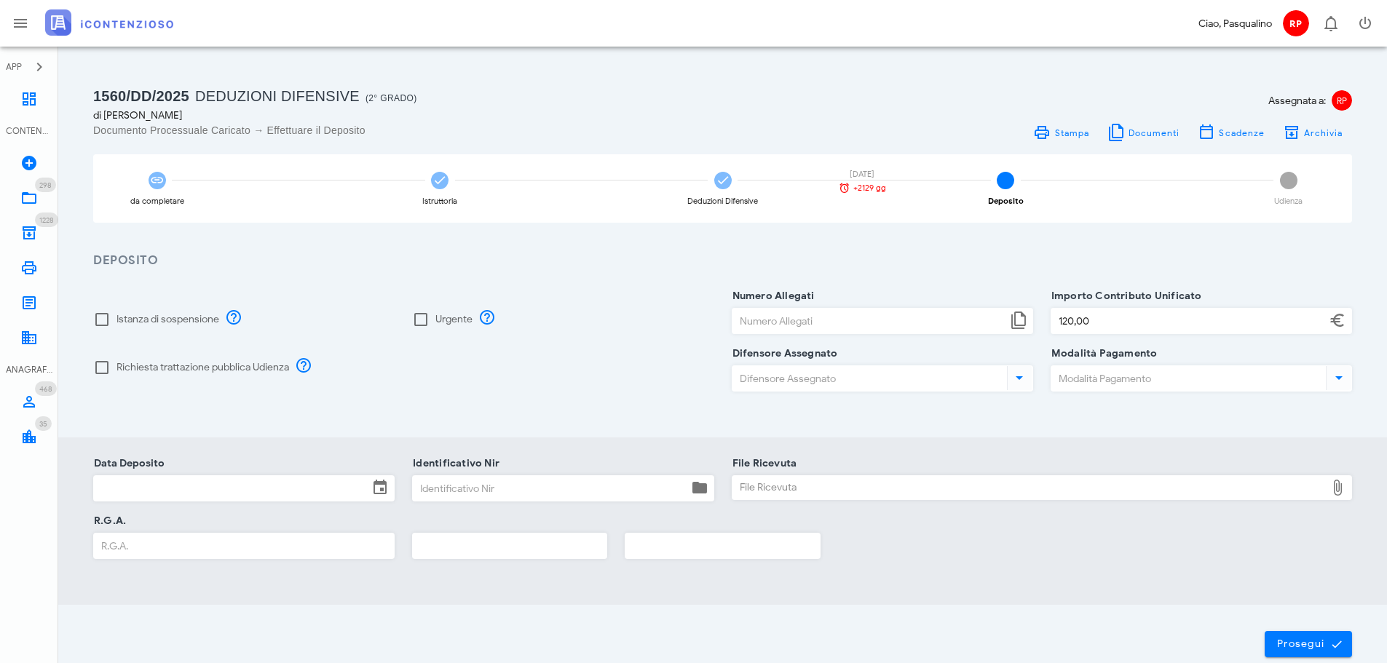
click at [293, 479] on input "Data Deposito" at bounding box center [231, 488] width 274 height 25
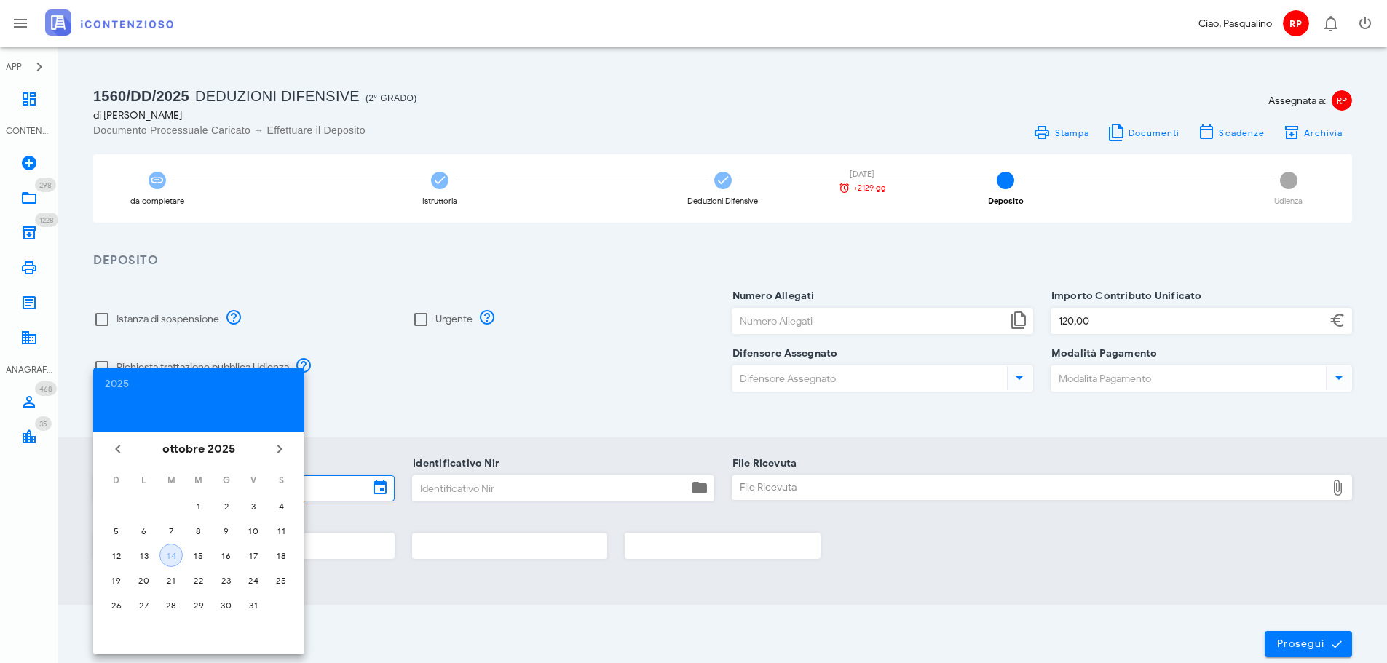
click at [173, 555] on div "14" at bounding box center [171, 555] width 22 height 11
type input "14/10/2025"
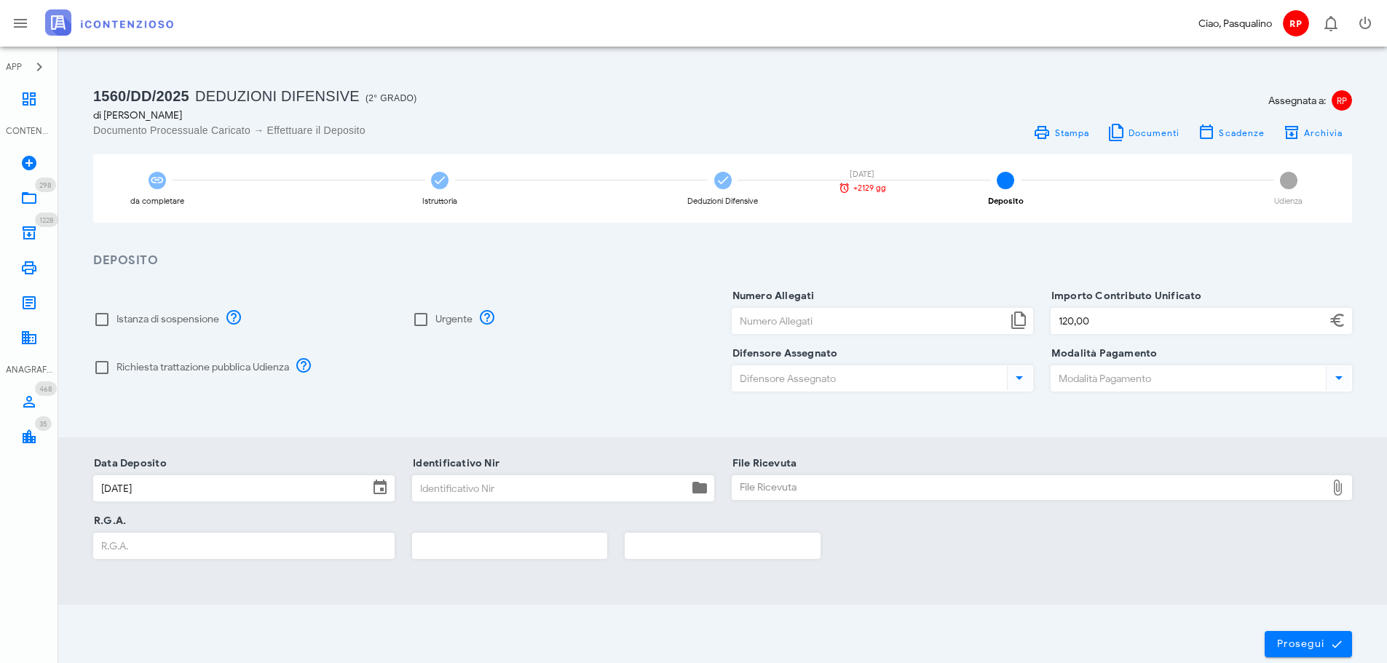
click at [472, 488] on input "Identificativo Nir" at bounding box center [550, 488] width 274 height 25
click at [263, 504] on div at bounding box center [243, 509] width 301 height 10
click at [467, 499] on input "Identificativo Nir" at bounding box center [550, 488] width 274 height 25
click at [468, 500] on input "Identificativo Nir" at bounding box center [550, 488] width 274 height 25
type input "210"
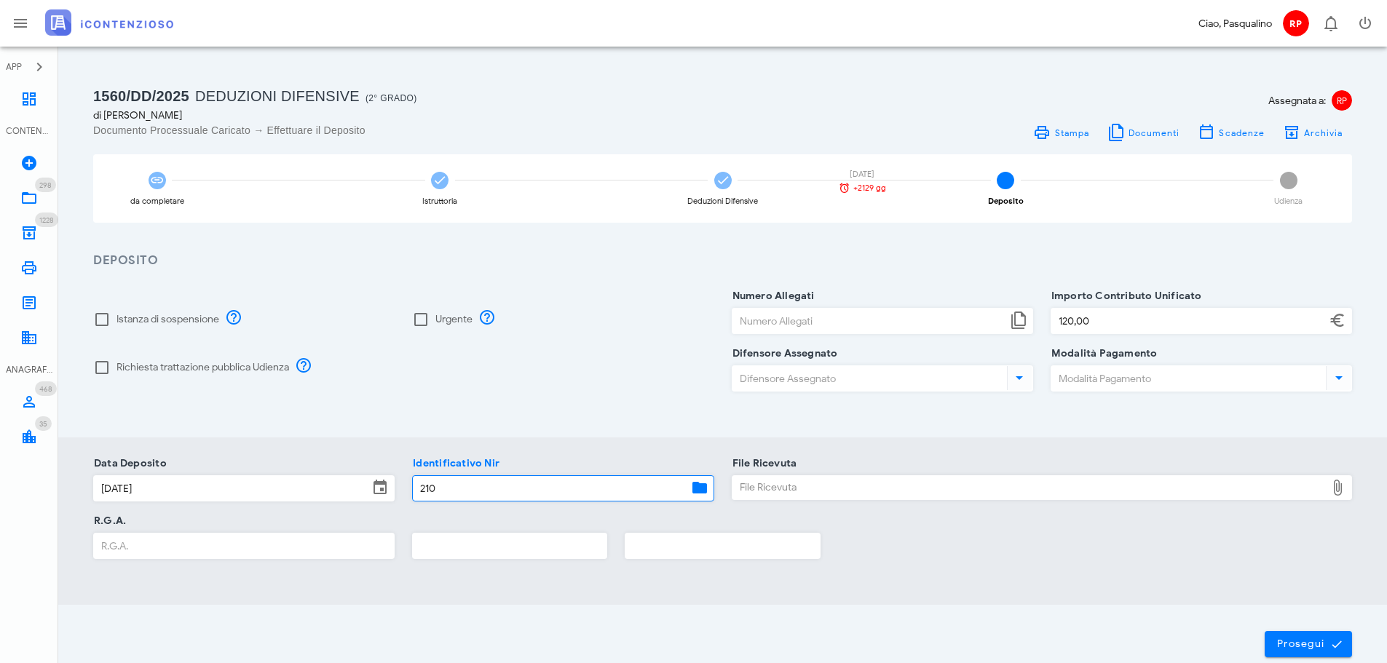
click at [732, 477] on div "File Ricevuta" at bounding box center [1029, 487] width 594 height 23
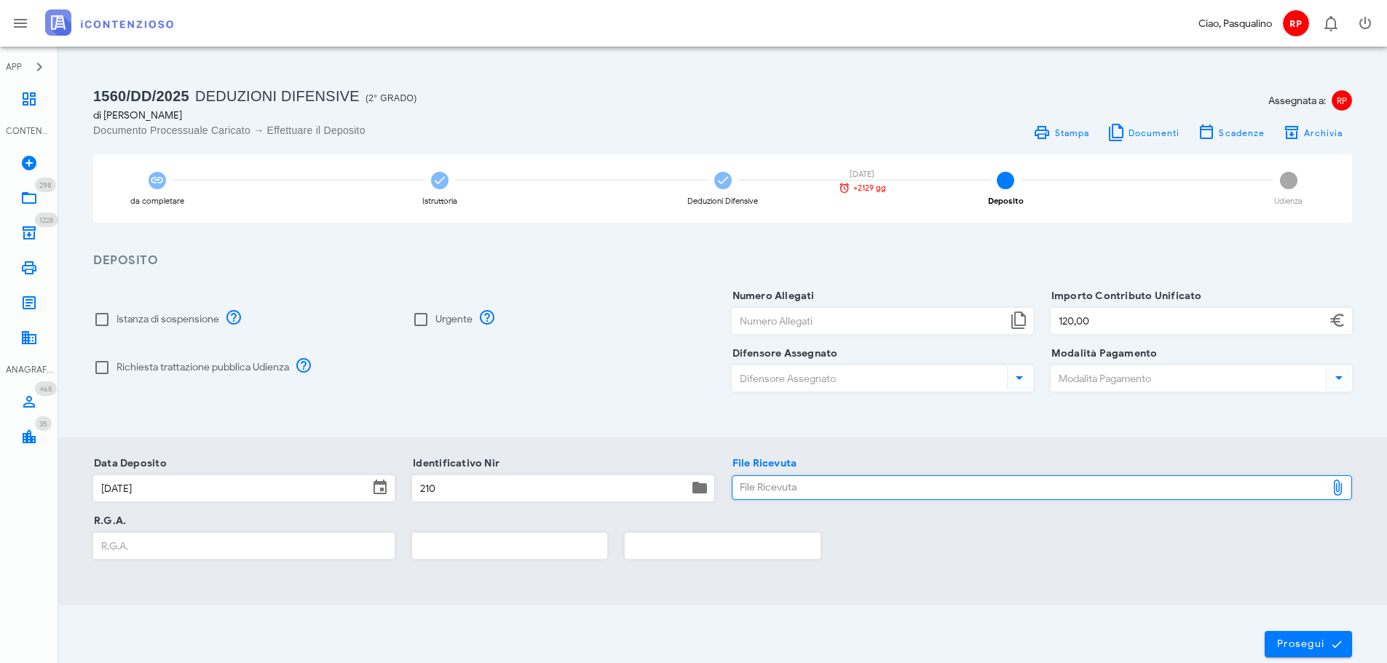
click at [863, 498] on div "File Ricevuta" at bounding box center [1029, 487] width 594 height 23
type input "C:\fakepath\NIR-D-3684144-2025.pdf"
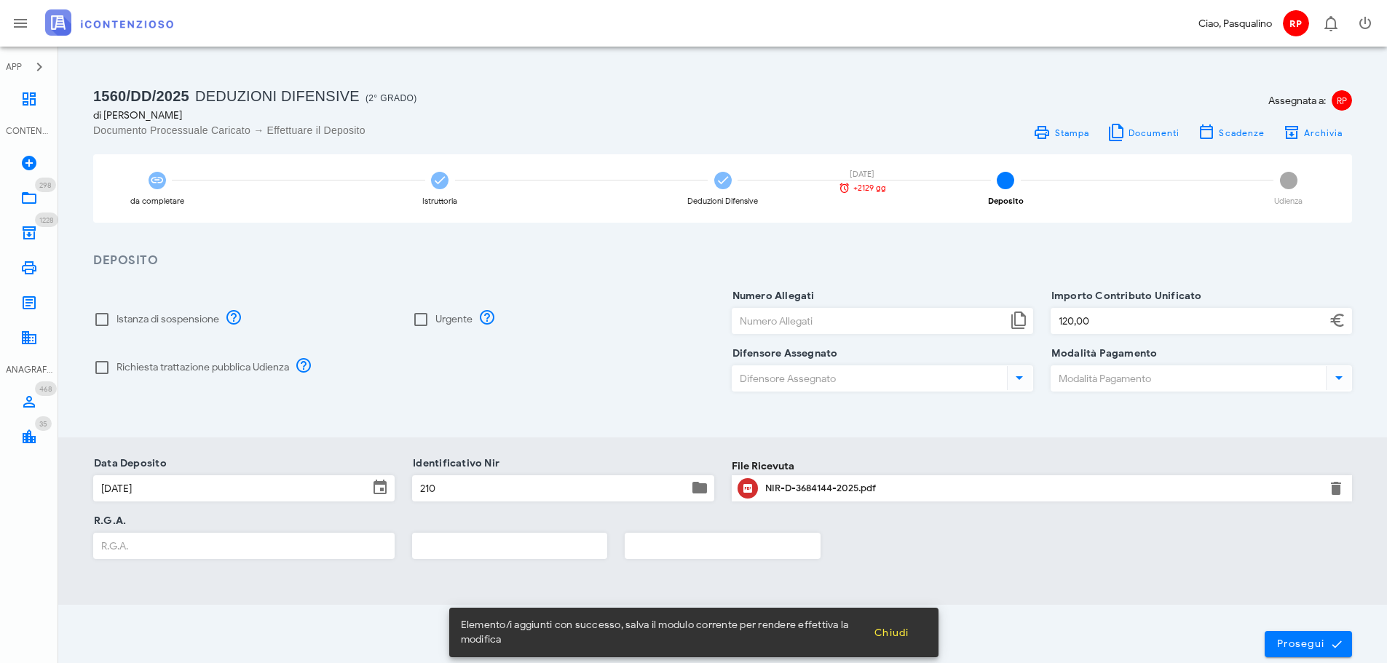
click at [187, 552] on input "R.G.A." at bounding box center [244, 546] width 300 height 25
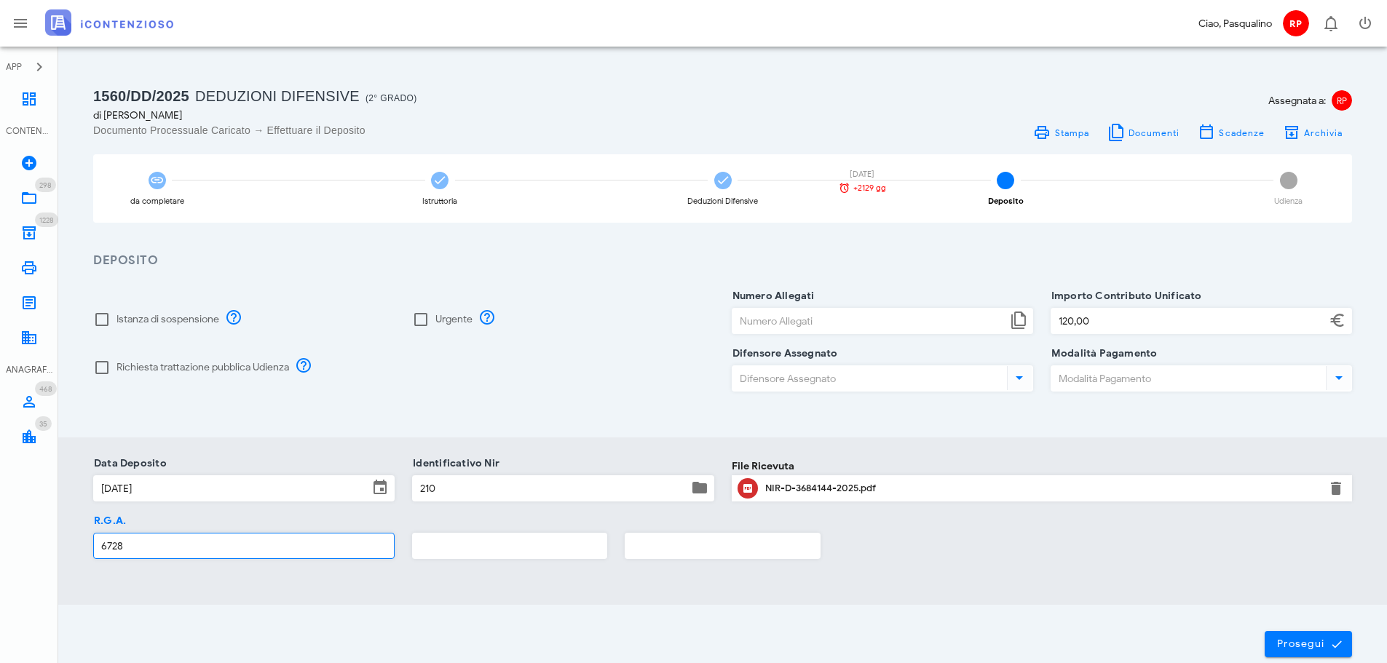
type input "6728"
click at [441, 526] on div at bounding box center [509, 550] width 195 height 58
click at [456, 542] on input "text" at bounding box center [510, 546] width 194 height 25
type input "2019"
click at [1269, 631] on div "Prosegui" at bounding box center [722, 644] width 1328 height 79
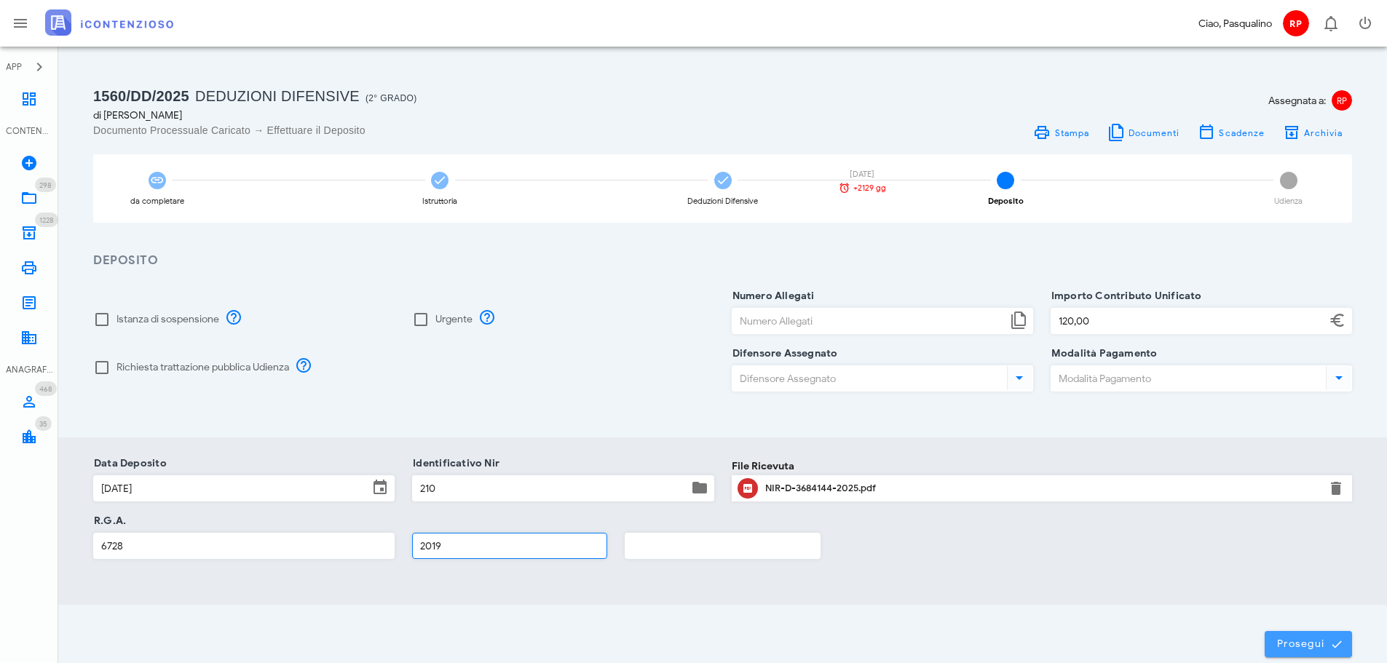
click at [1269, 631] on button "Prosegui" at bounding box center [1307, 644] width 87 height 26
click at [1269, 631] on div at bounding box center [722, 378] width 1328 height 663
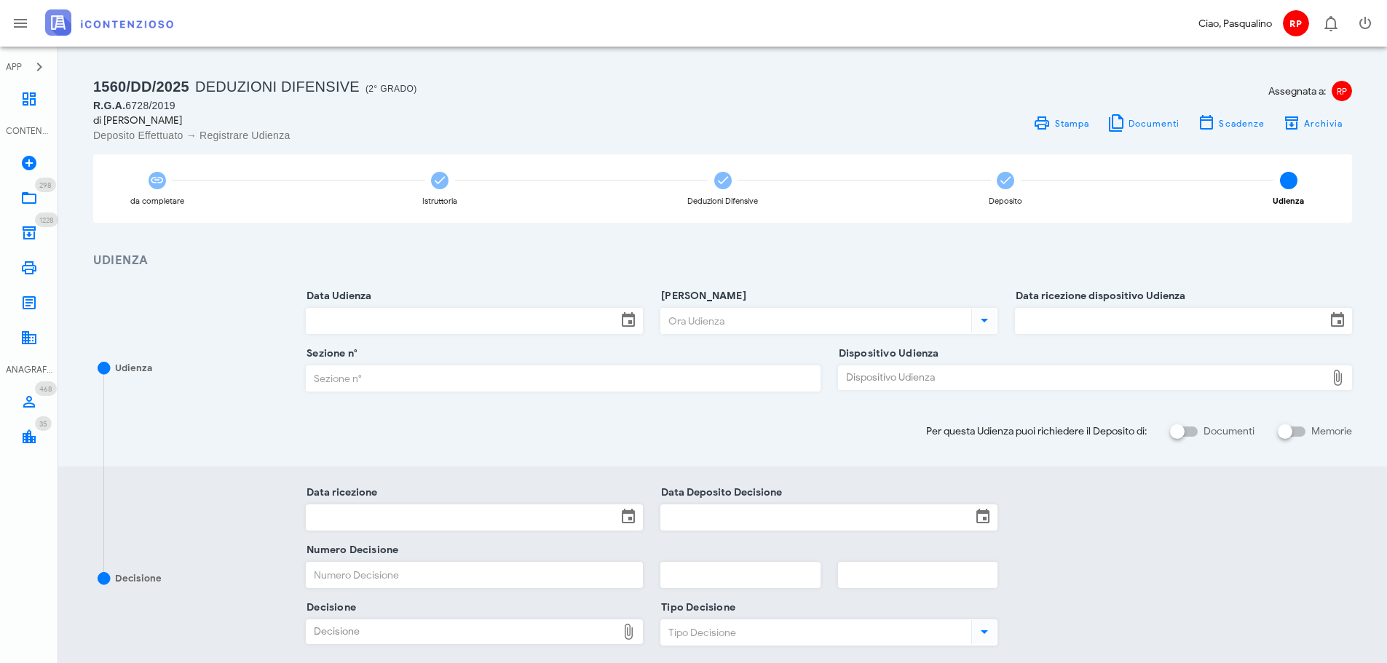
scroll to position [73, 0]
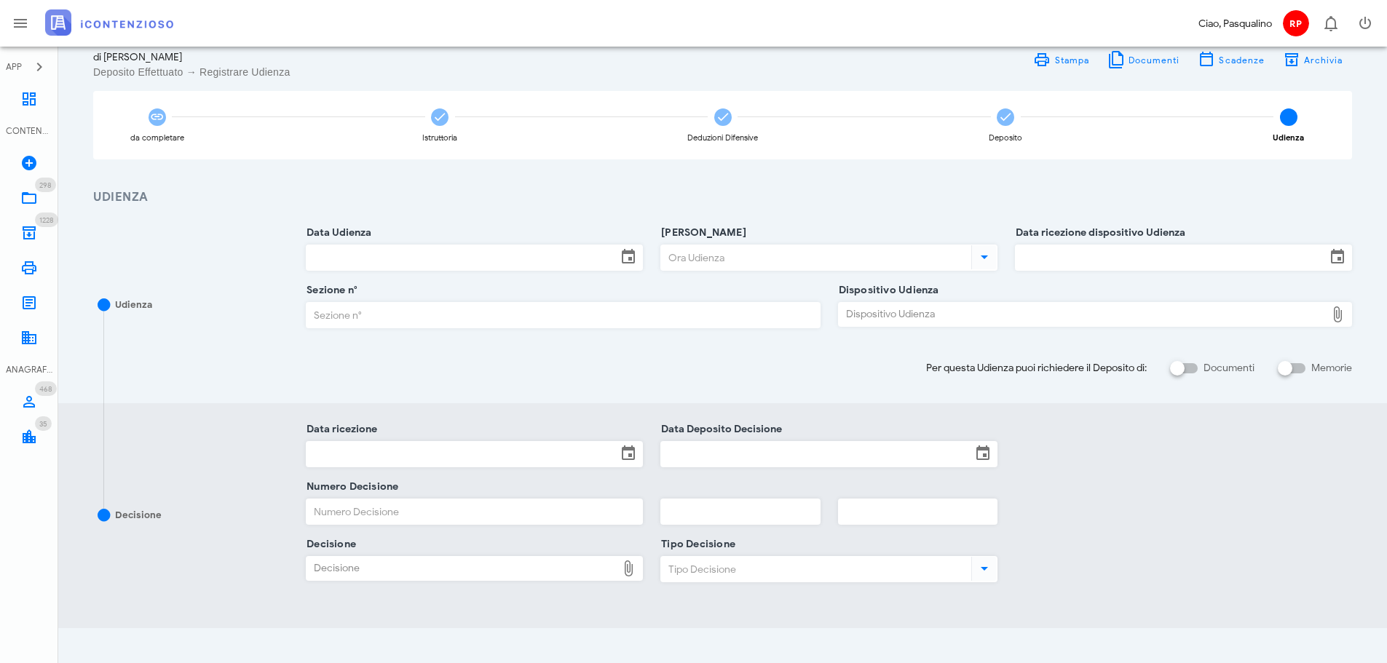
click at [511, 263] on input "Data Udienza" at bounding box center [461, 257] width 310 height 25
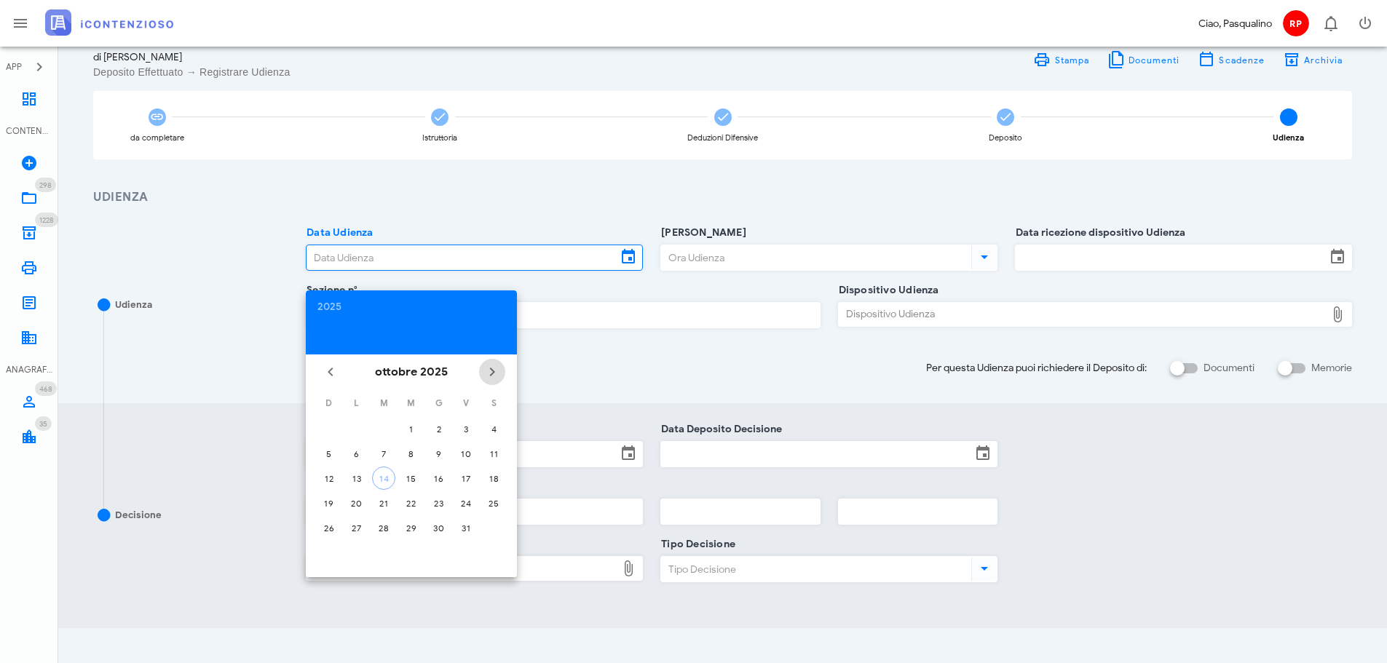
click at [496, 370] on icon "Il prossimo mese" at bounding box center [491, 371] width 17 height 17
click at [350, 520] on button "24" at bounding box center [356, 527] width 23 height 23
type input "24/11/2025"
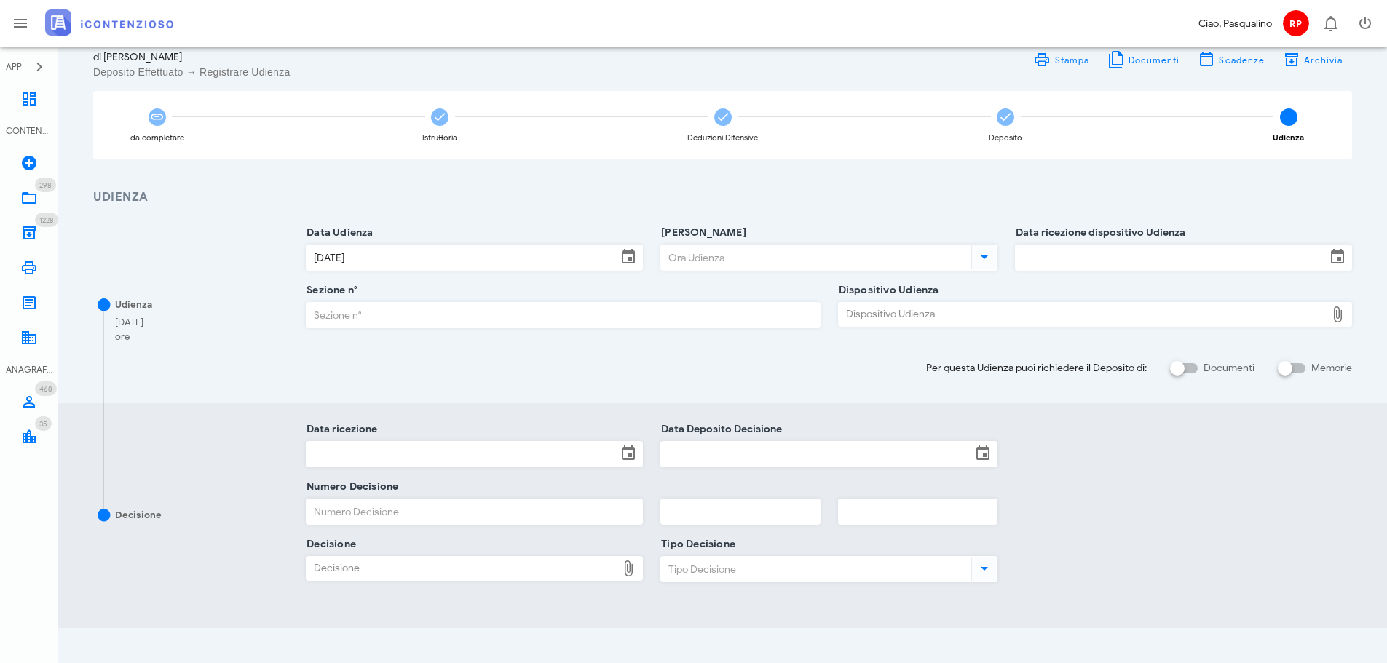
click at [715, 248] on input "Ora Udienza" at bounding box center [814, 257] width 307 height 25
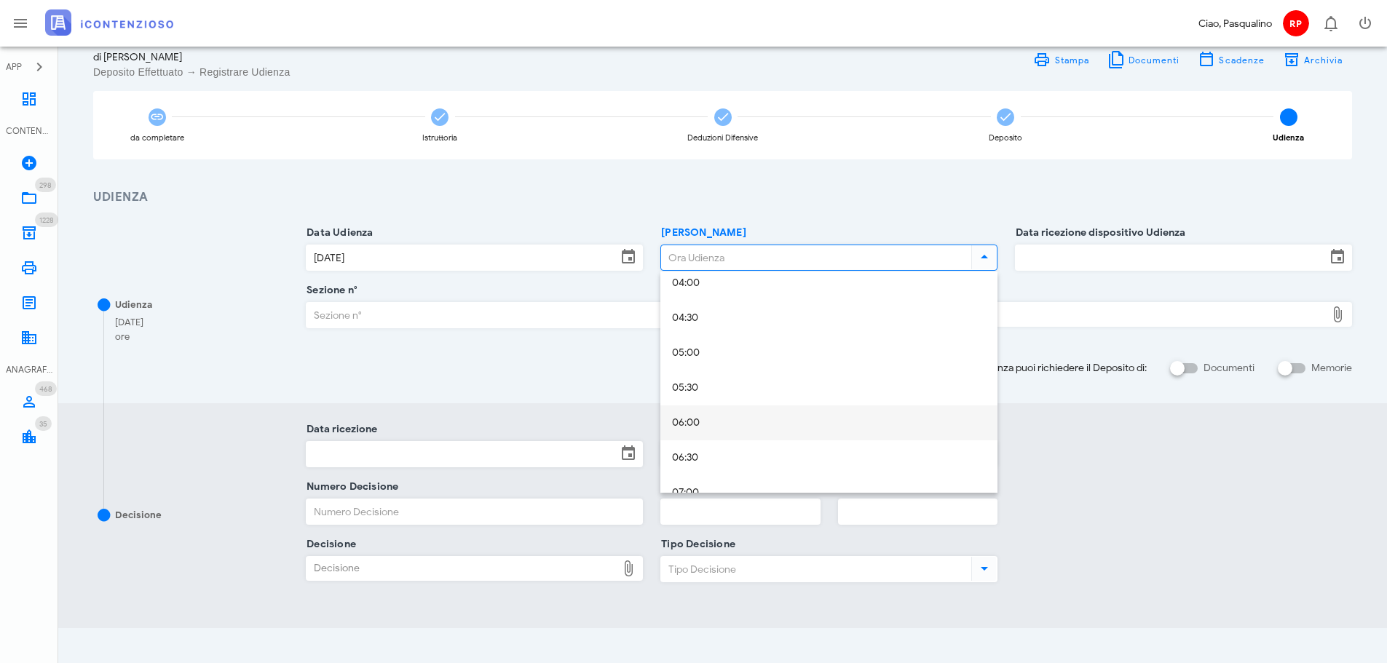
scroll to position [489, 0]
click at [776, 432] on div "09:00" at bounding box center [829, 435] width 314 height 12
type input "09:00"
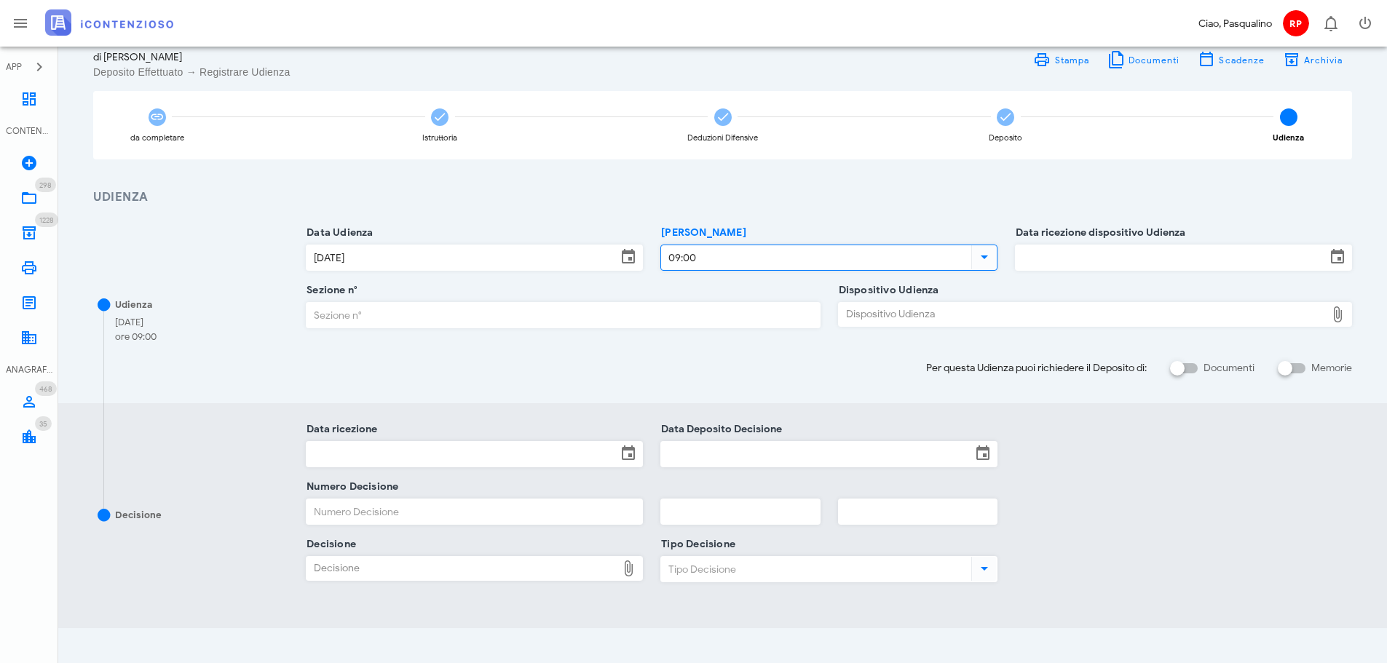
click at [1078, 242] on div "Data ricezione dispositivo Udienza" at bounding box center [1183, 262] width 337 height 58
click at [1074, 246] on input "Data ricezione dispositivo Udienza" at bounding box center [1170, 257] width 310 height 25
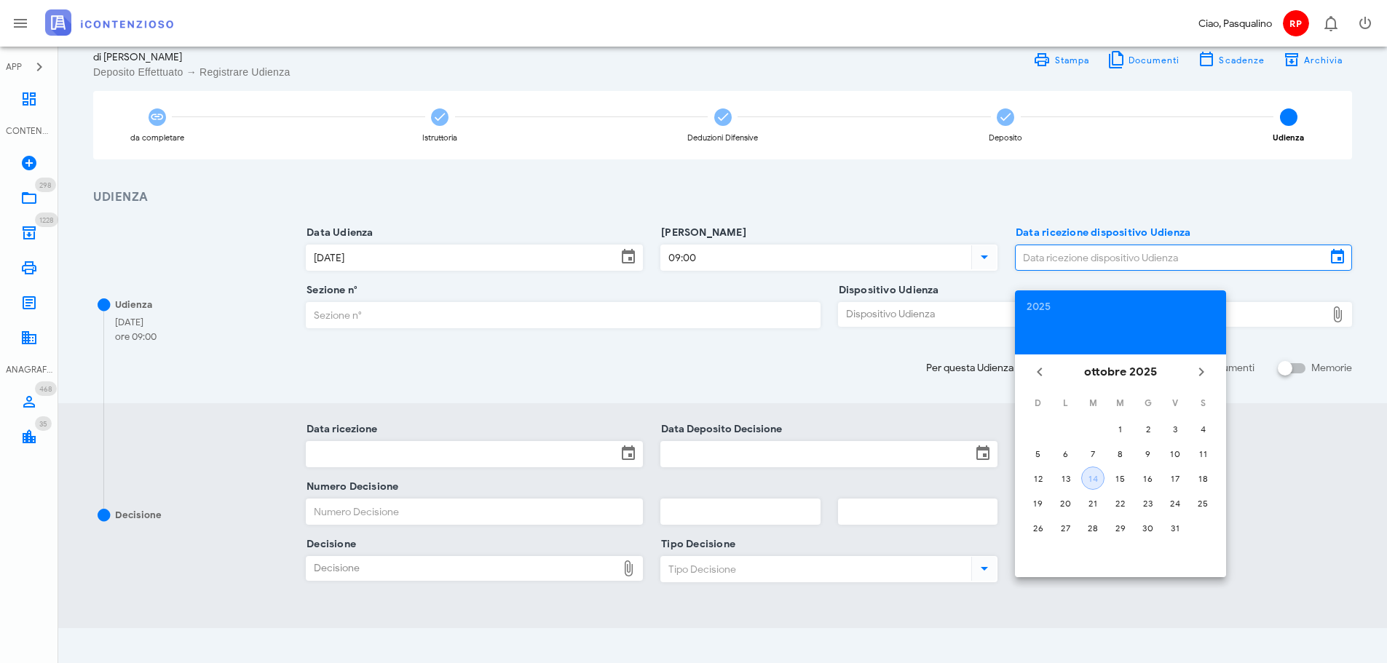
click at [1085, 475] on div "14" at bounding box center [1093, 478] width 22 height 11
type input "14/10/2025"
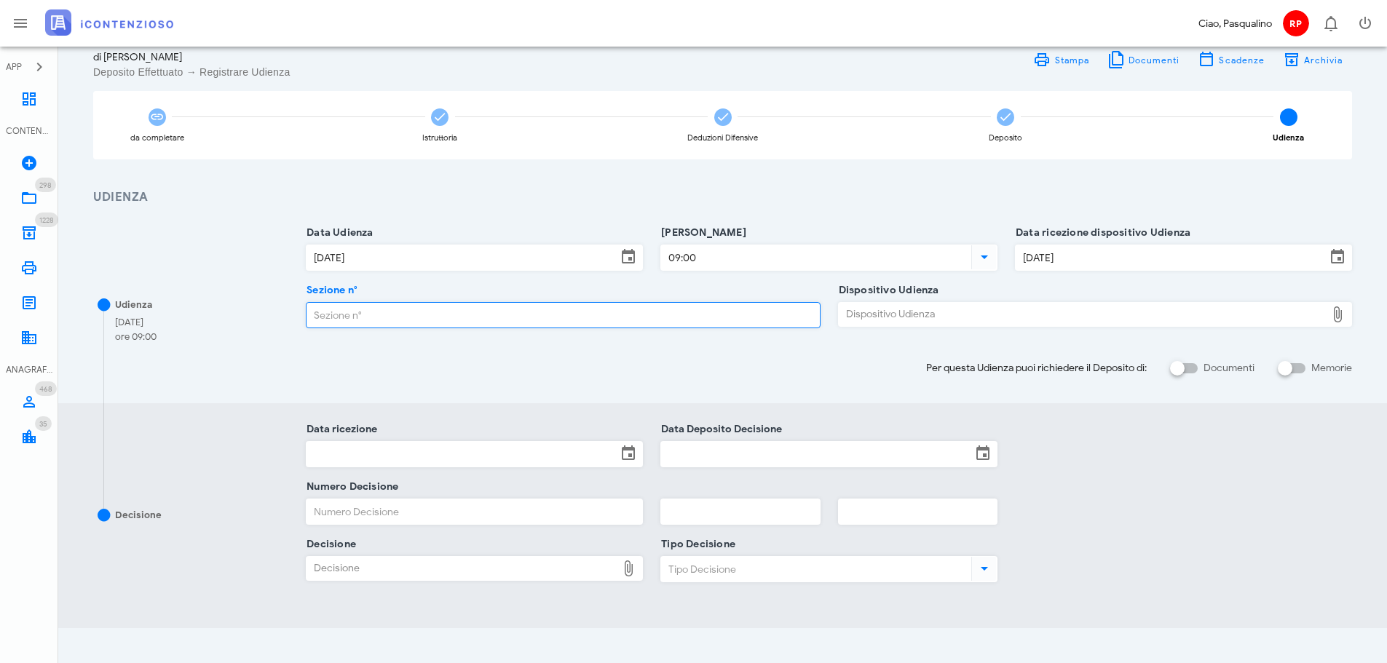
click at [534, 317] on input "Sezione n°" at bounding box center [562, 315] width 512 height 25
type input "4"
click at [992, 313] on div "Dispositivo Udienza" at bounding box center [1082, 314] width 487 height 23
type input "C:\fakepath\AvvTratt___2060_2024.pdf"
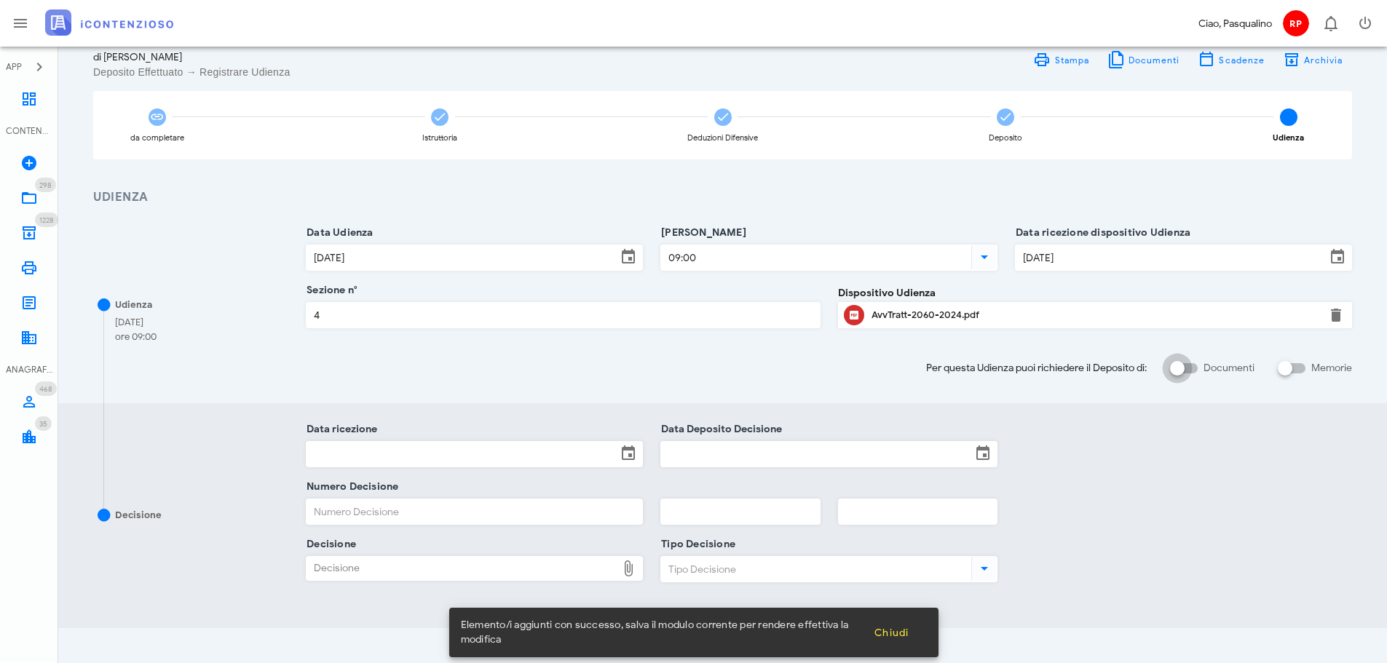
click at [1180, 369] on div at bounding box center [1177, 368] width 25 height 25
checkbox input "true"
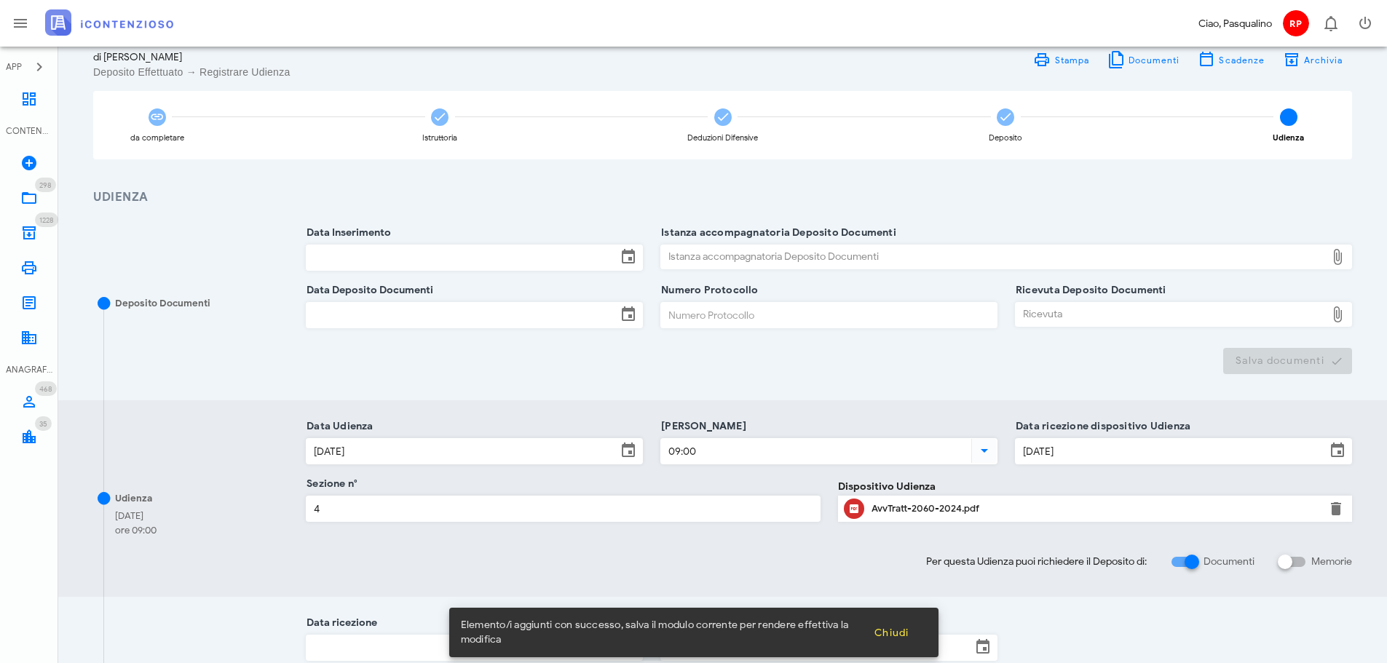
scroll to position [381, 0]
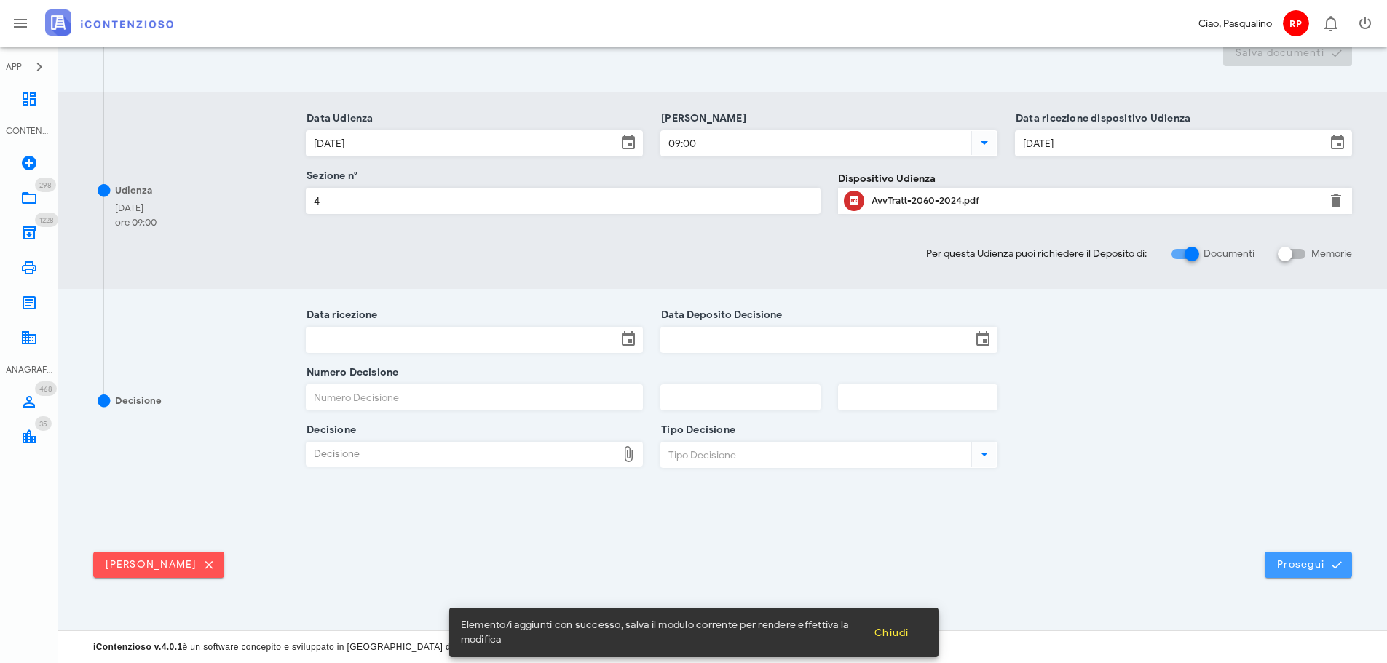
click at [1324, 571] on span "Prosegui" at bounding box center [1308, 564] width 64 height 13
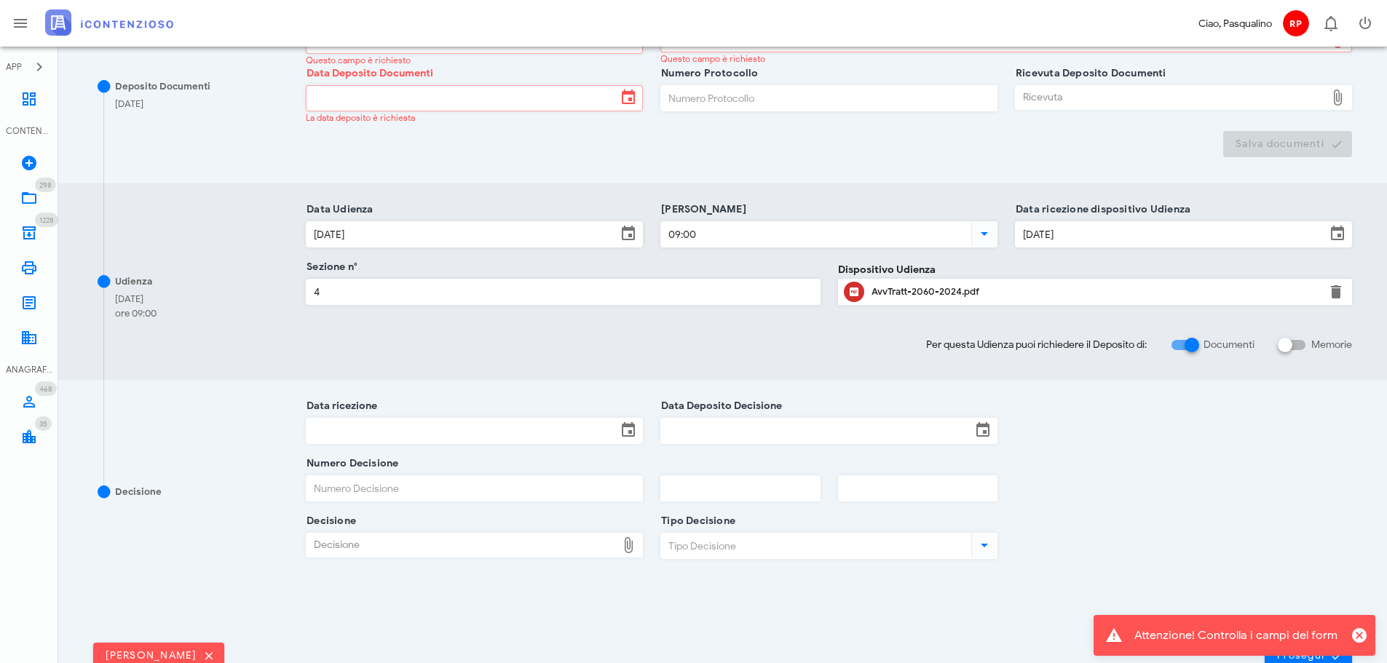
scroll to position [291, 0]
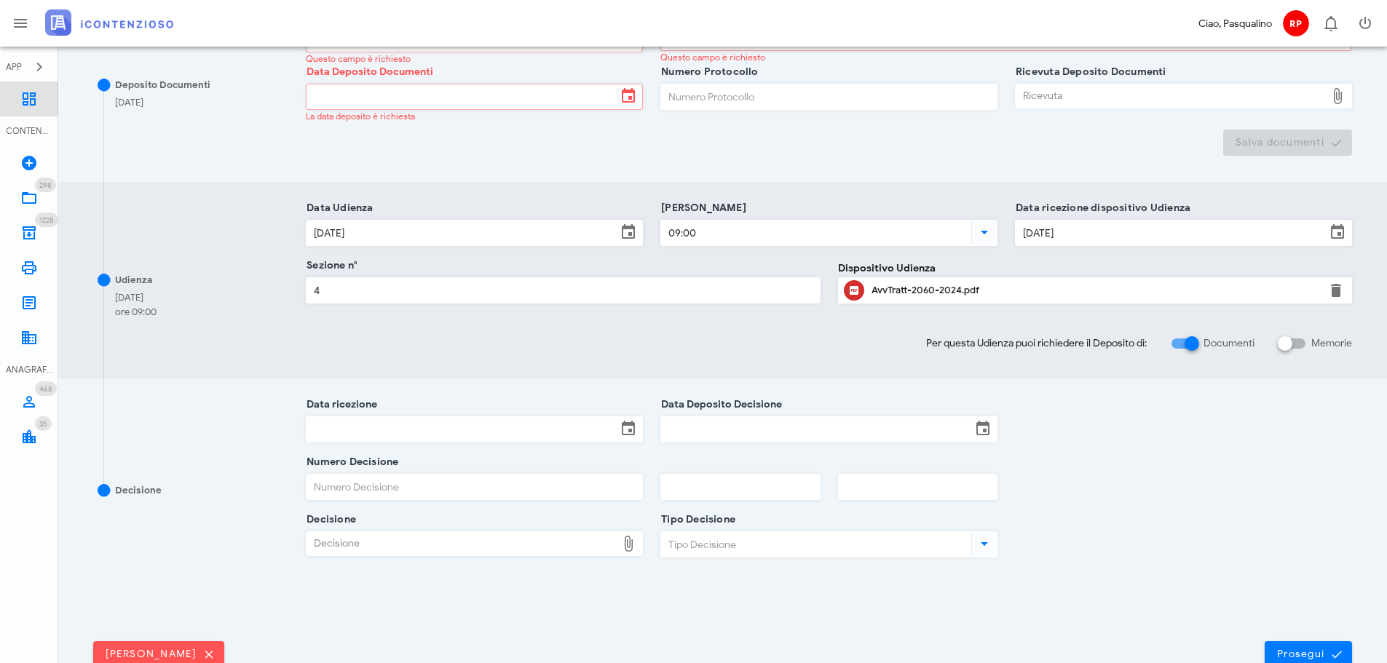
click at [38, 94] on link "Dashboard" at bounding box center [29, 99] width 58 height 35
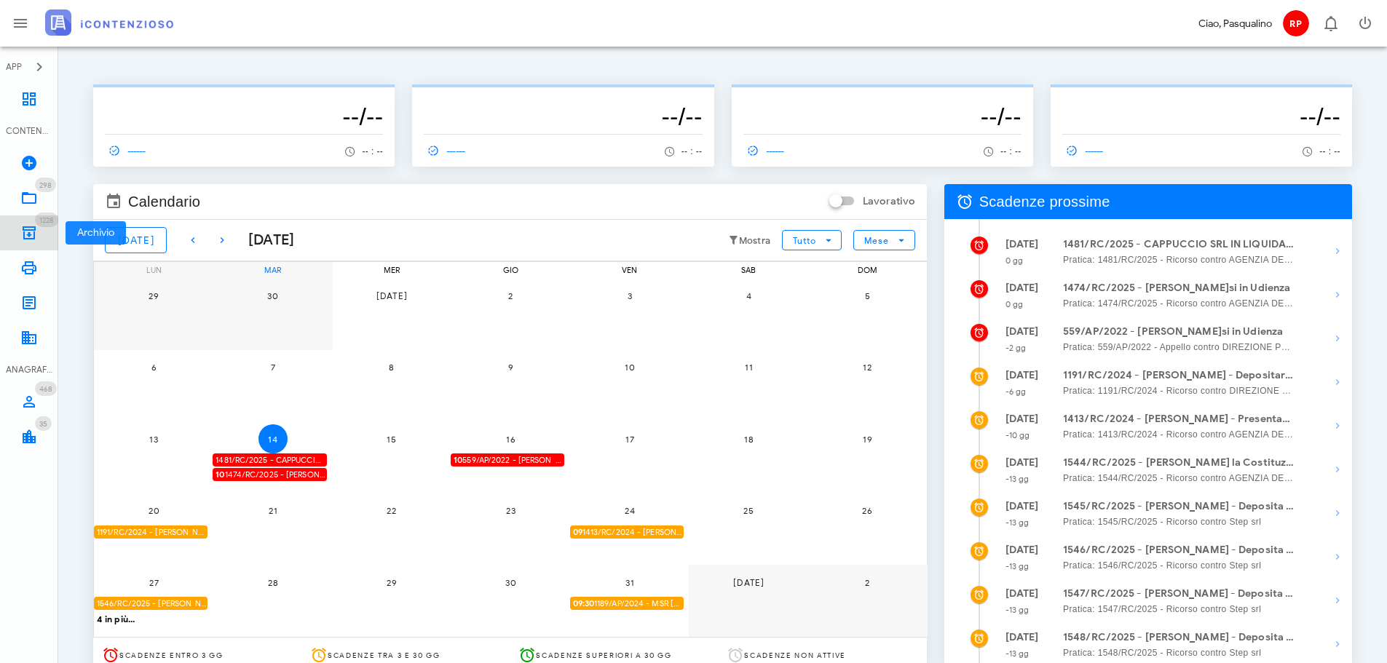
click at [42, 231] on link "1228 Archivio 1228" at bounding box center [29, 232] width 58 height 35
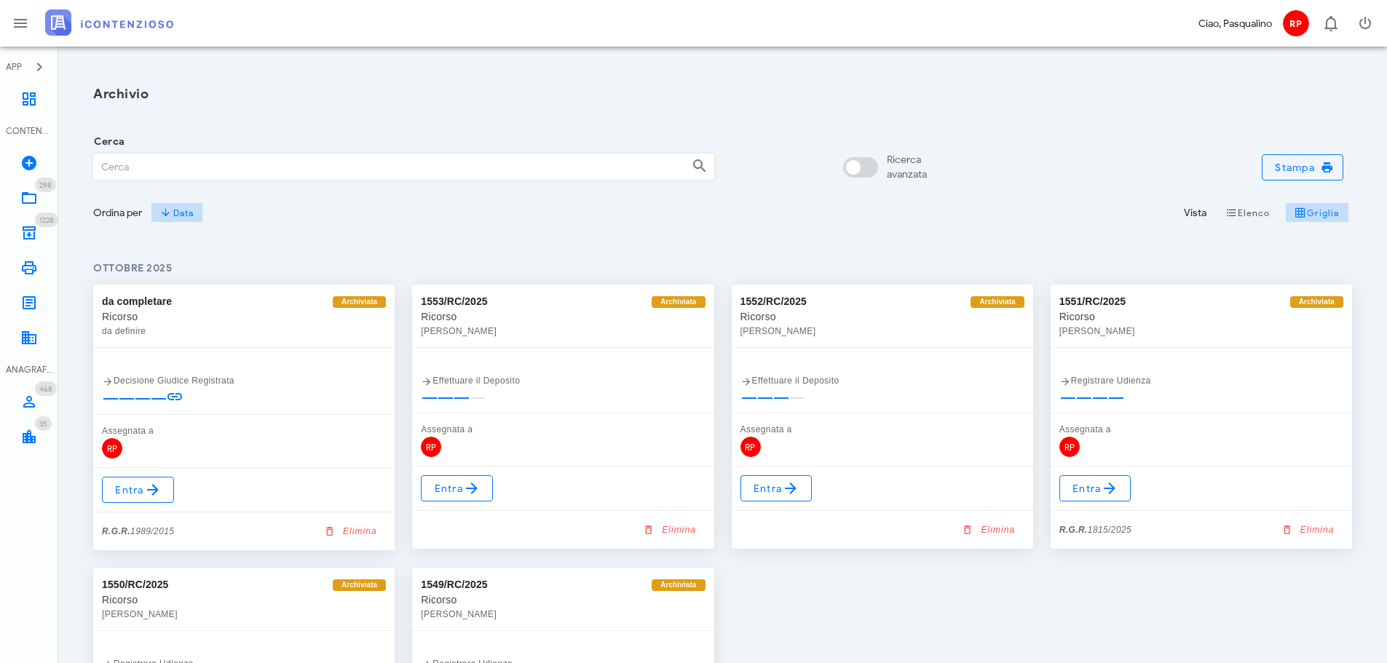
click at [337, 176] on input "Cerca" at bounding box center [387, 166] width 586 height 25
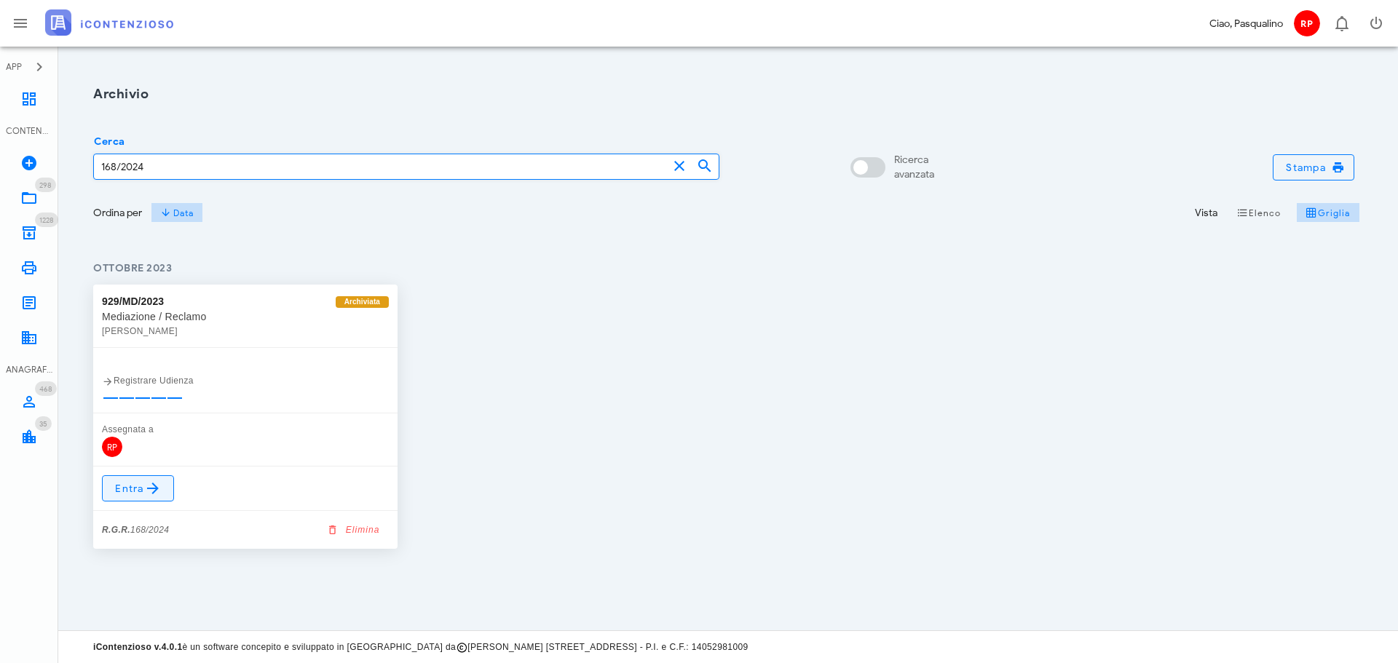
type input "168/2024"
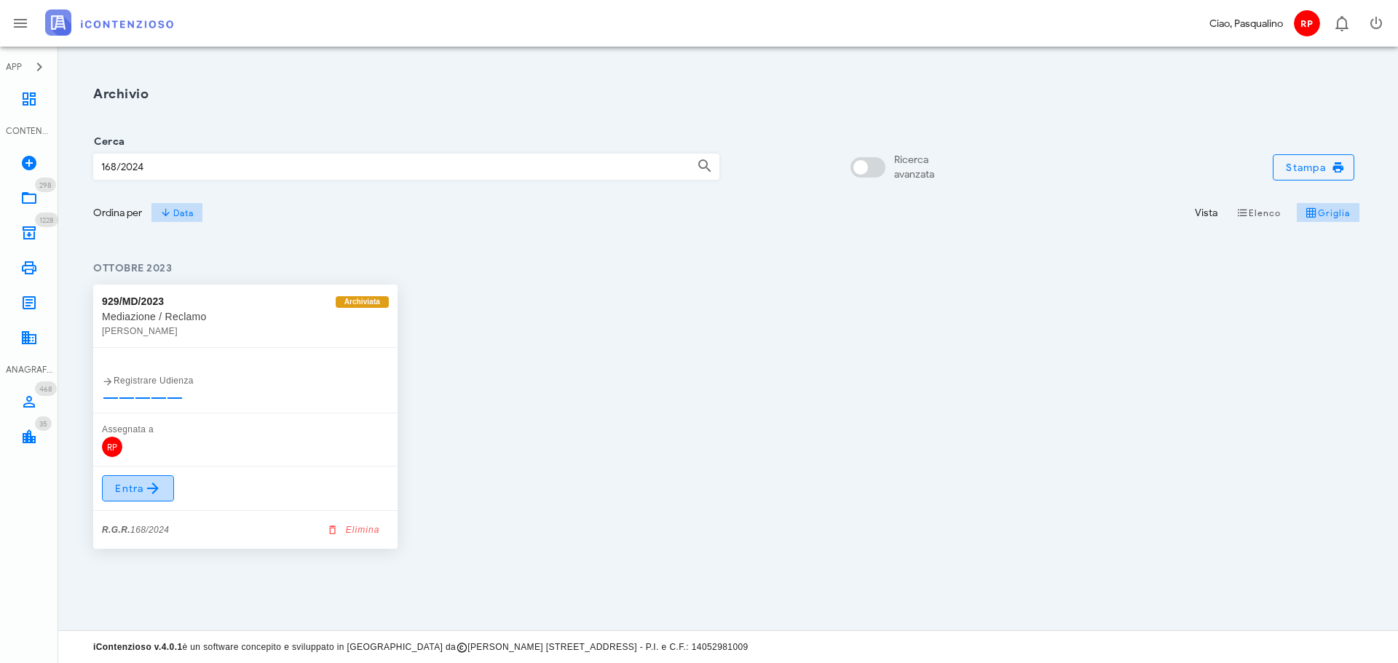
click at [162, 480] on link "Entra" at bounding box center [138, 488] width 72 height 26
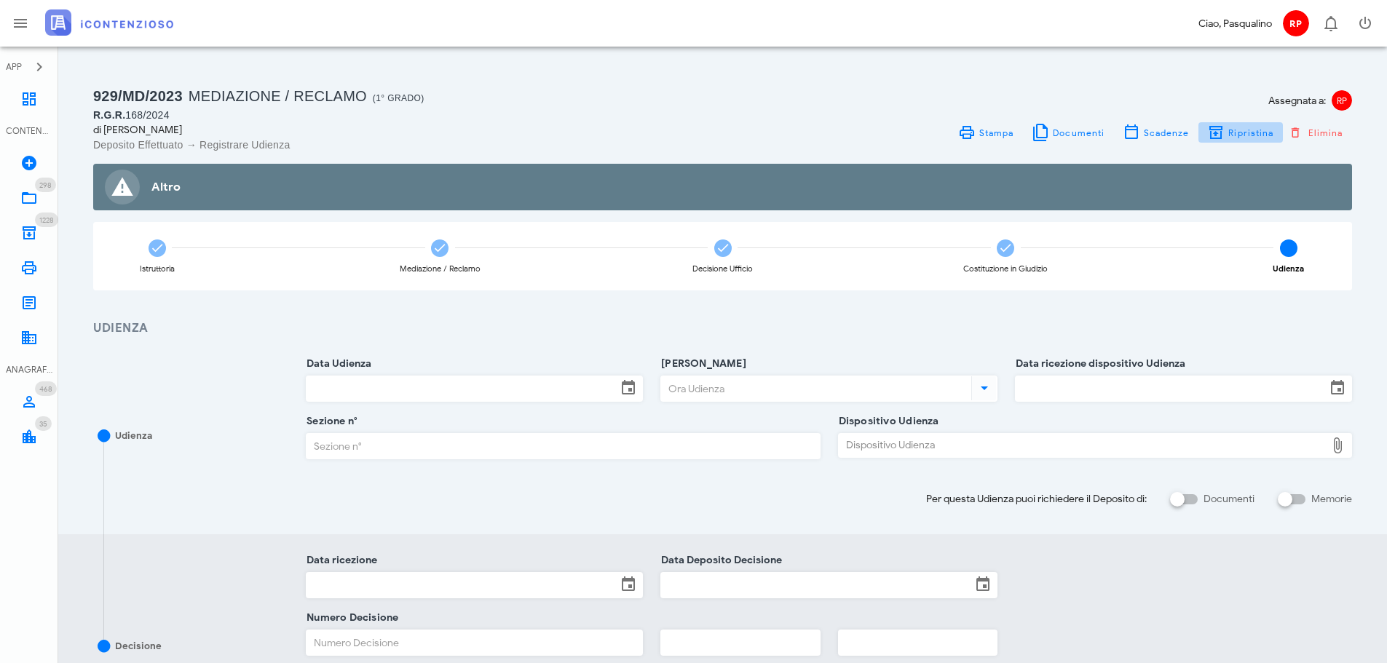
click at [1220, 140] on icon "button" at bounding box center [1215, 132] width 17 height 17
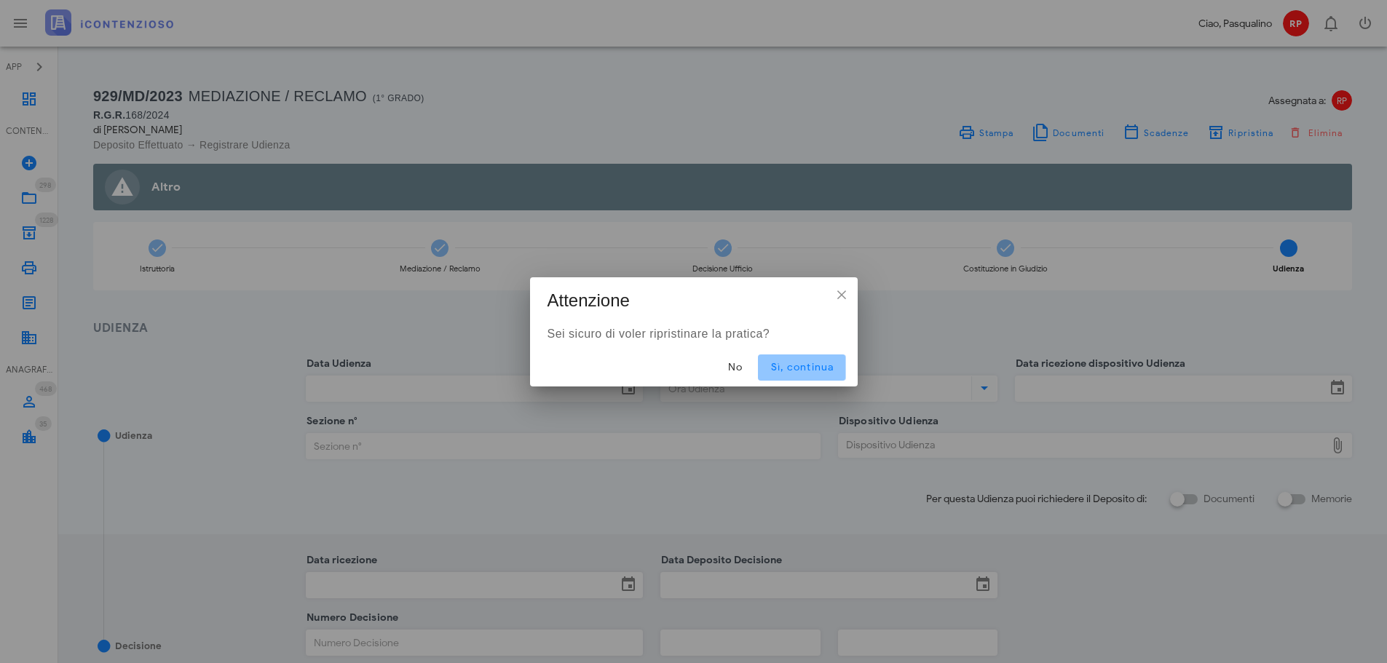
click at [814, 367] on span "Sì, continua" at bounding box center [801, 367] width 64 height 12
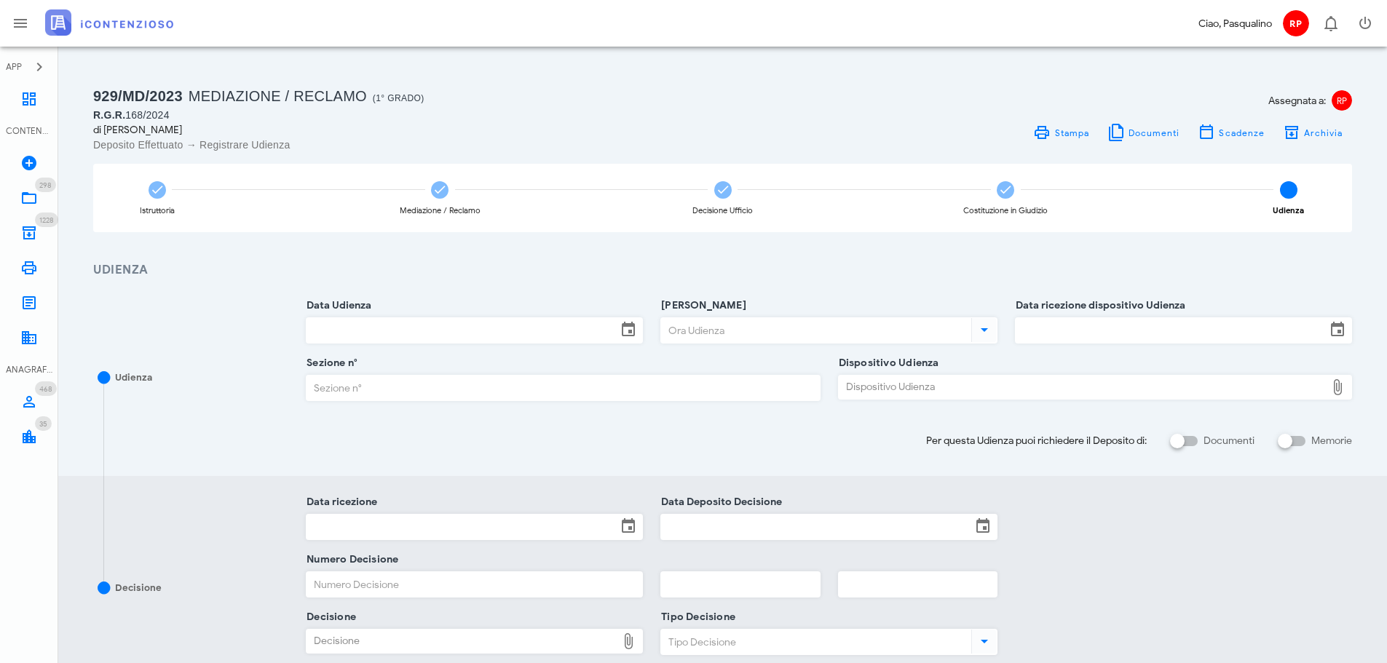
click at [485, 312] on div "Data Udienza" at bounding box center [474, 335] width 337 height 58
click at [482, 331] on input "Data Udienza" at bounding box center [461, 330] width 310 height 25
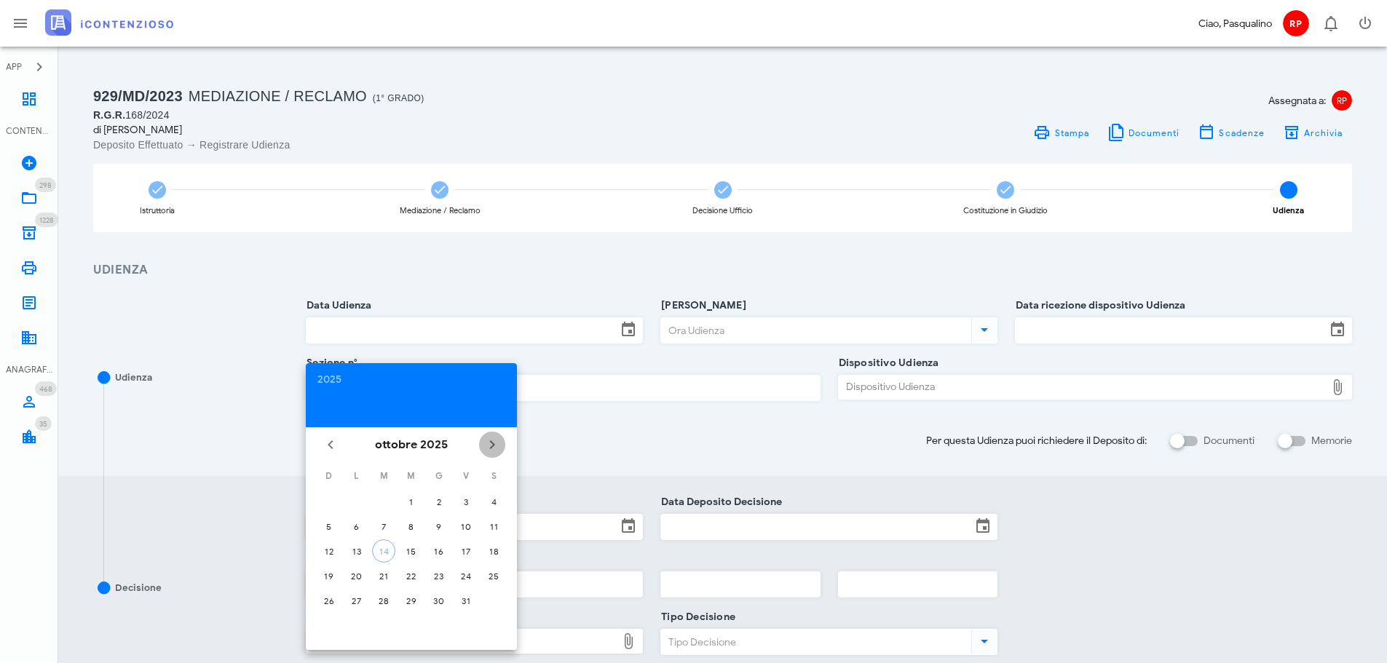
click at [501, 445] on span "Il prossimo mese" at bounding box center [492, 444] width 26 height 17
click at [382, 553] on div "11" at bounding box center [383, 551] width 23 height 11
type input "11/11/2025"
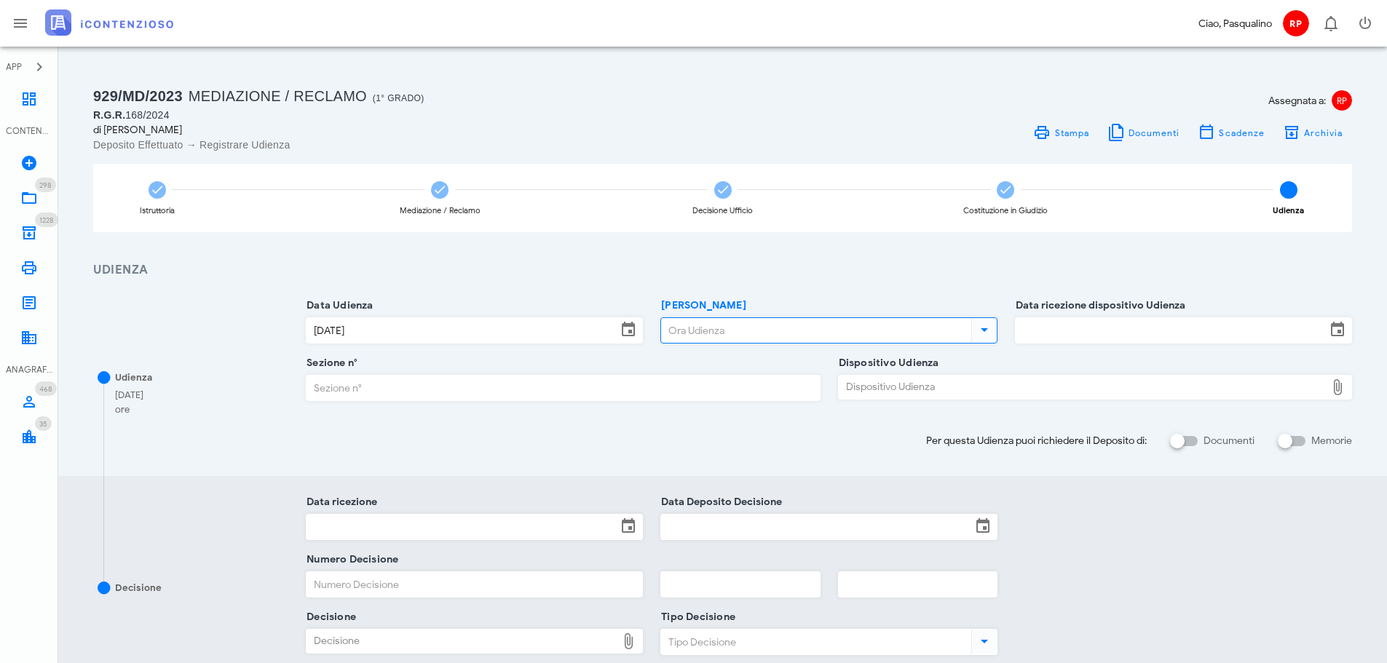
click at [729, 332] on input "Ora Udienza" at bounding box center [814, 330] width 307 height 25
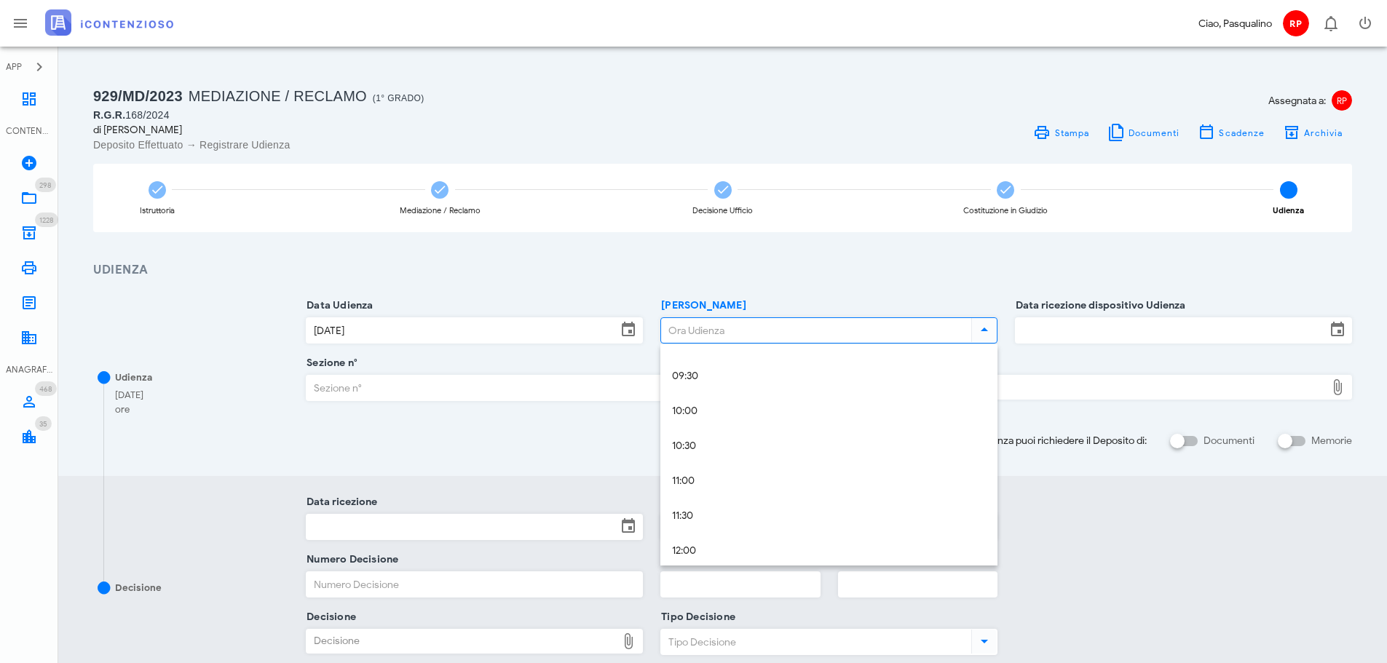
scroll to position [582, 0]
click at [707, 443] on div "09:30" at bounding box center [829, 449] width 314 height 12
type input "09:30"
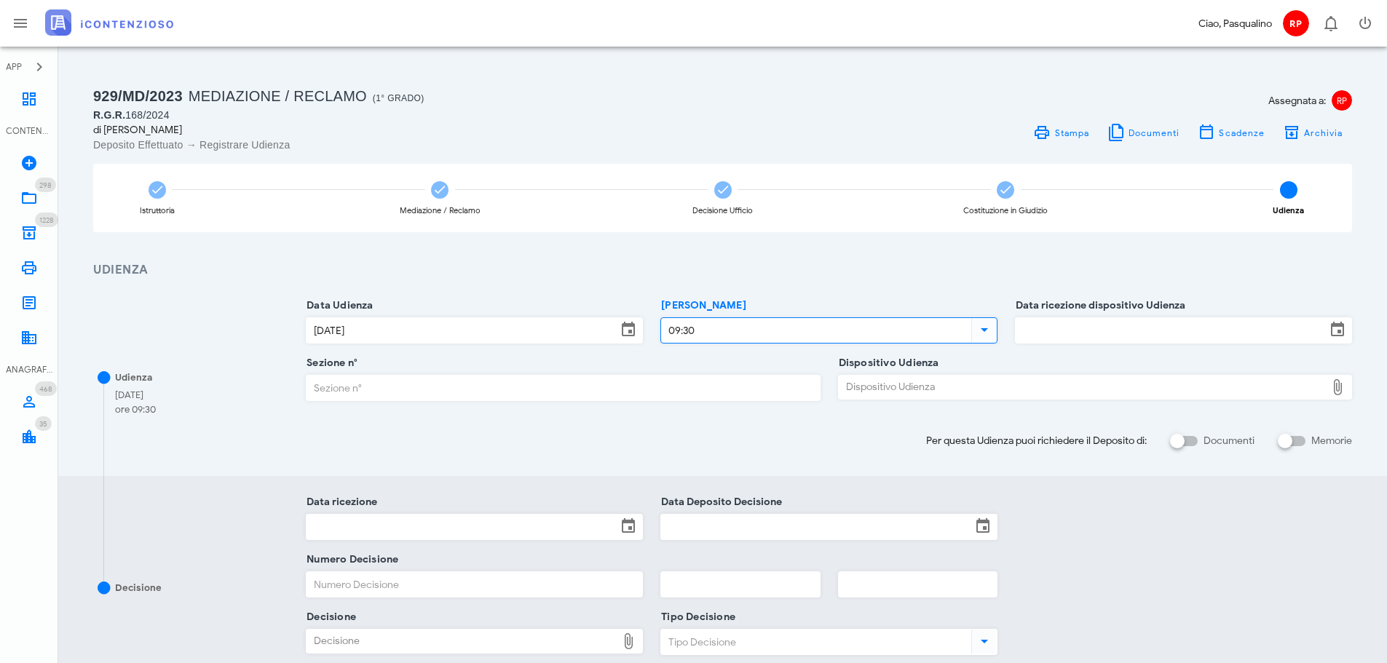
click at [1057, 343] on div "Data ricezione dispositivo Udienza" at bounding box center [1183, 330] width 337 height 26
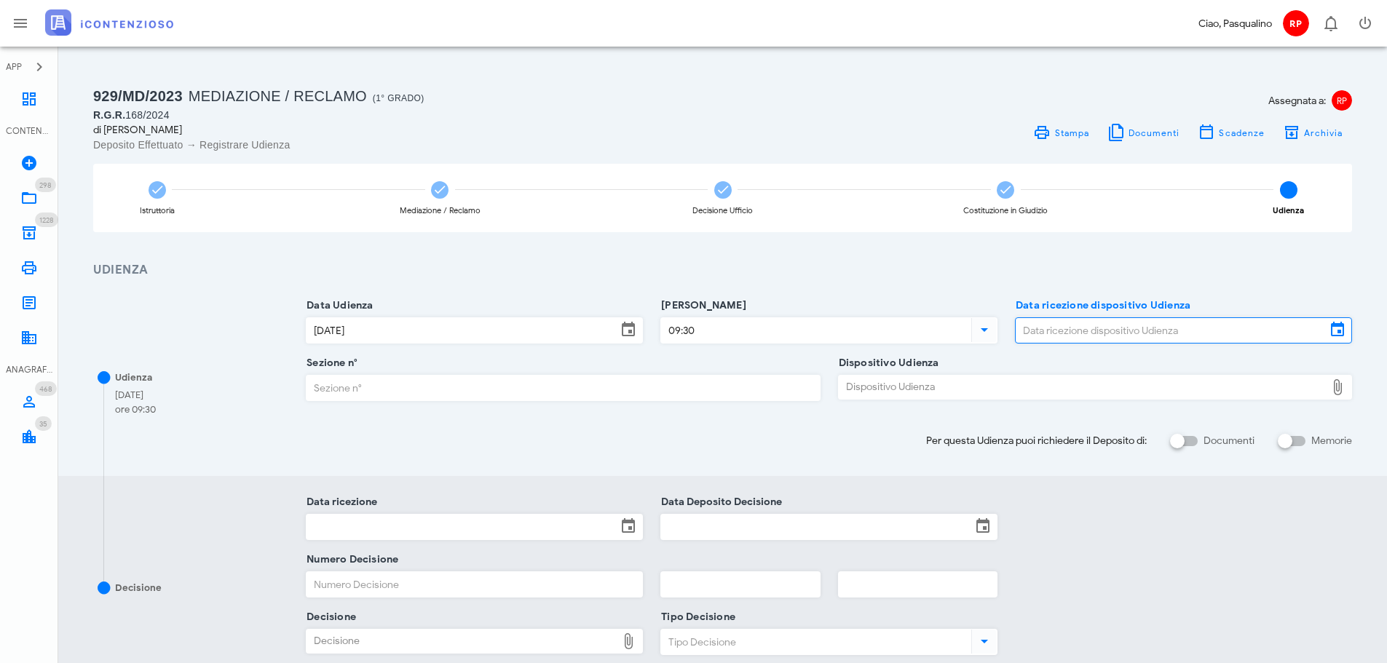
click at [1057, 336] on input "Data ricezione dispositivo Udienza" at bounding box center [1170, 330] width 310 height 25
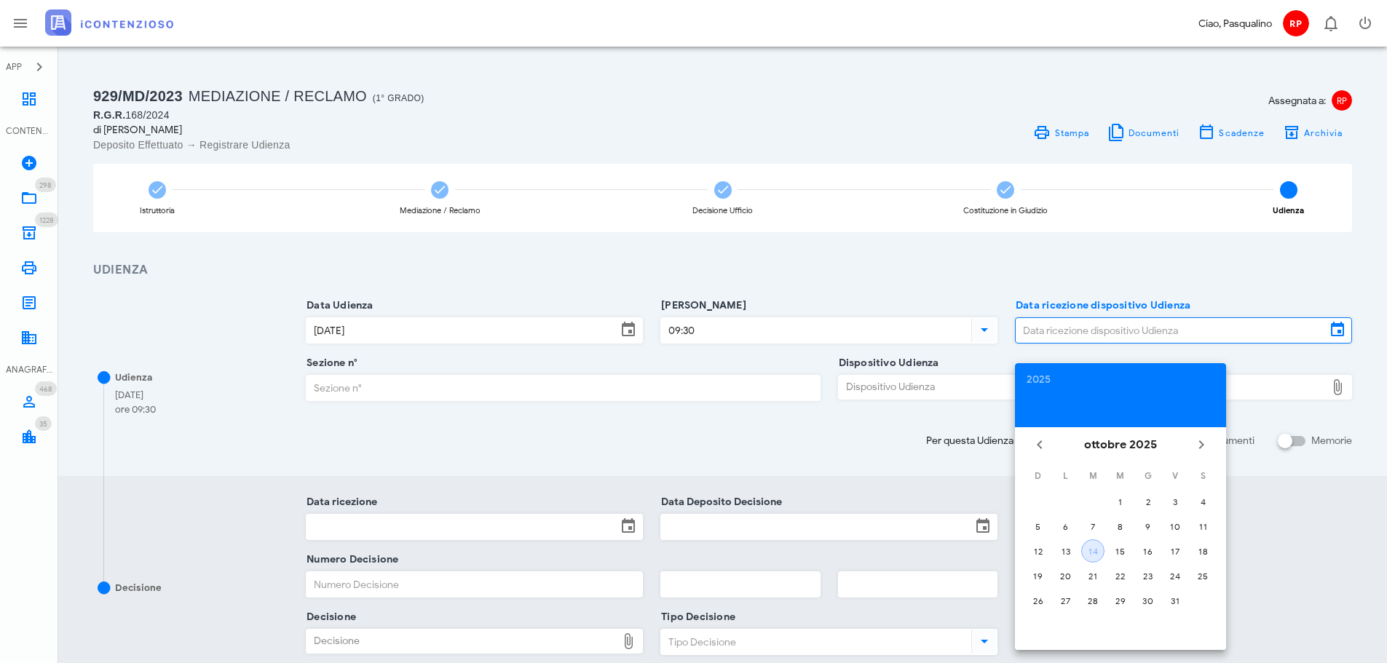
click at [1088, 548] on div "14" at bounding box center [1093, 551] width 22 height 11
type input "14/10/2025"
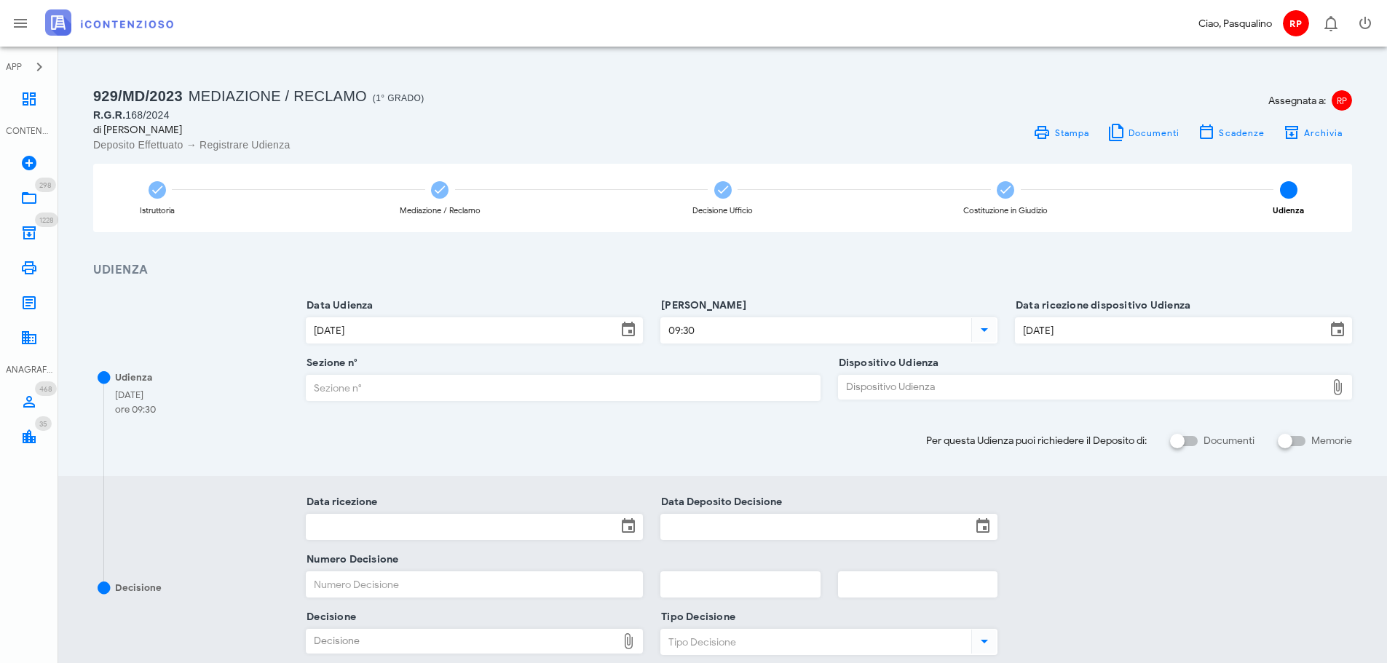
click at [686, 409] on div at bounding box center [563, 408] width 514 height 10
click at [686, 392] on input "Sezione n°" at bounding box center [562, 388] width 512 height 25
type input "5"
click at [929, 395] on div "Dispositivo Udienza" at bounding box center [1082, 387] width 487 height 23
type input "C:\fakepath\AvvTratt___2060_2024.pdf"
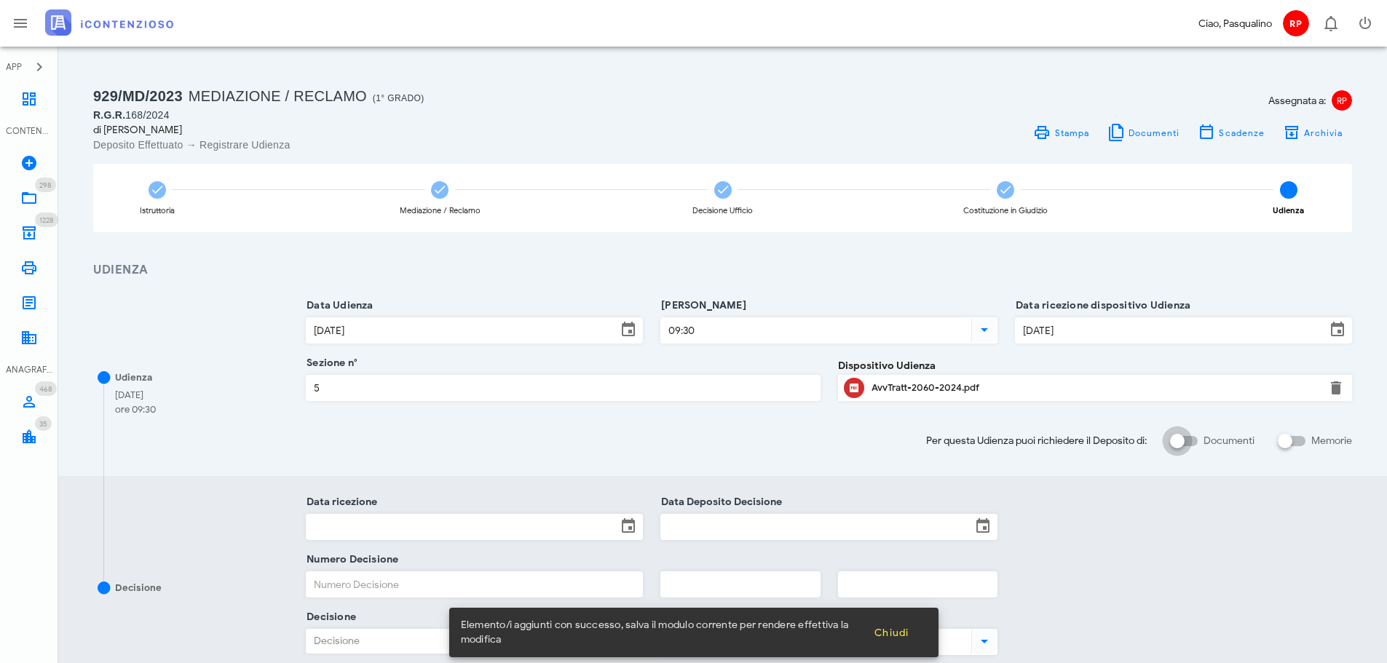
click at [1195, 442] on input "Documenti" at bounding box center [1184, 440] width 28 height 17
checkbox input "false"
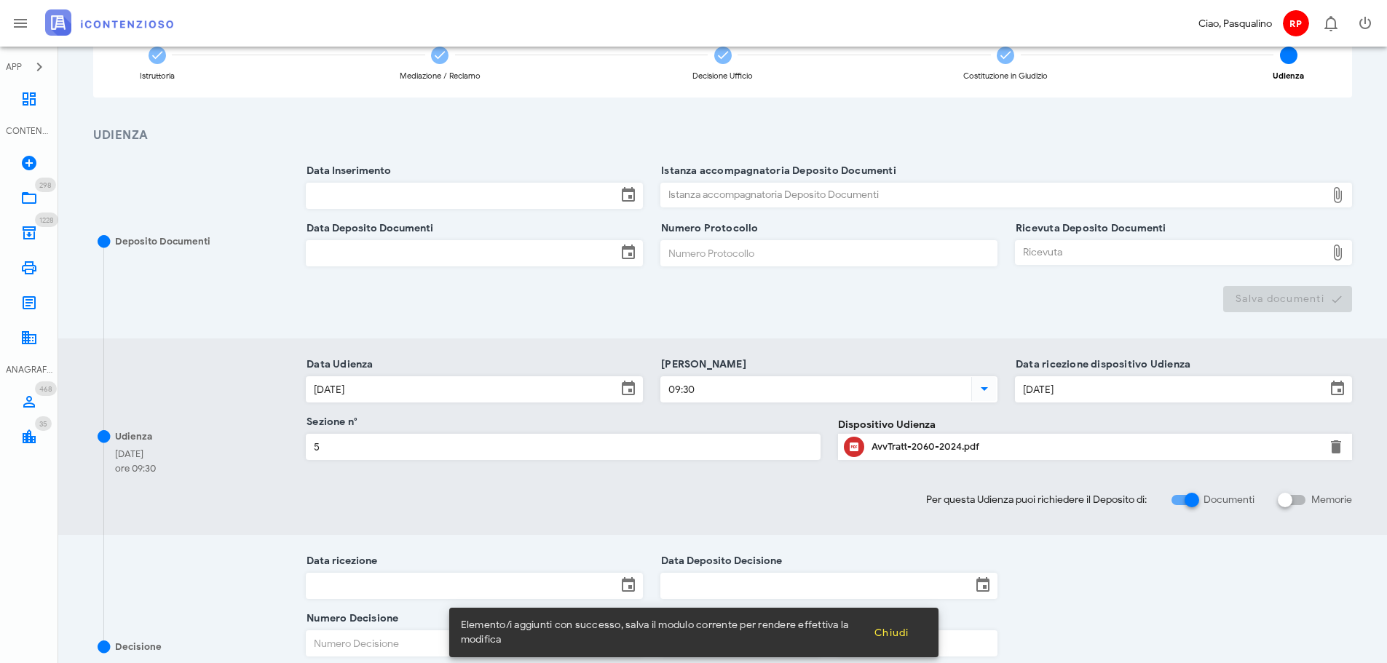
scroll to position [381, 0]
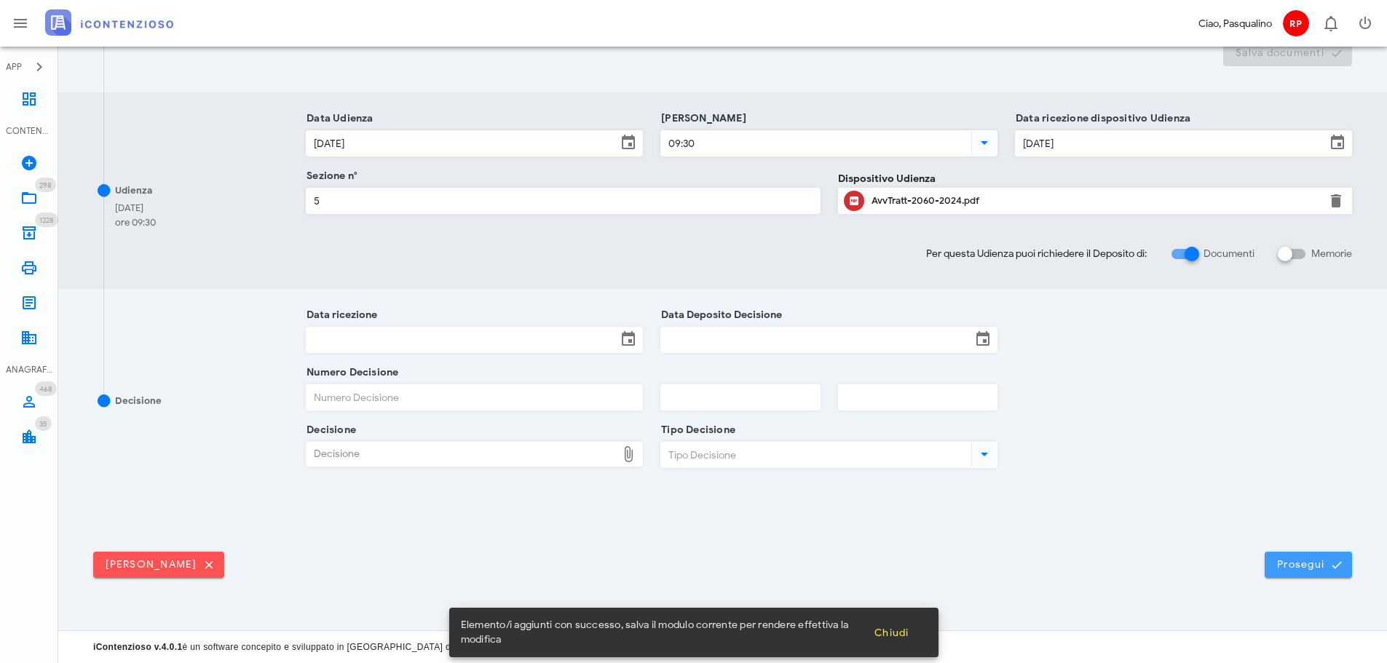
click at [1335, 573] on button "Prosegui" at bounding box center [1307, 565] width 87 height 26
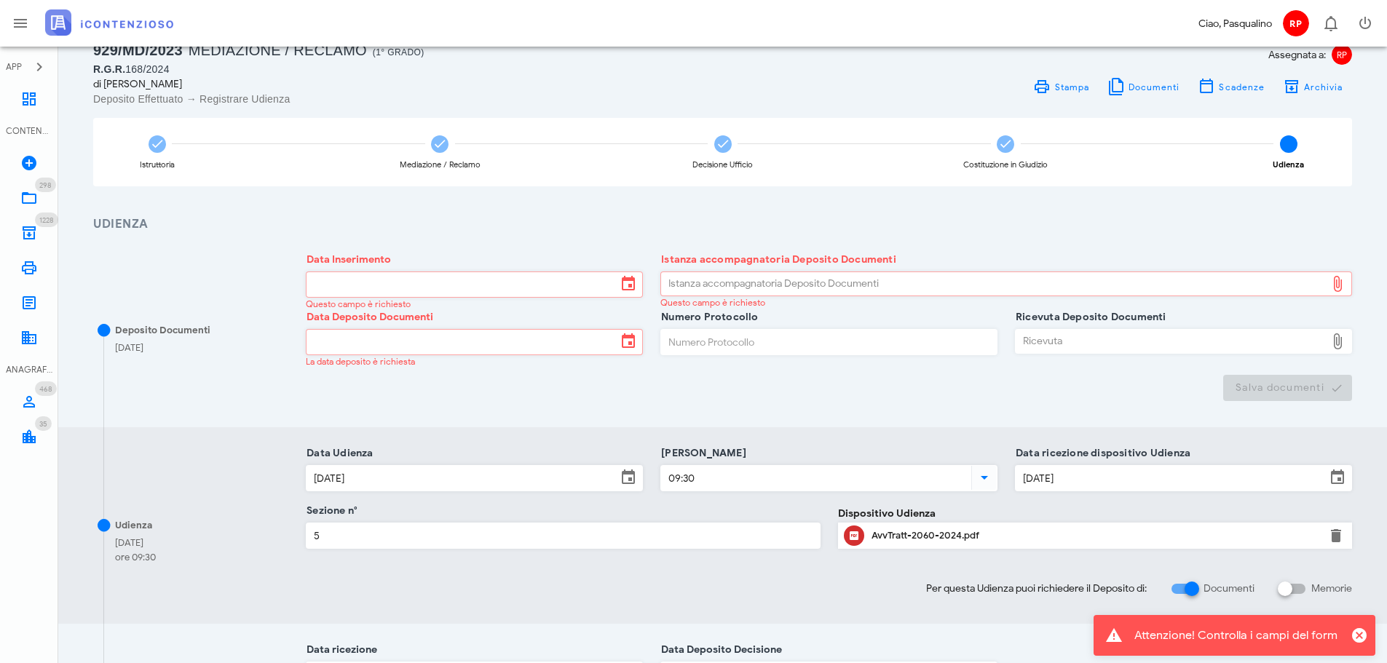
scroll to position [73, 0]
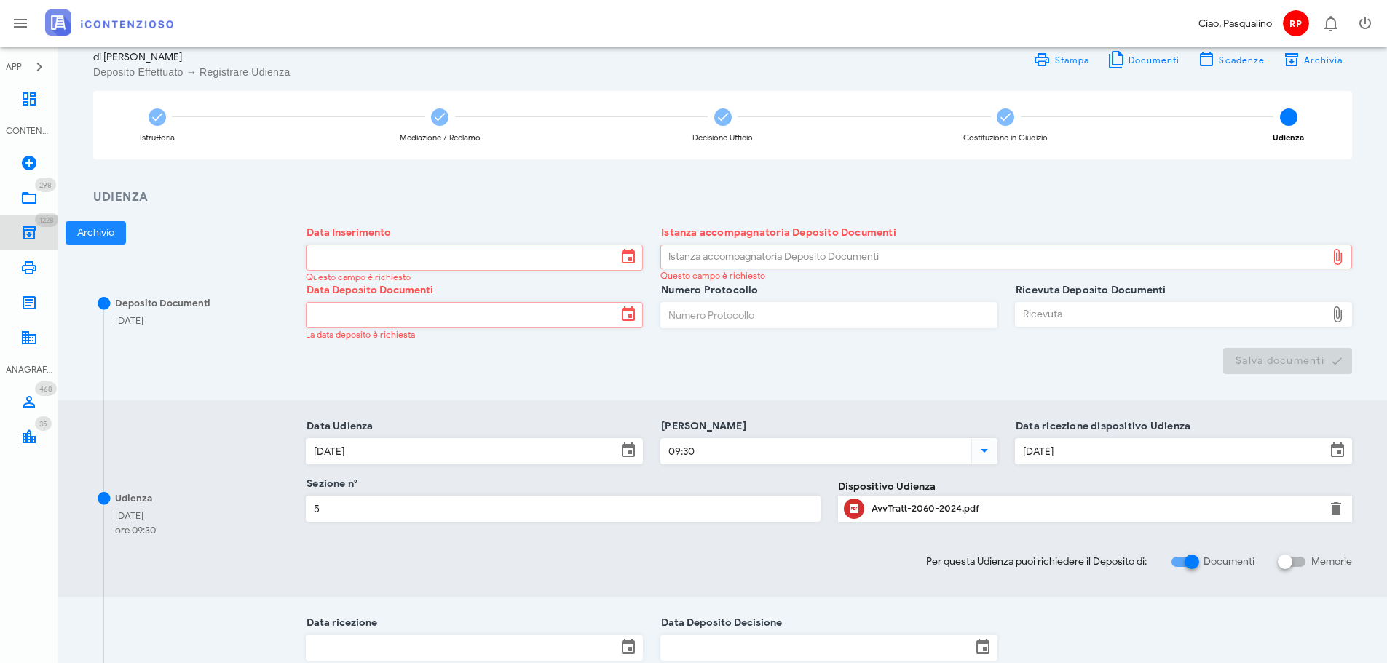
click at [47, 223] on span "1228" at bounding box center [46, 219] width 15 height 9
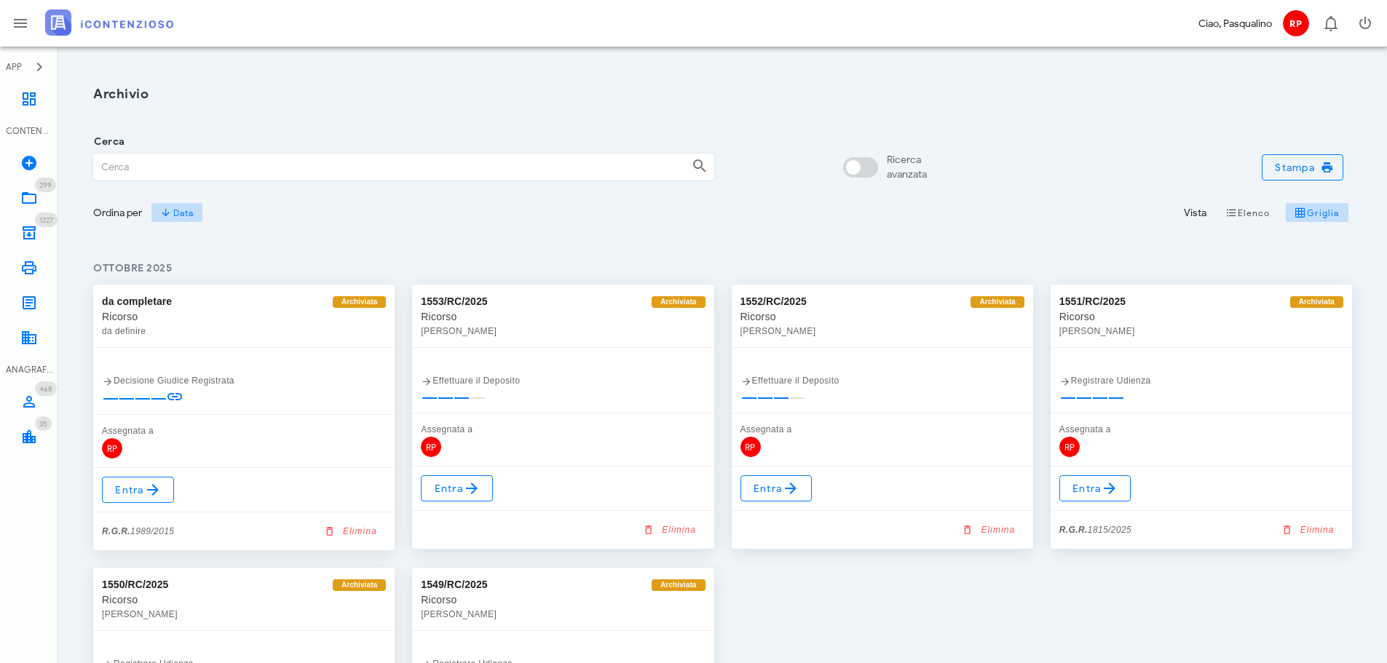
click at [312, 177] on input "Cerca" at bounding box center [387, 166] width 586 height 25
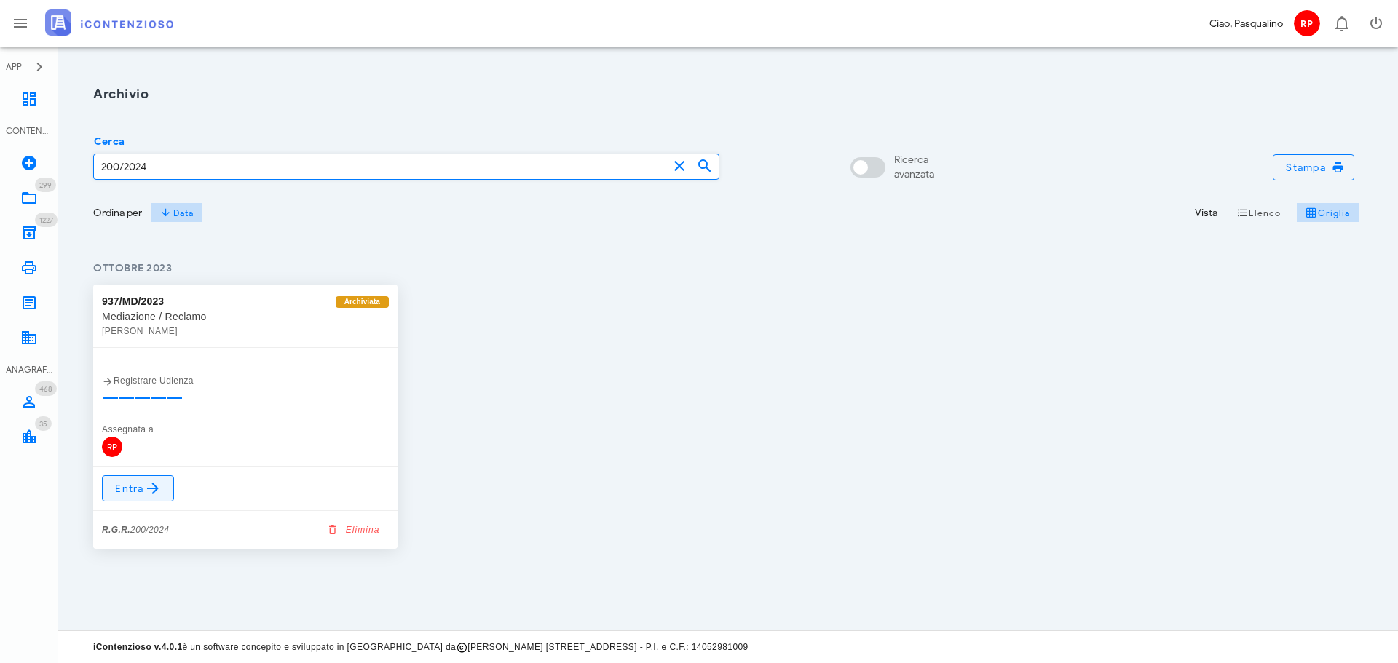
type input "200/2024"
click at [167, 482] on link "Entra" at bounding box center [138, 488] width 72 height 26
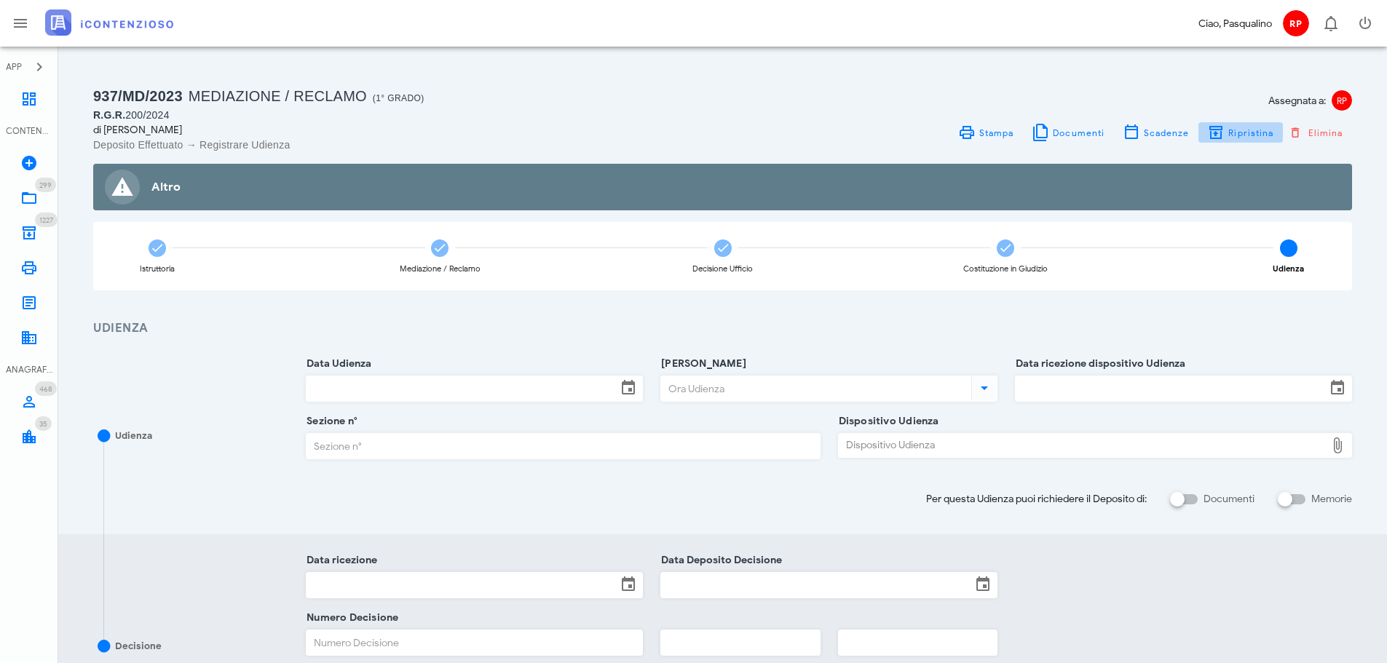
click at [1224, 138] on icon "button" at bounding box center [1215, 132] width 17 height 17
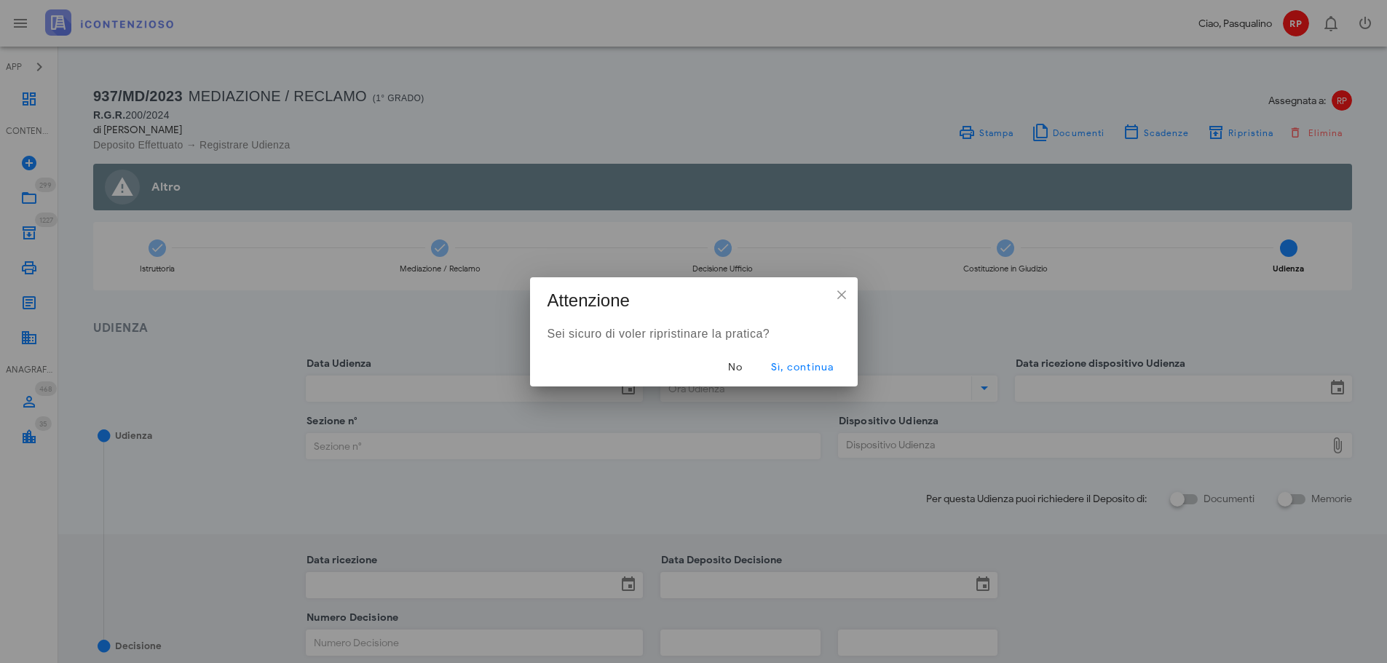
click at [820, 353] on div "No Sì, continua" at bounding box center [694, 368] width 328 height 38
click at [818, 364] on span "Sì, continua" at bounding box center [801, 367] width 64 height 12
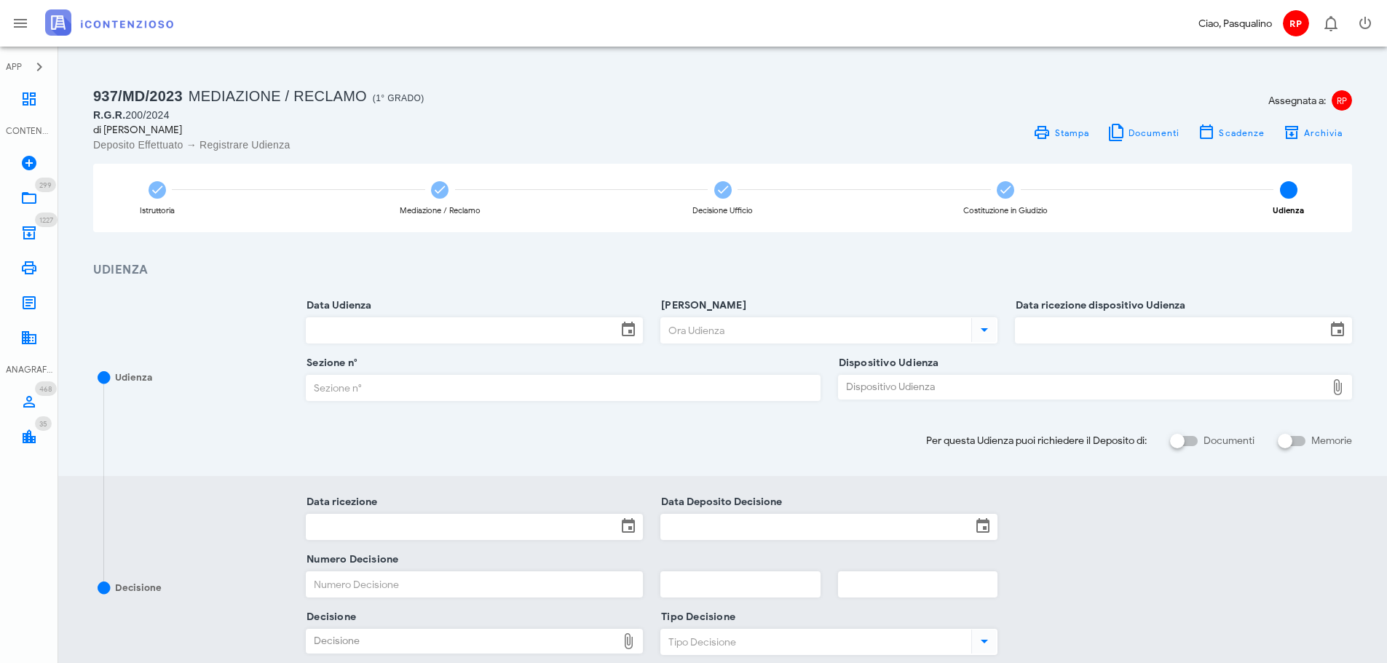
click at [472, 337] on input "Data Udienza" at bounding box center [461, 330] width 310 height 25
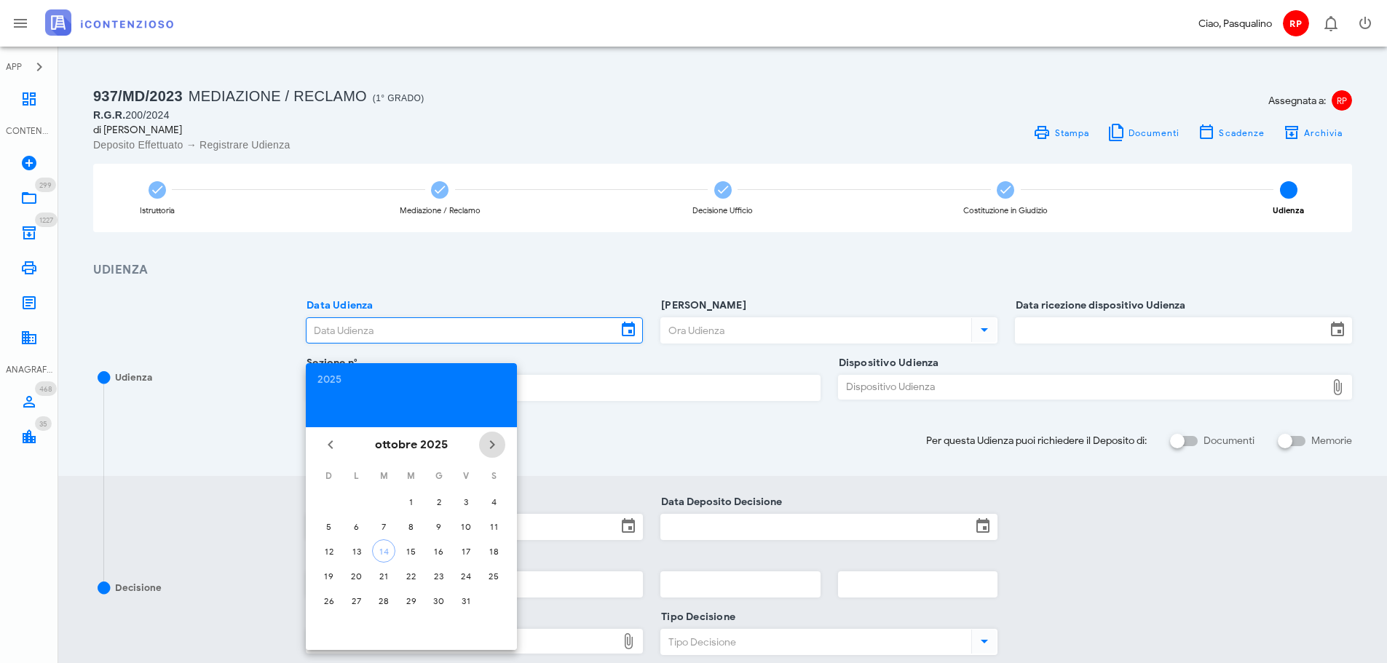
click at [489, 449] on icon "Il prossimo mese" at bounding box center [491, 444] width 17 height 17
click at [386, 560] on button "11" at bounding box center [383, 550] width 23 height 23
type input "11/11/2025"
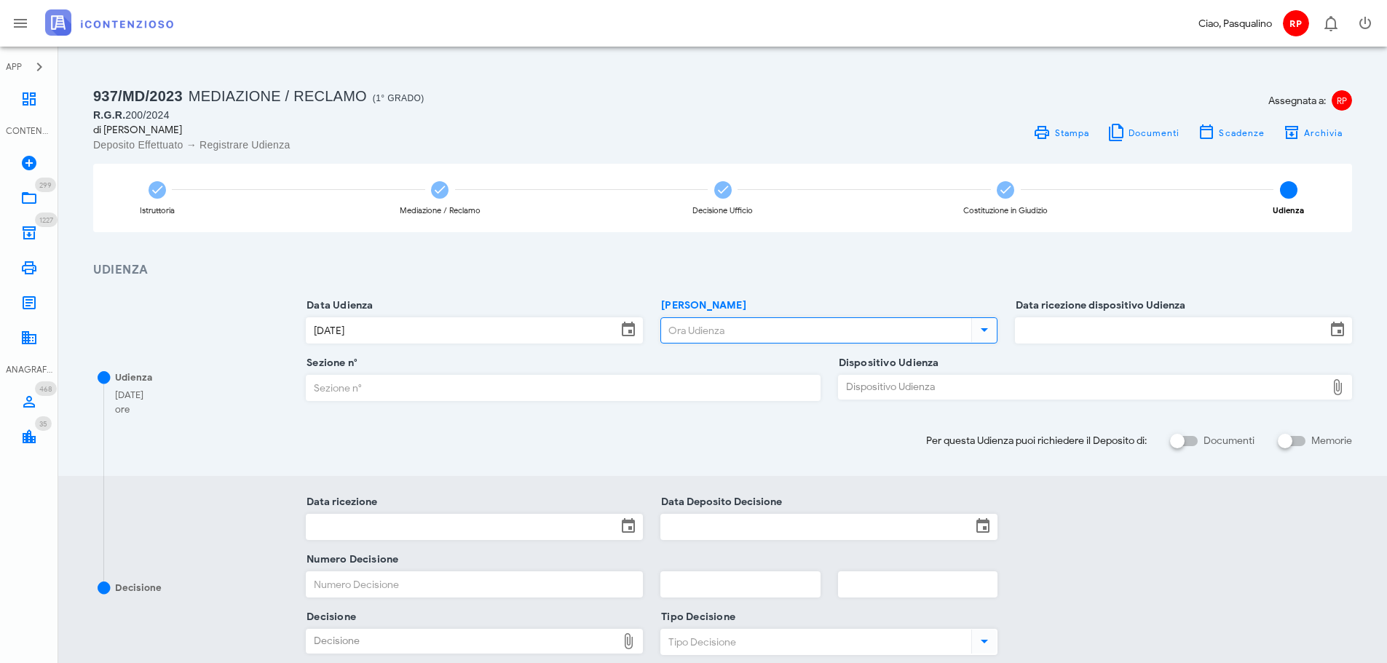
click at [761, 335] on input "Ora Udienza" at bounding box center [814, 330] width 307 height 25
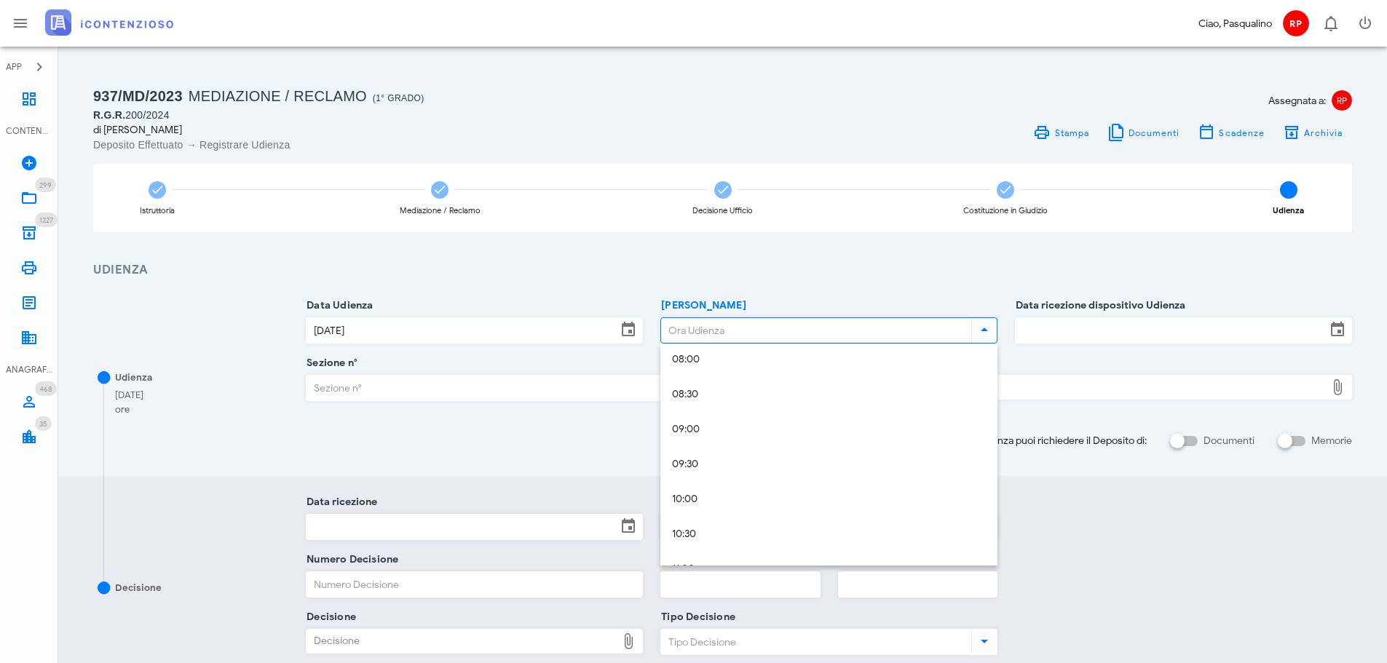
scroll to position [582, 0]
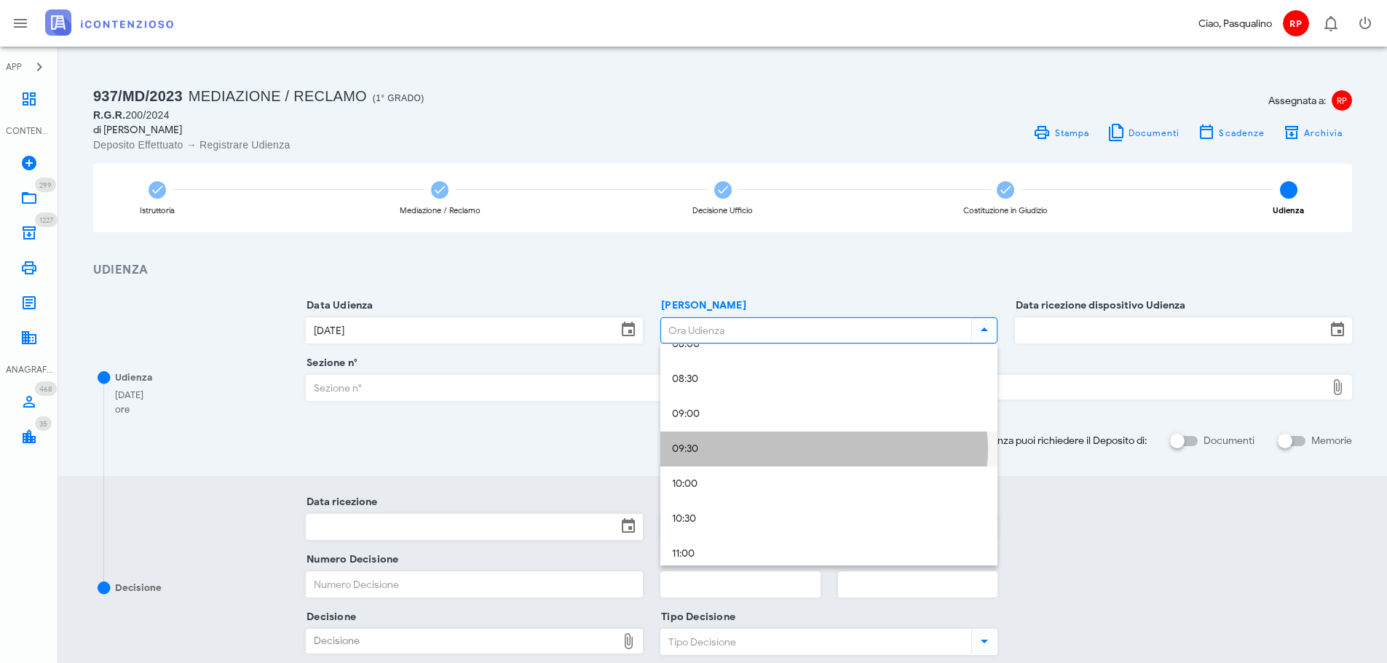
click at [749, 449] on div "09:30" at bounding box center [829, 449] width 314 height 12
type input "09:30"
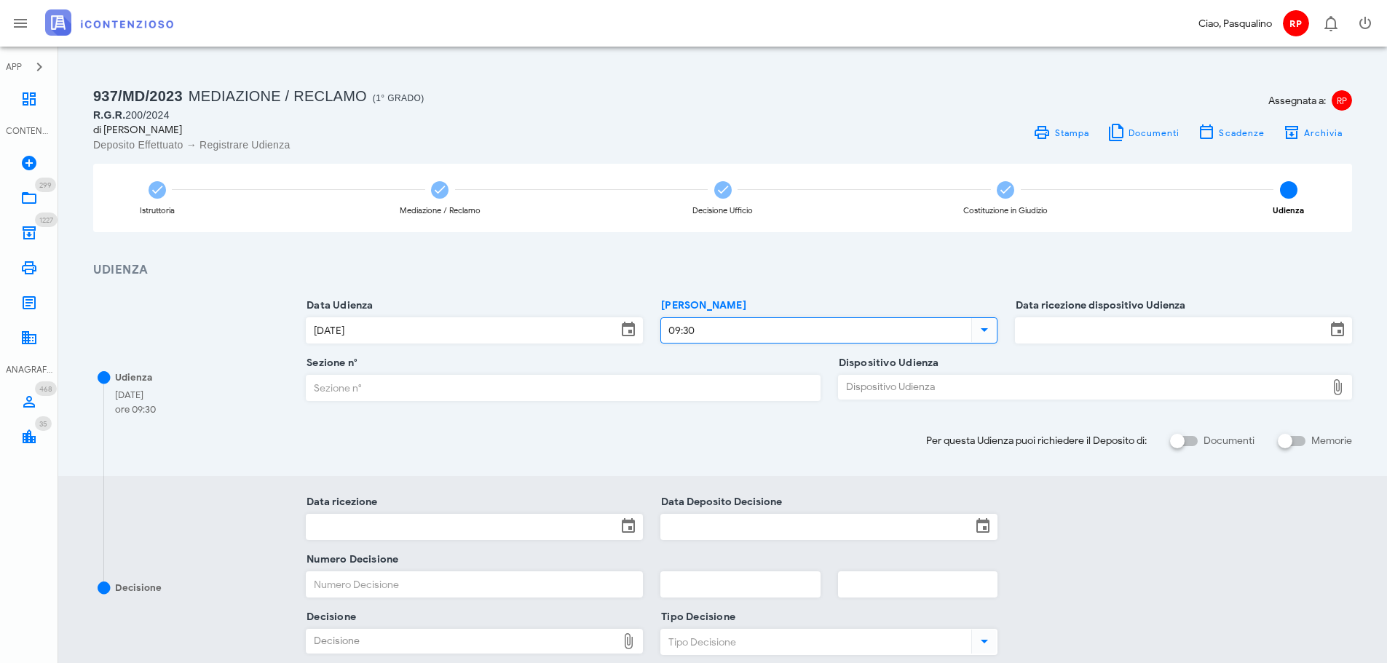
click at [1086, 325] on input "Data ricezione dispositivo Udienza" at bounding box center [1170, 330] width 310 height 25
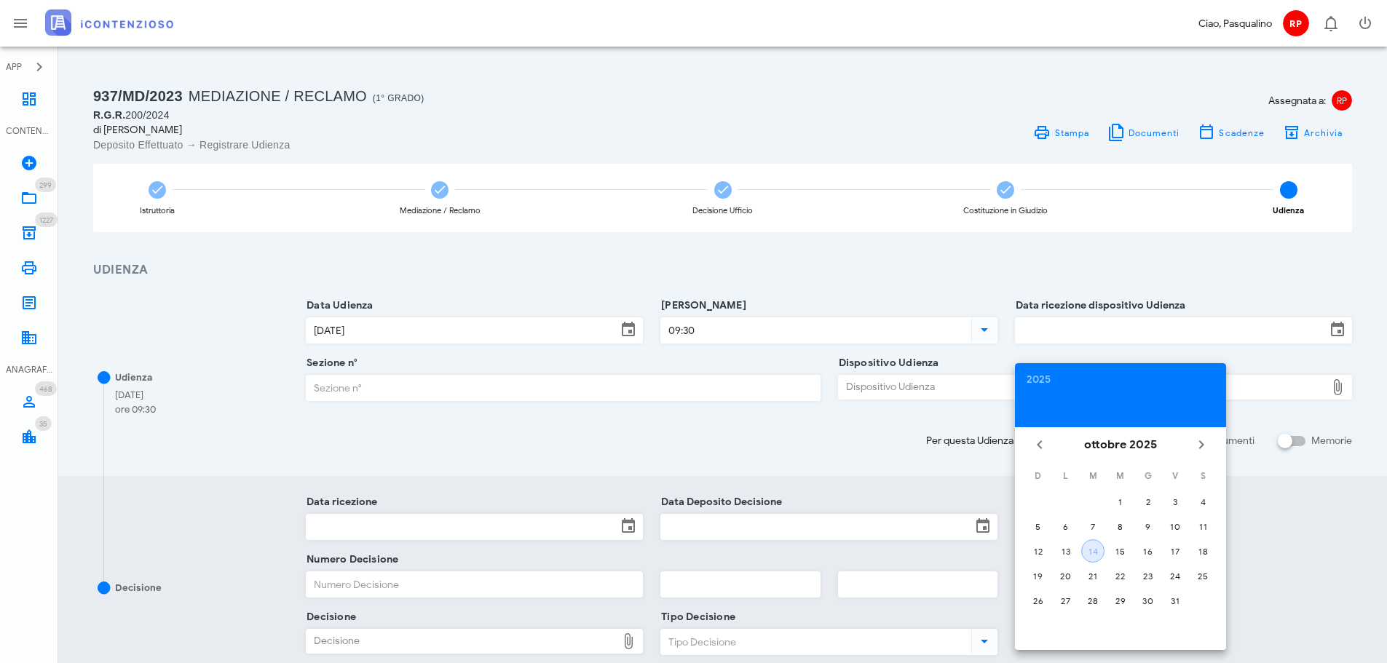
click at [1089, 547] on div "14" at bounding box center [1093, 551] width 22 height 11
type input "14/10/2025"
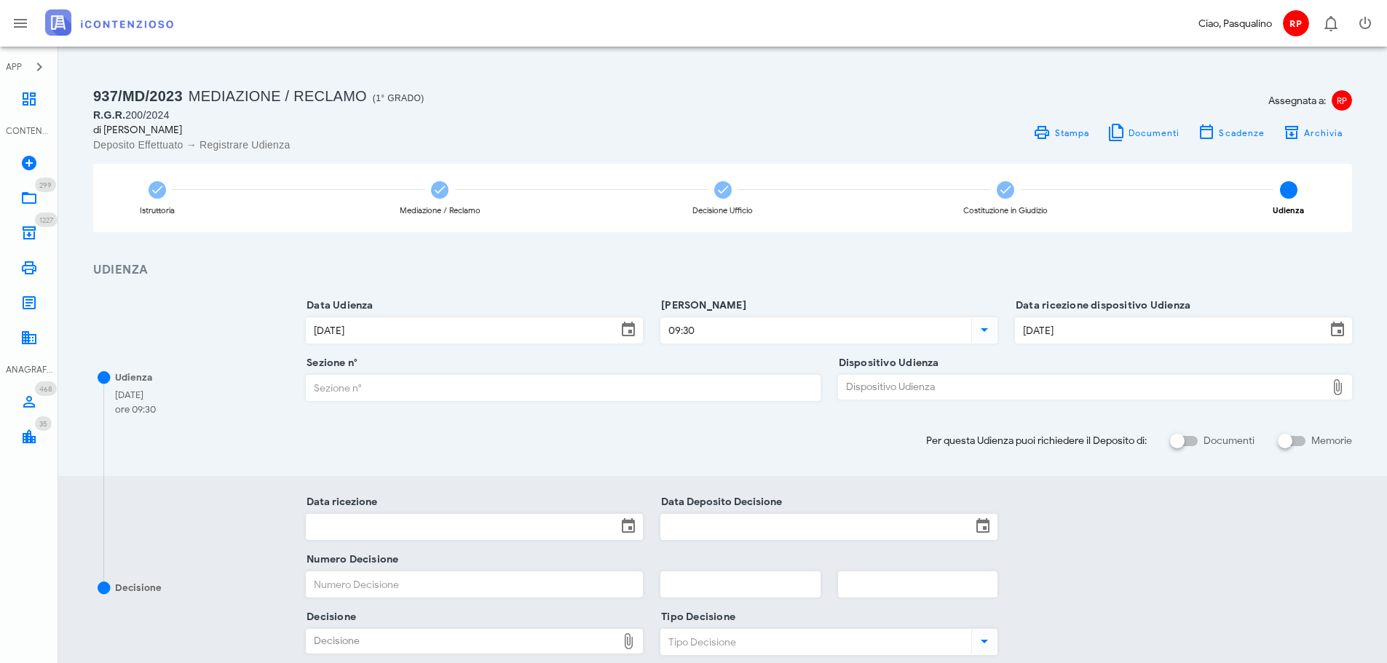
click at [536, 392] on input "Sezione n°" at bounding box center [562, 388] width 512 height 25
type input "5"
click at [905, 389] on div "Dispositivo Udienza" at bounding box center [1082, 387] width 487 height 23
type input "C:\fakepath\AvvTratt___2060_2024.pdf"
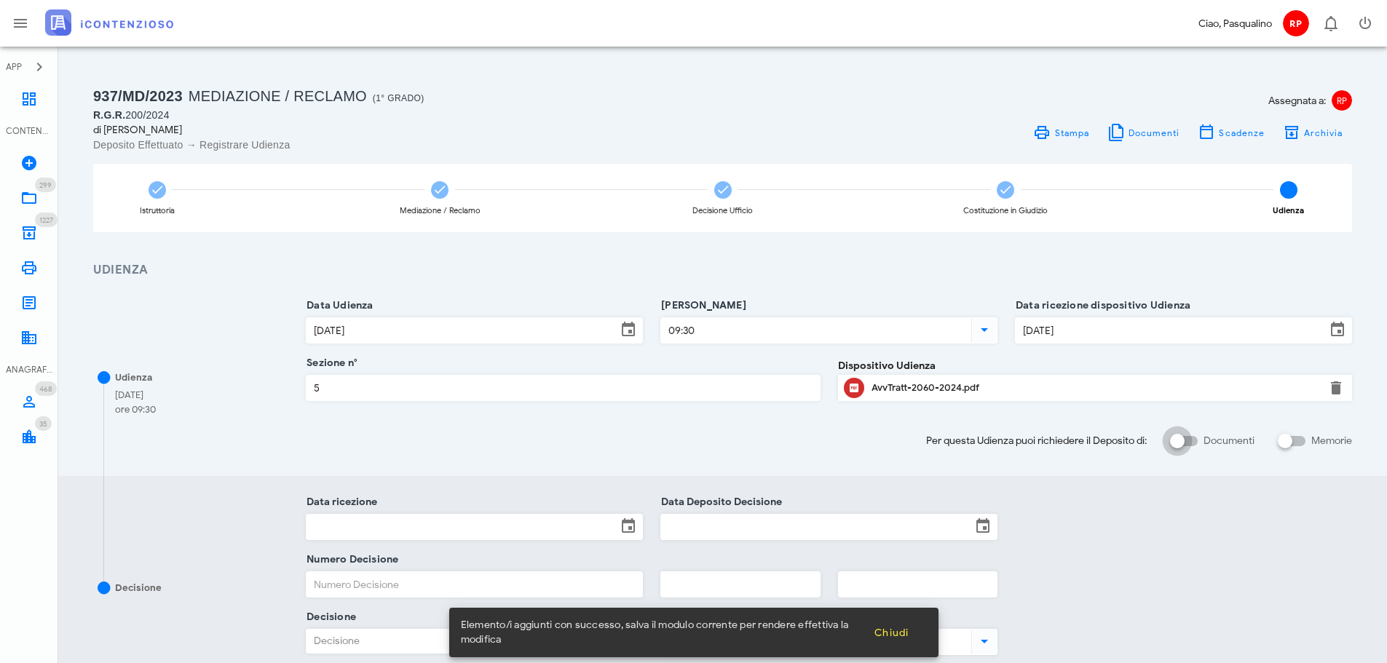
click at [1171, 444] on div at bounding box center [1177, 441] width 25 height 25
checkbox input "true"
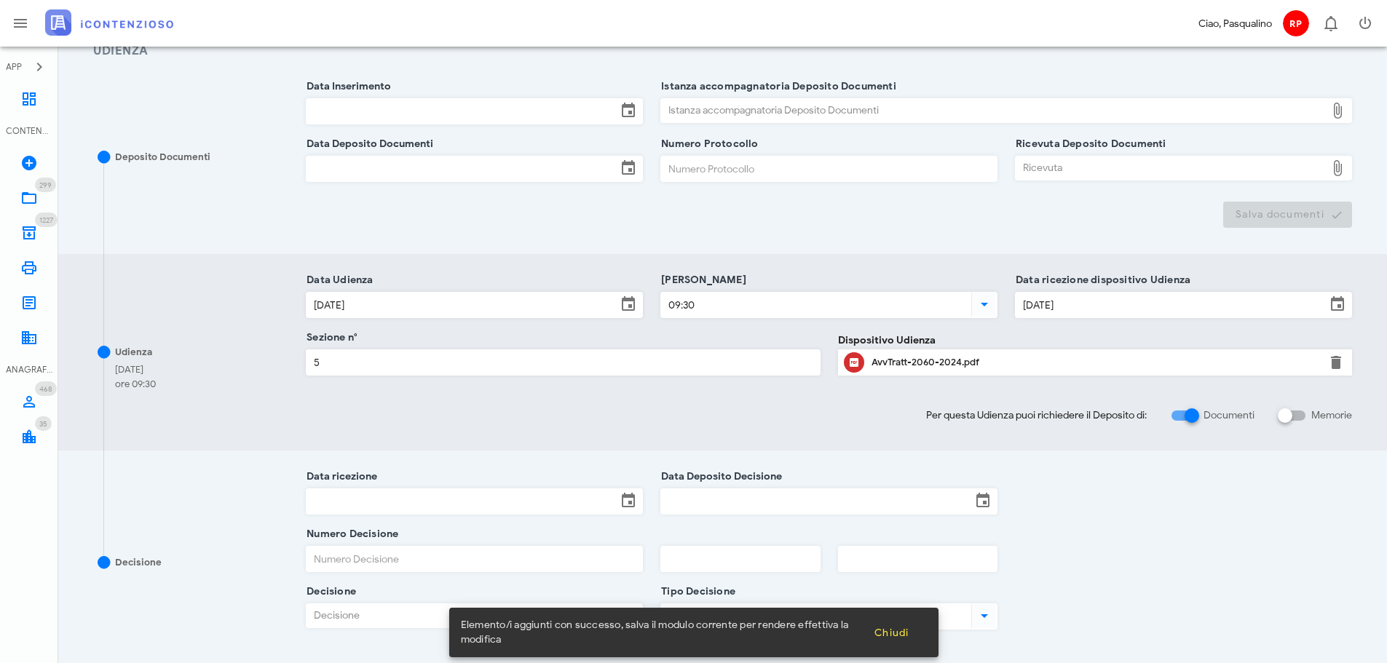
scroll to position [381, 0]
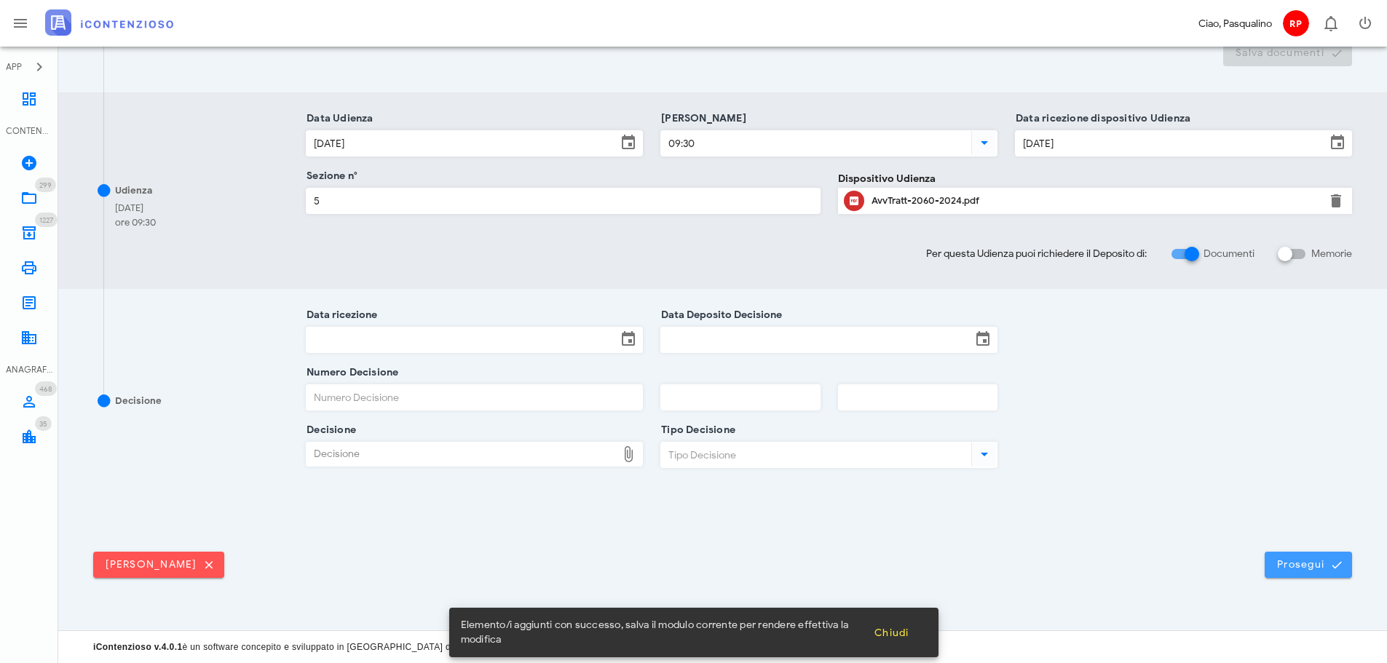
click at [1277, 552] on button "Prosegui" at bounding box center [1307, 565] width 87 height 26
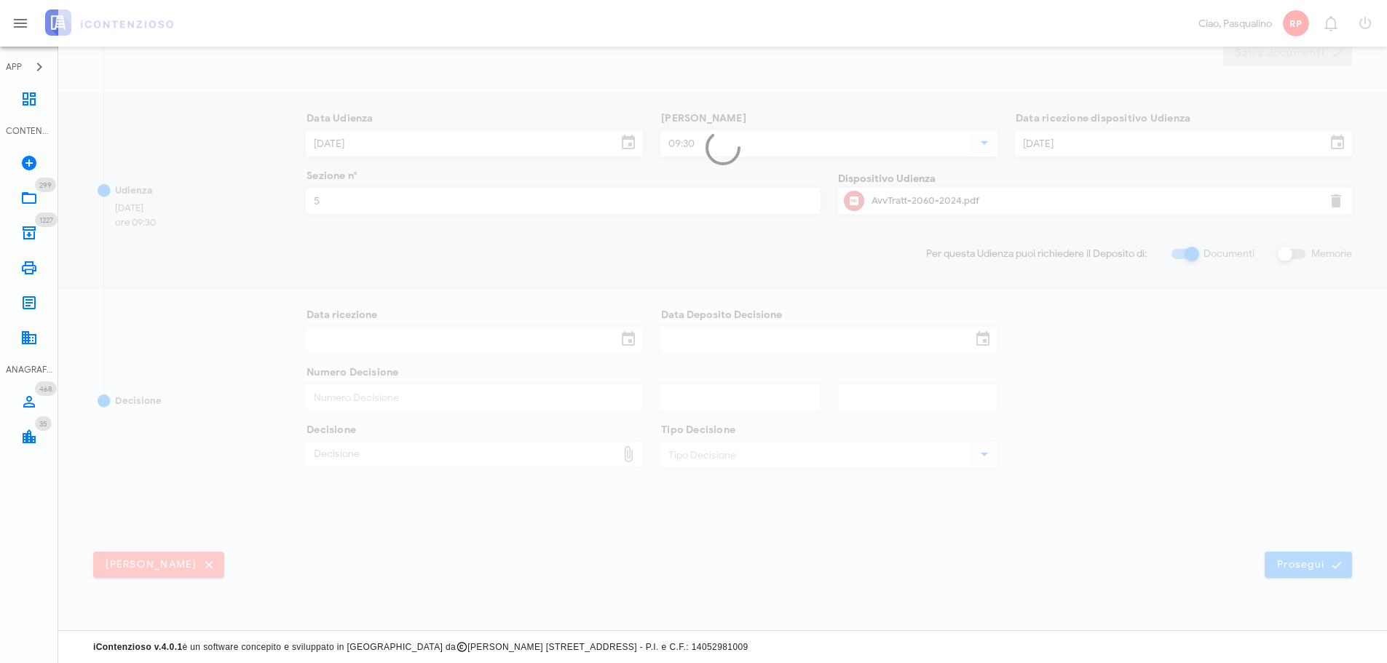
scroll to position [0, 0]
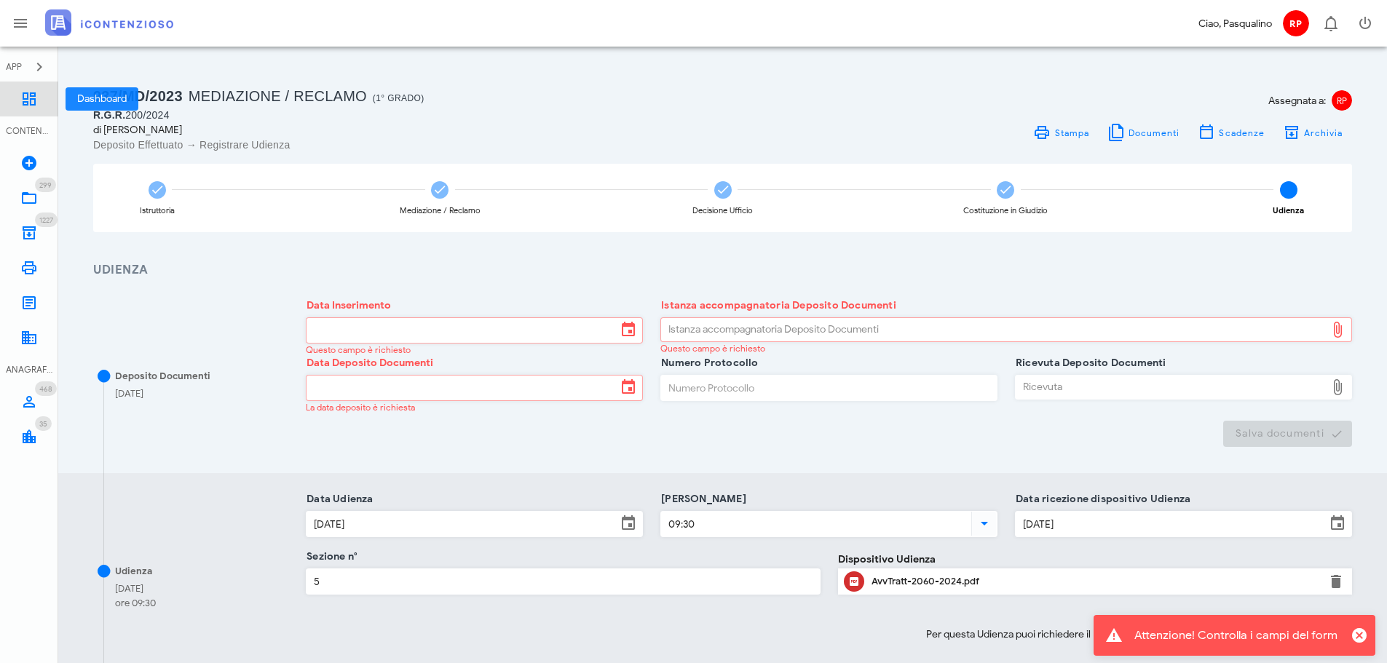
click at [45, 108] on link "Dashboard" at bounding box center [29, 99] width 58 height 35
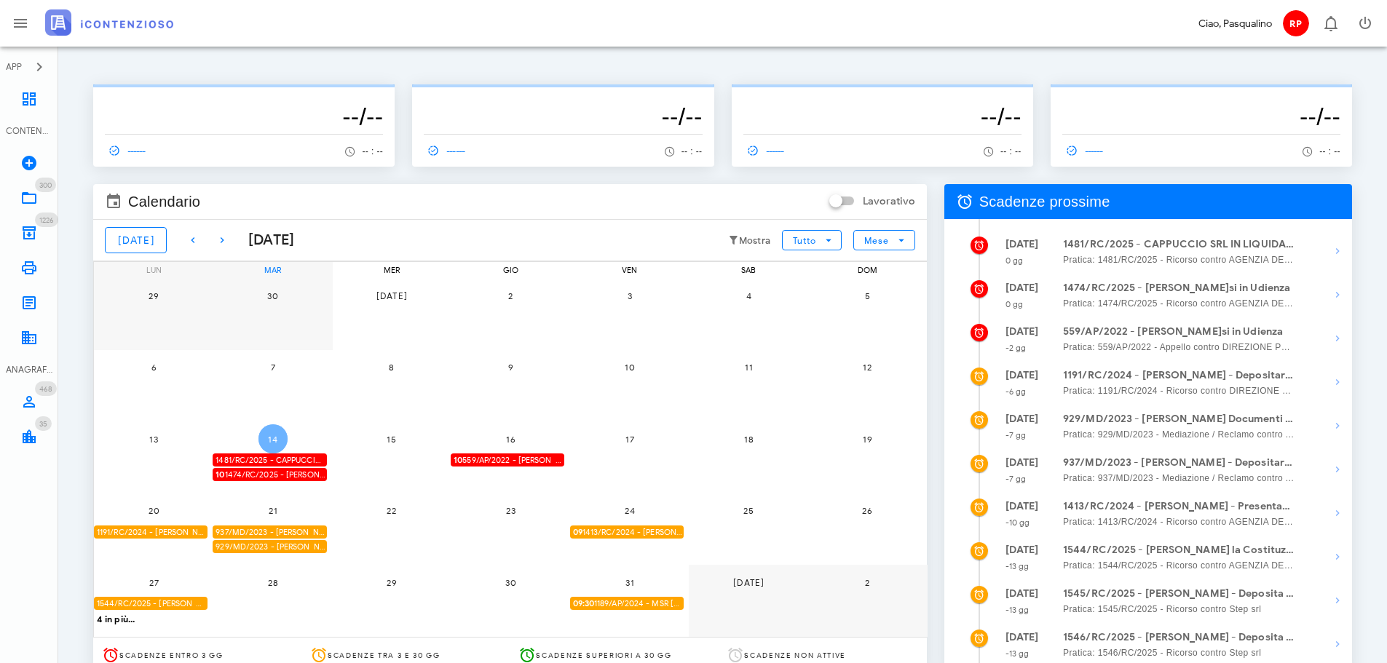
click at [279, 438] on span "14" at bounding box center [272, 439] width 29 height 11
